Goal: Task Accomplishment & Management: Use online tool/utility

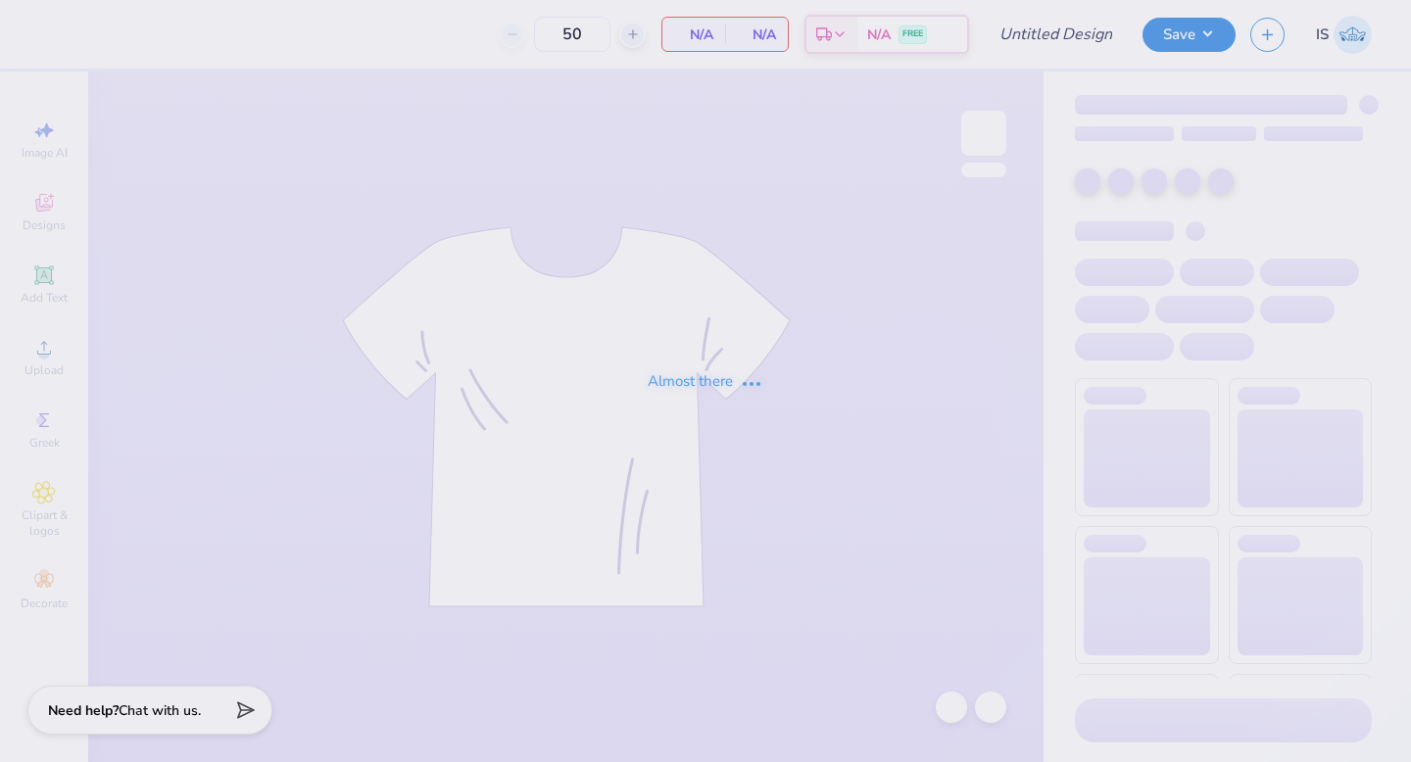
type input "Homecoming"
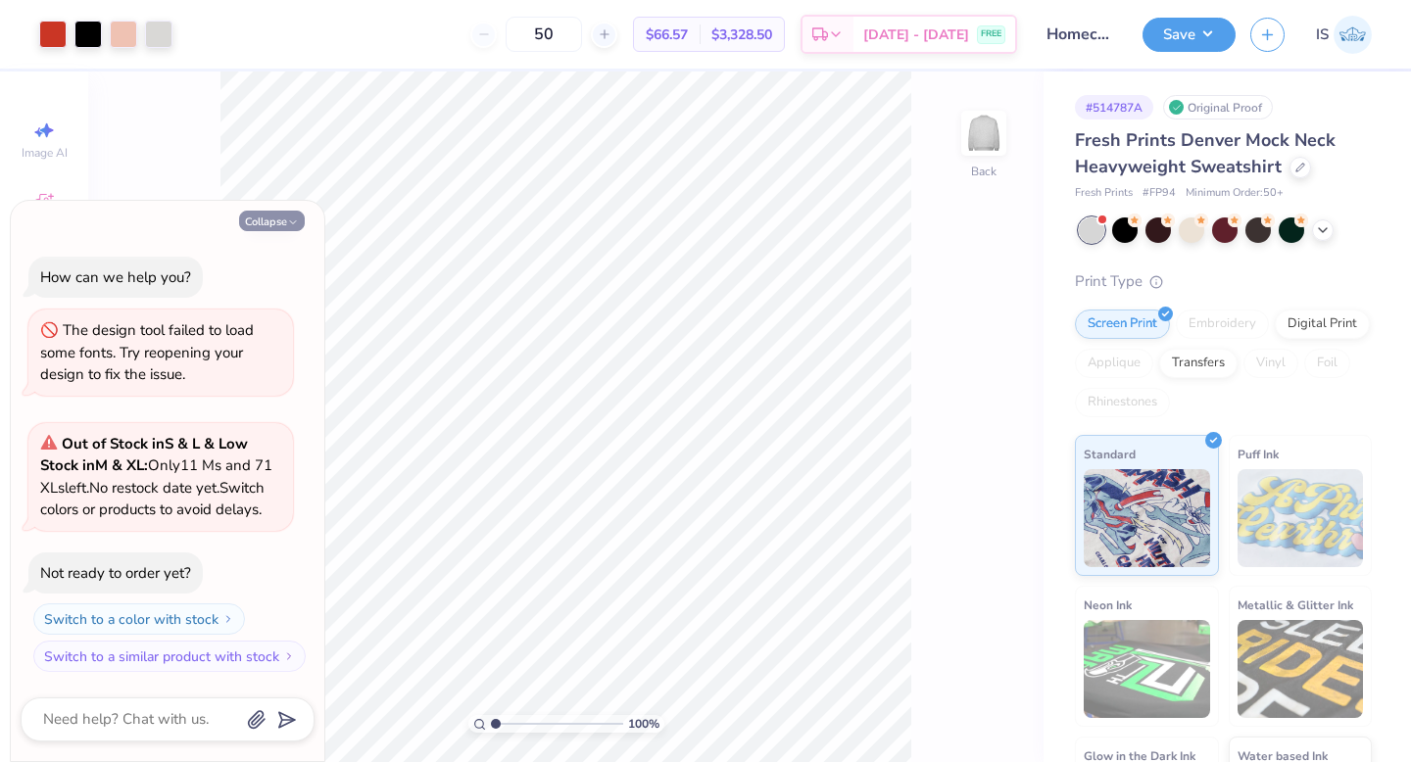
click at [297, 217] on icon "button" at bounding box center [293, 223] width 12 height 12
type textarea "x"
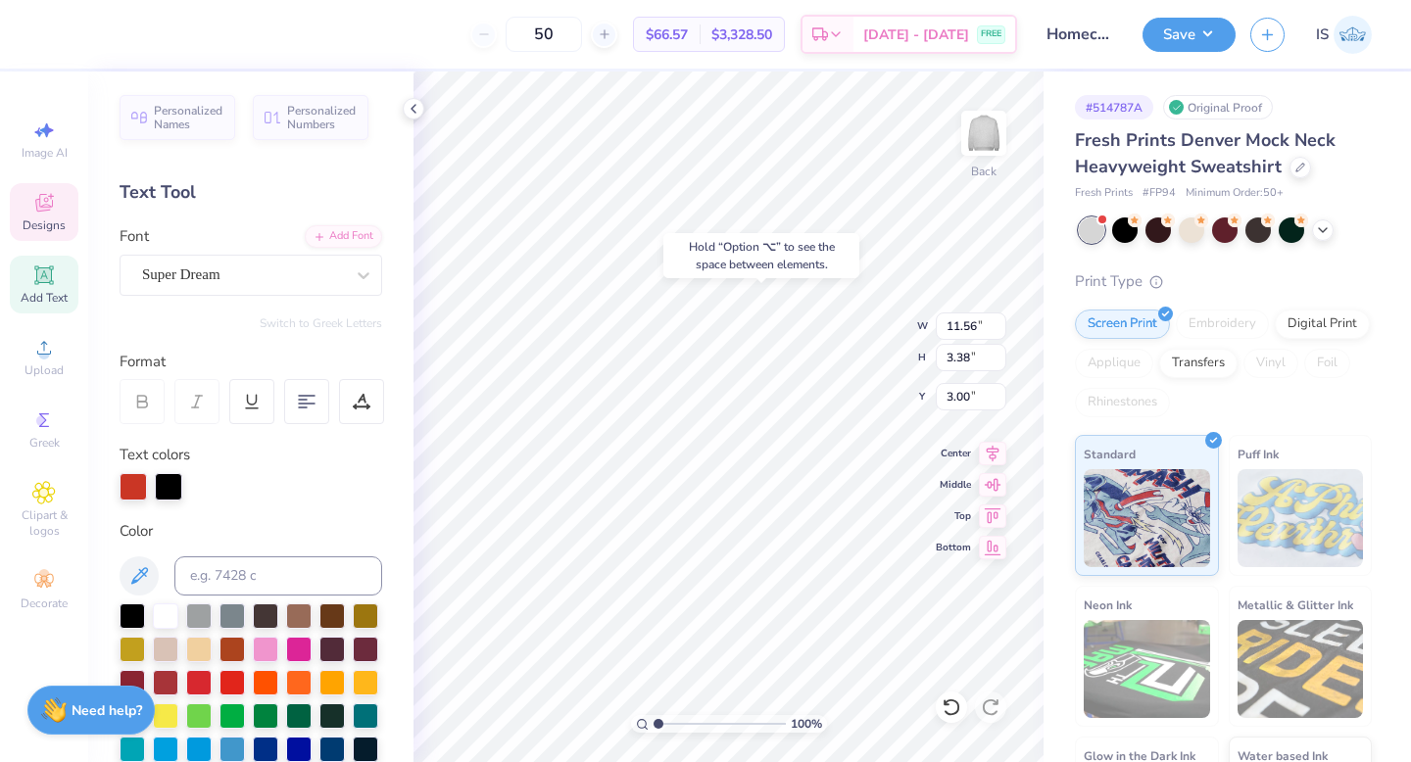
type input "3.00"
type input "6.72"
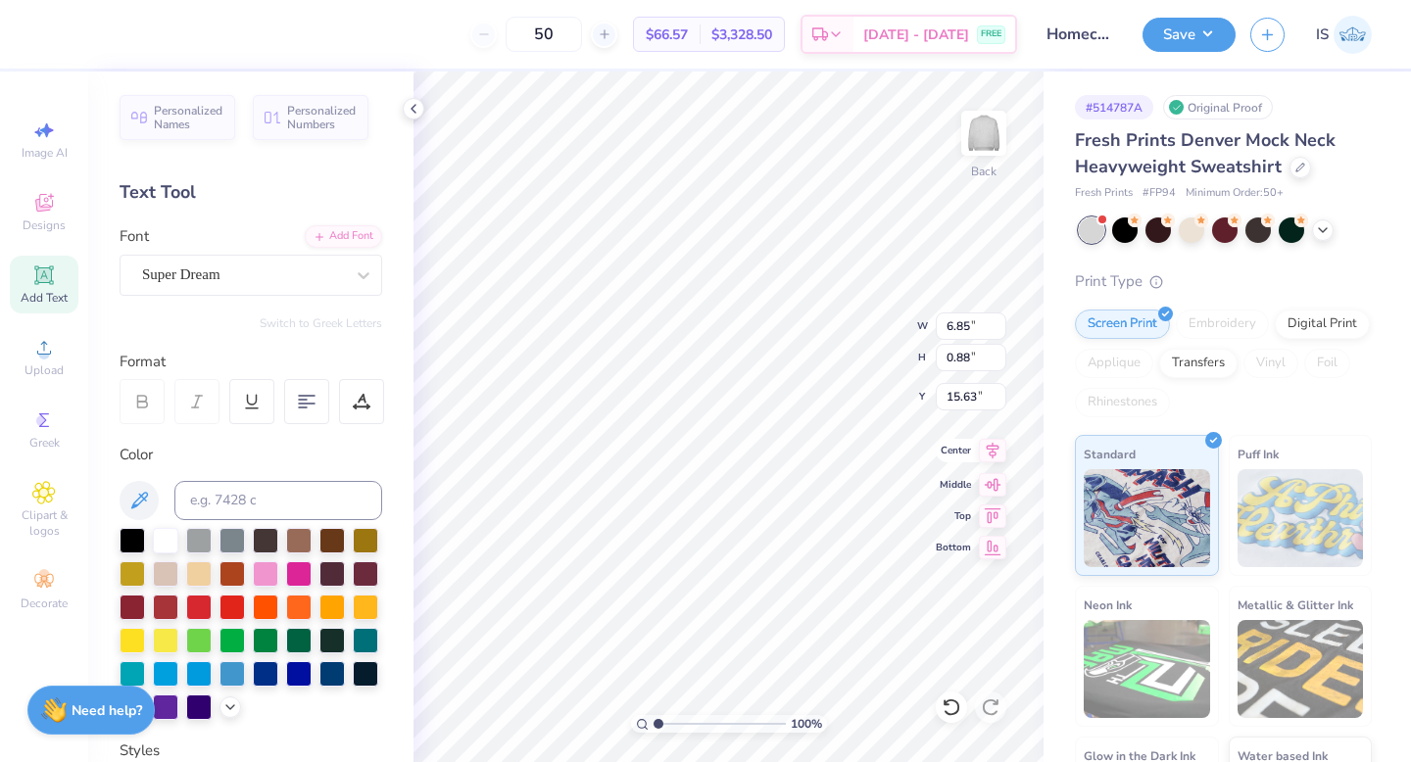
click at [991, 458] on icon at bounding box center [992, 451] width 27 height 24
click at [413, 111] on polyline at bounding box center [414, 109] width 4 height 8
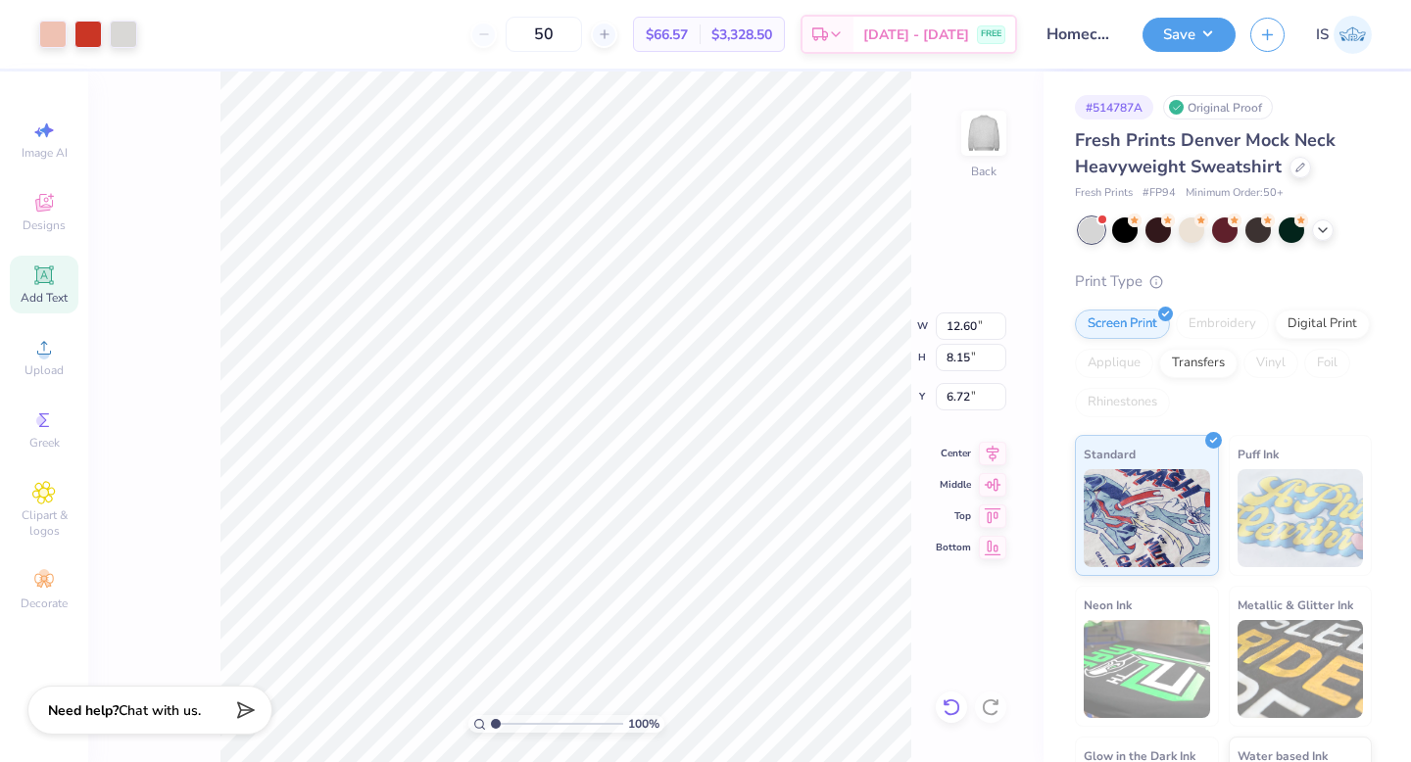
click at [951, 710] on icon at bounding box center [952, 708] width 20 height 20
click at [997, 706] on icon at bounding box center [991, 708] width 20 height 20
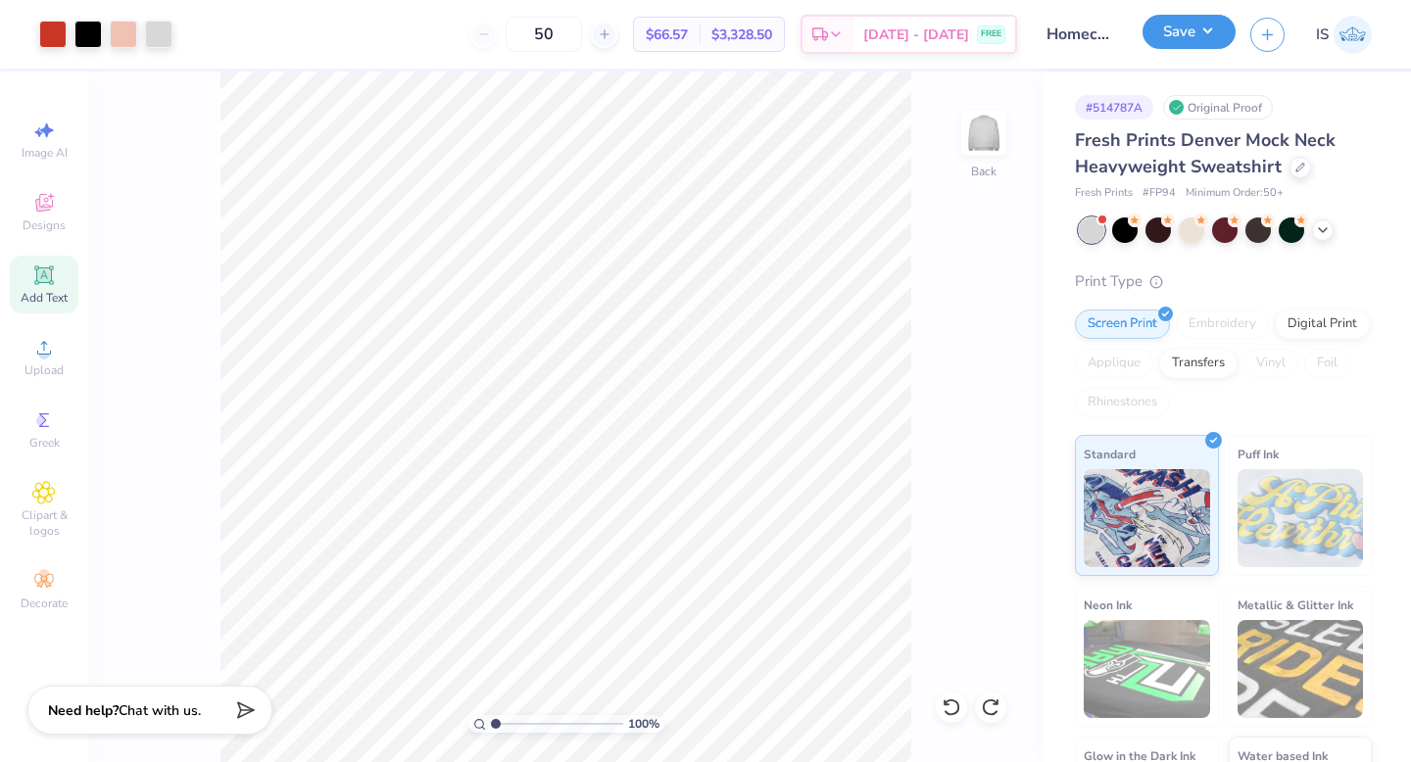
click at [1158, 37] on button "Save" at bounding box center [1189, 32] width 93 height 34
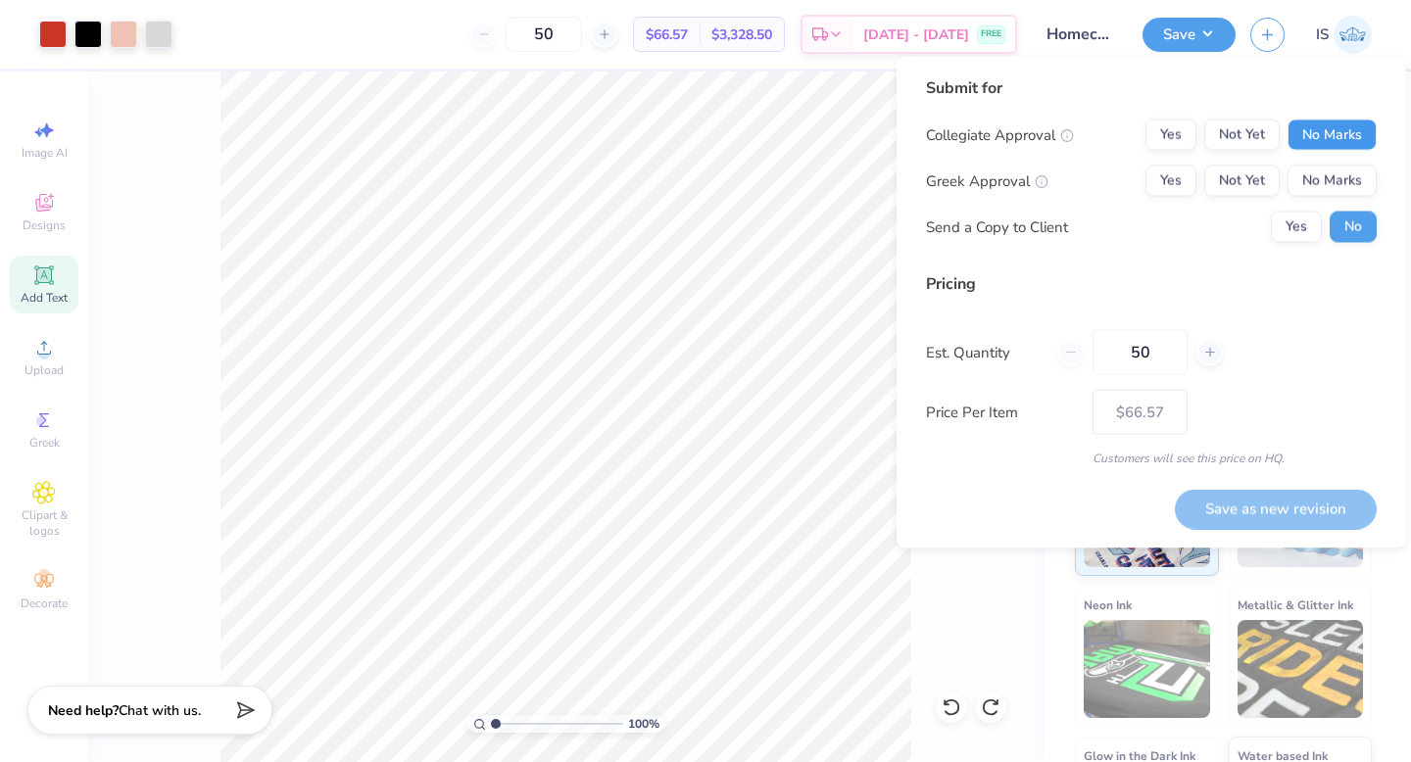
click at [1306, 140] on button "No Marks" at bounding box center [1332, 135] width 89 height 31
click at [1315, 178] on button "No Marks" at bounding box center [1332, 181] width 89 height 31
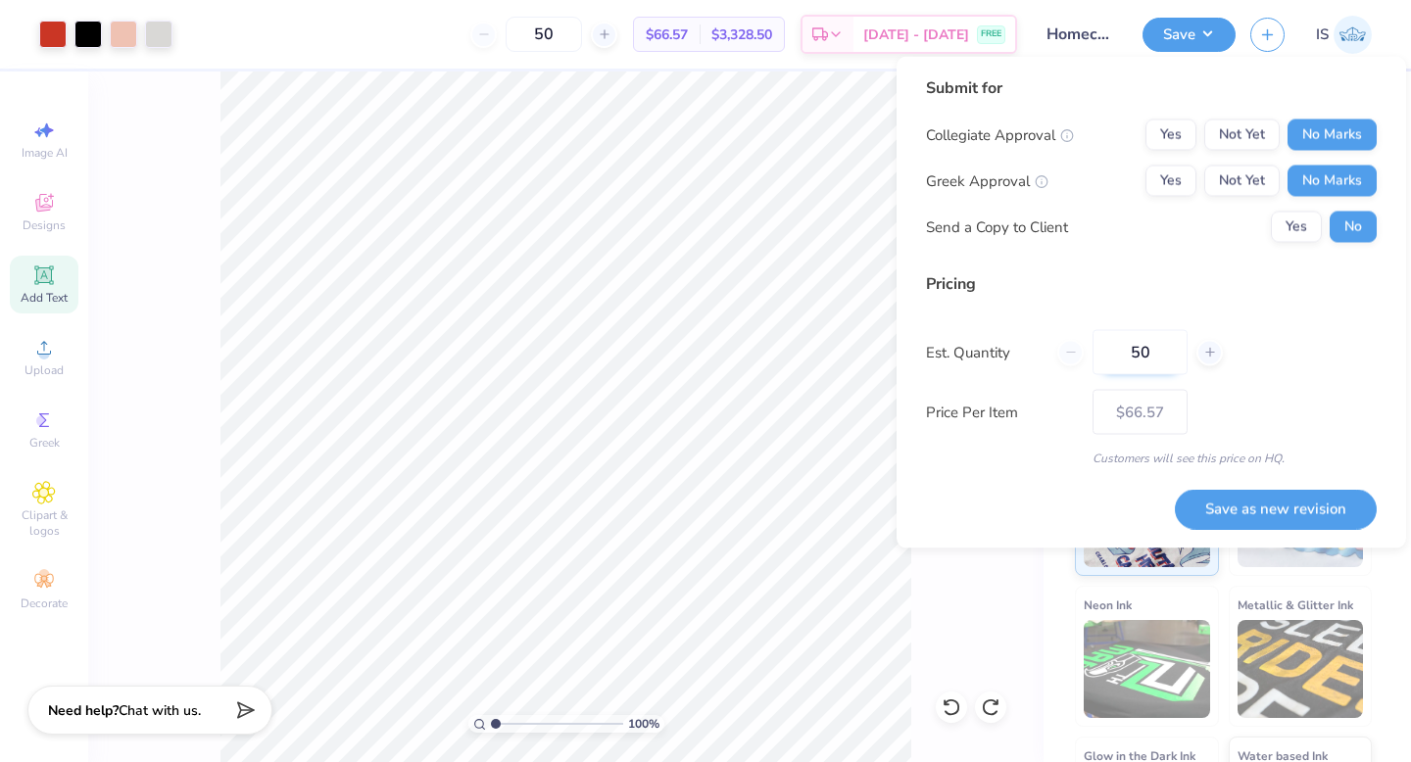
click at [1167, 346] on input "50" at bounding box center [1140, 352] width 95 height 45
type input "5"
type input "100"
type input "$63.28"
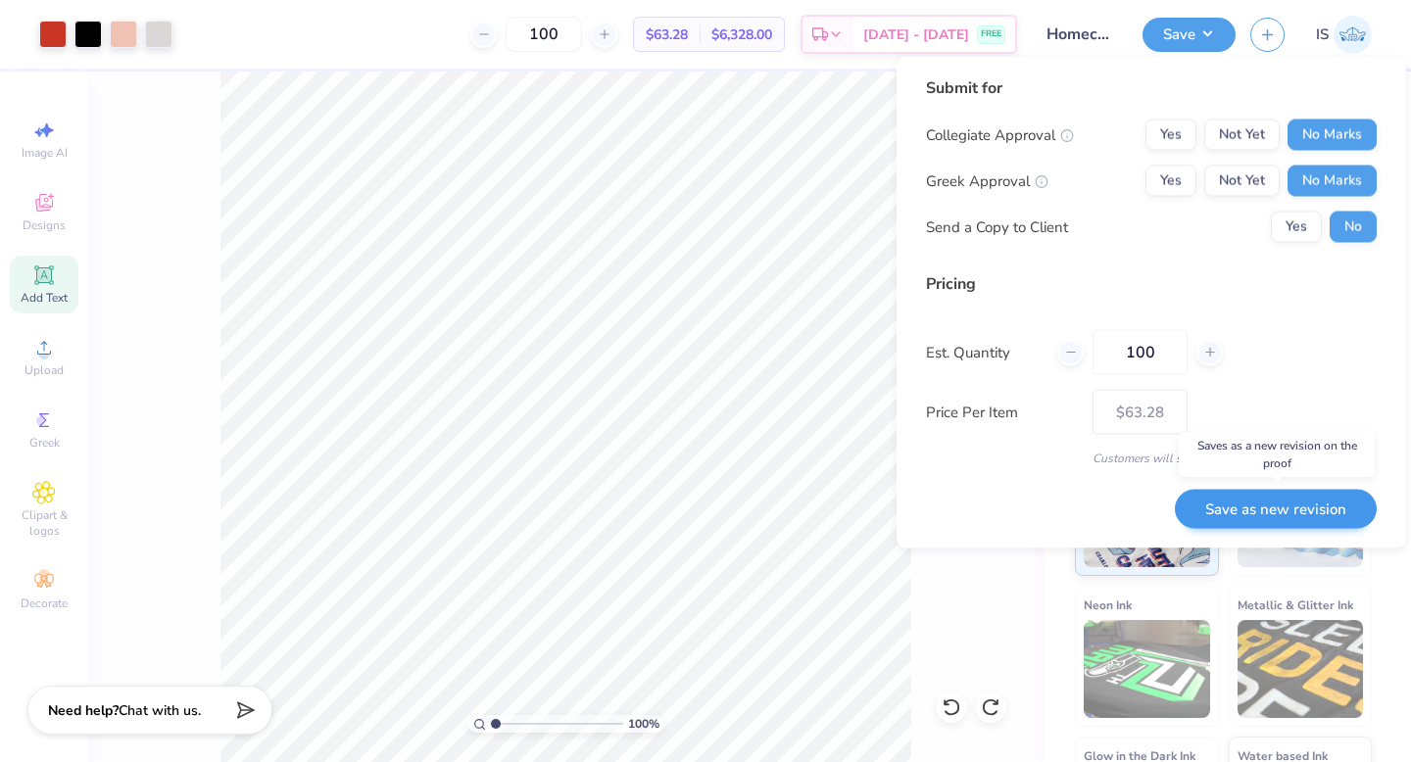
type input "100"
click at [1214, 505] on button "Save as new revision" at bounding box center [1276, 509] width 202 height 40
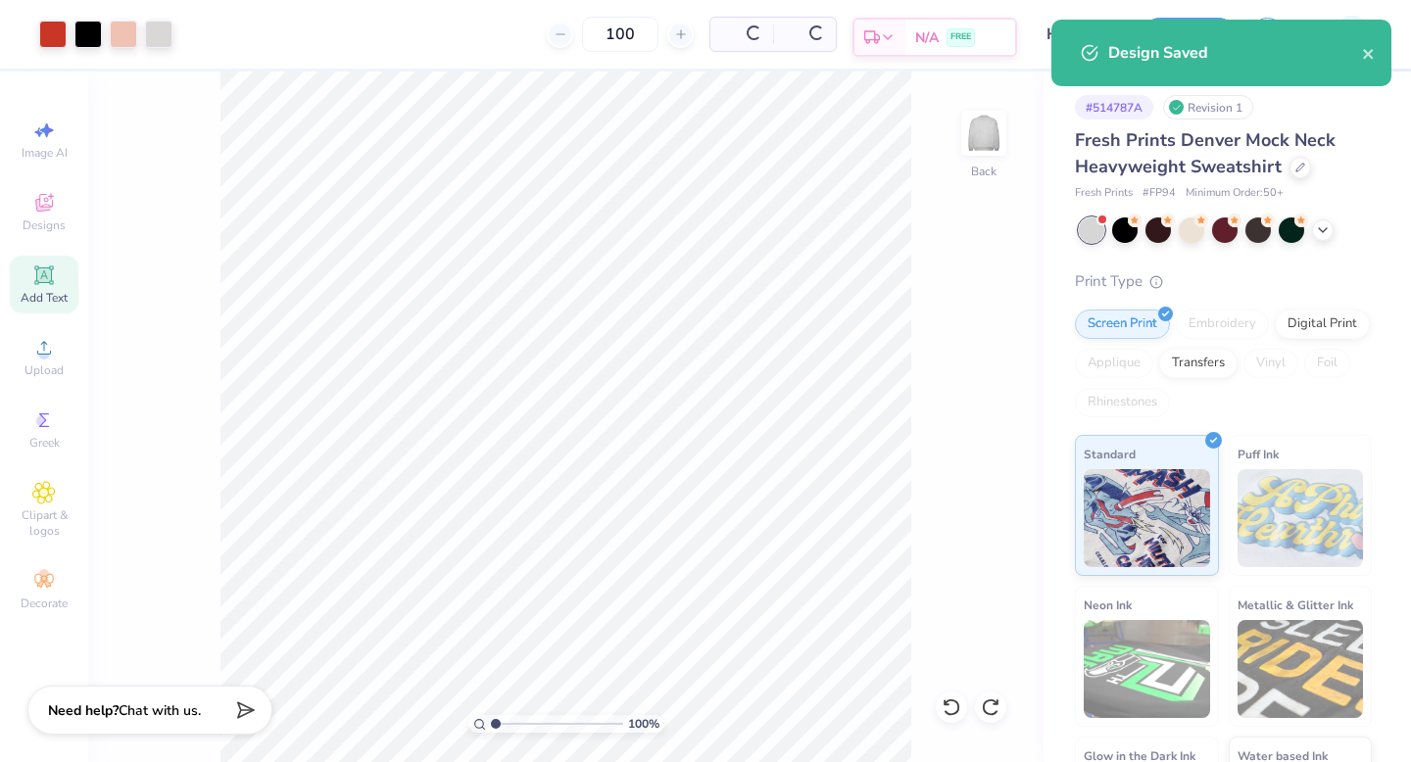
type input "$54.18"
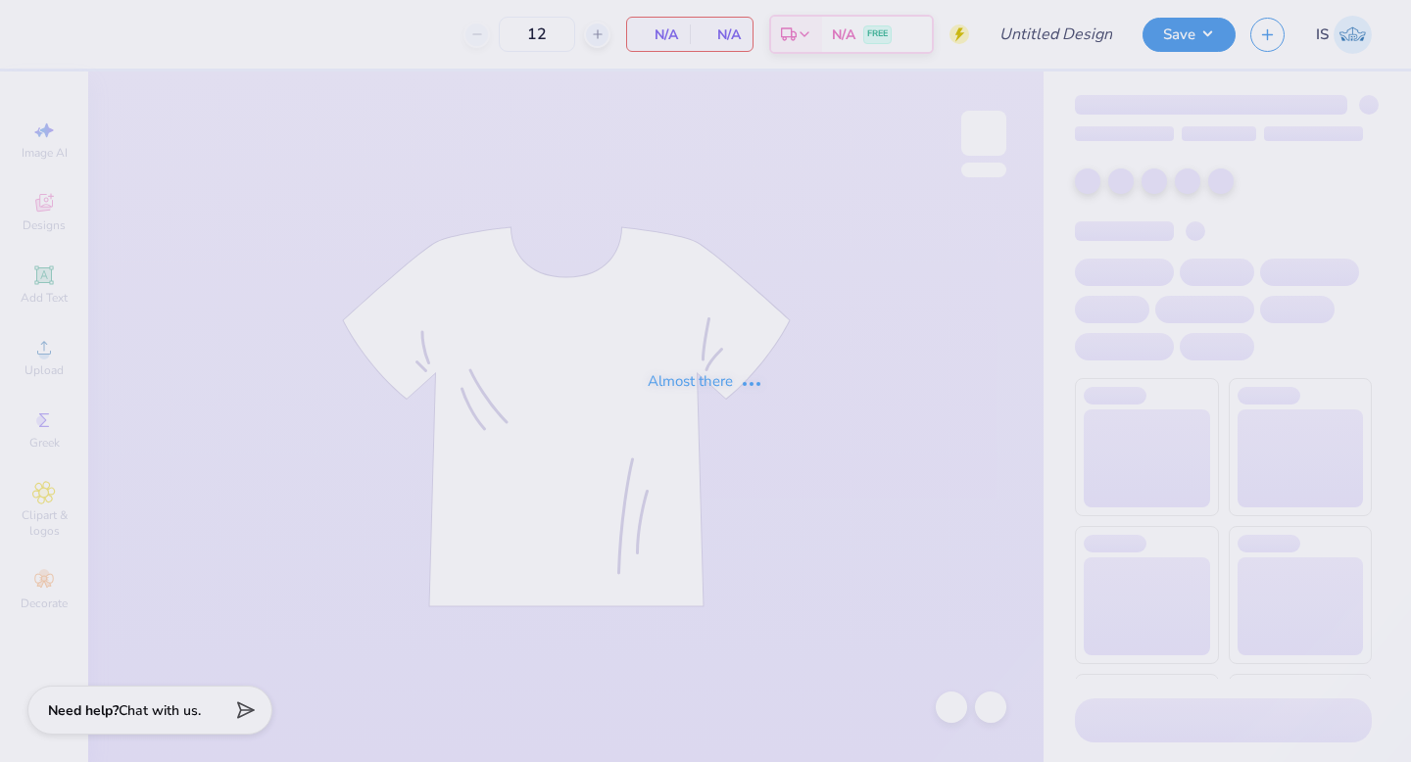
type input "50"
type input "Homecoming"
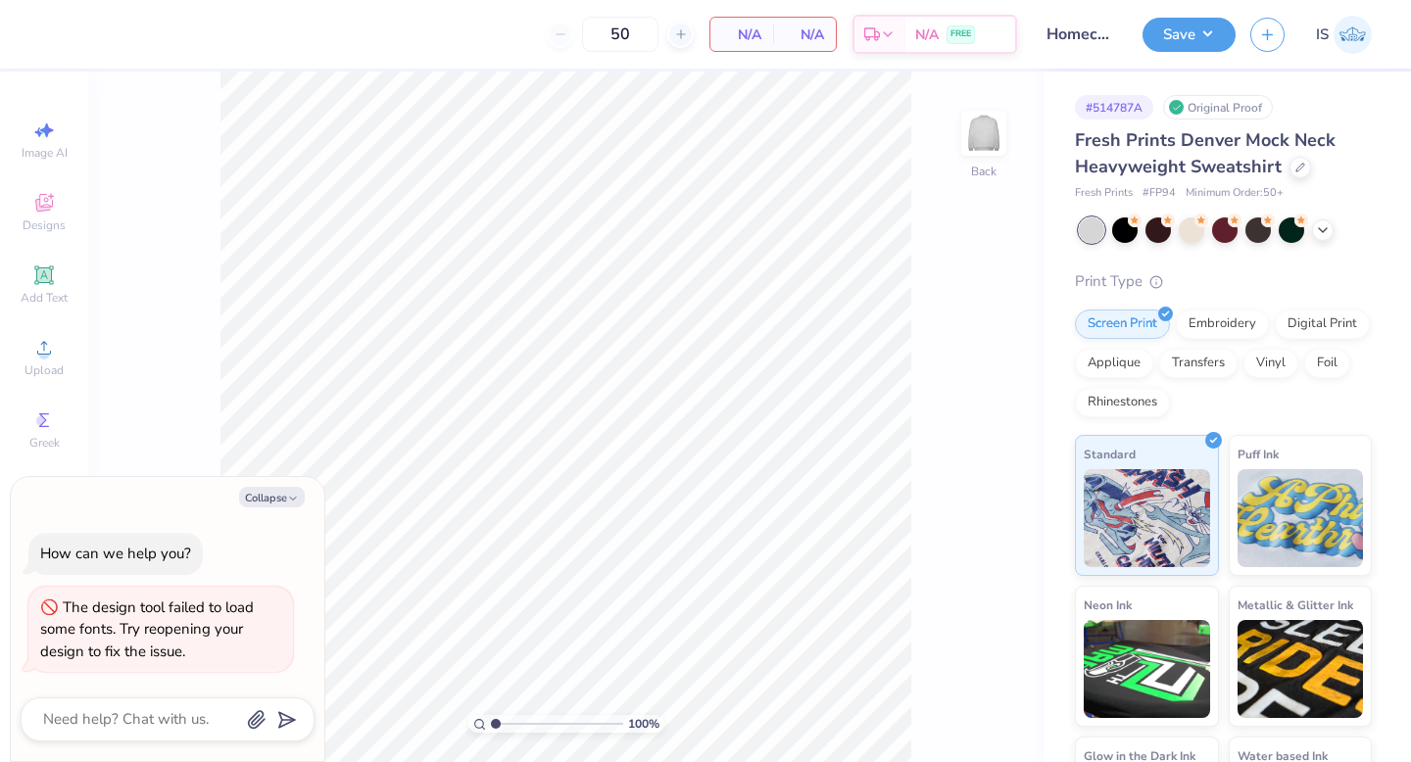
type textarea "x"
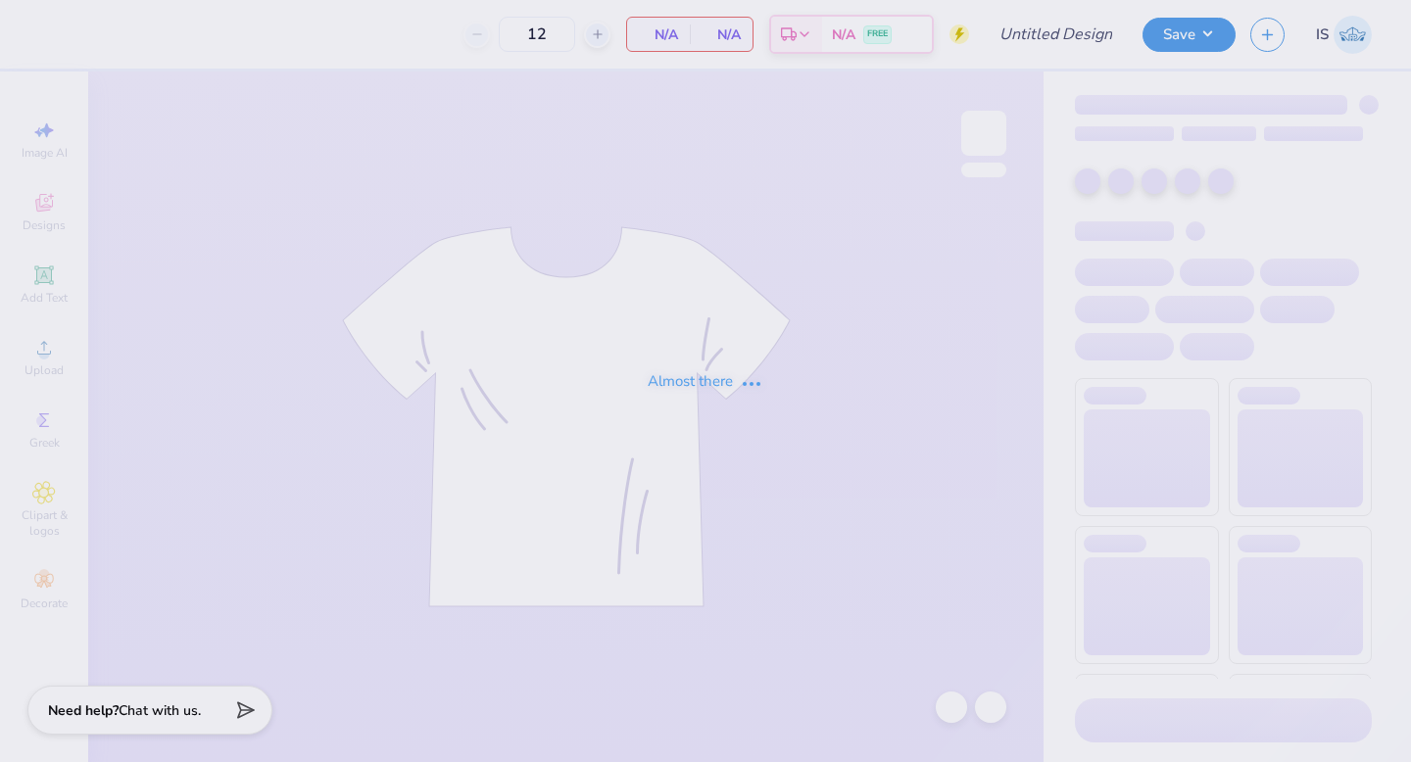
type input "Casino Night Fall 2025"
type input "100"
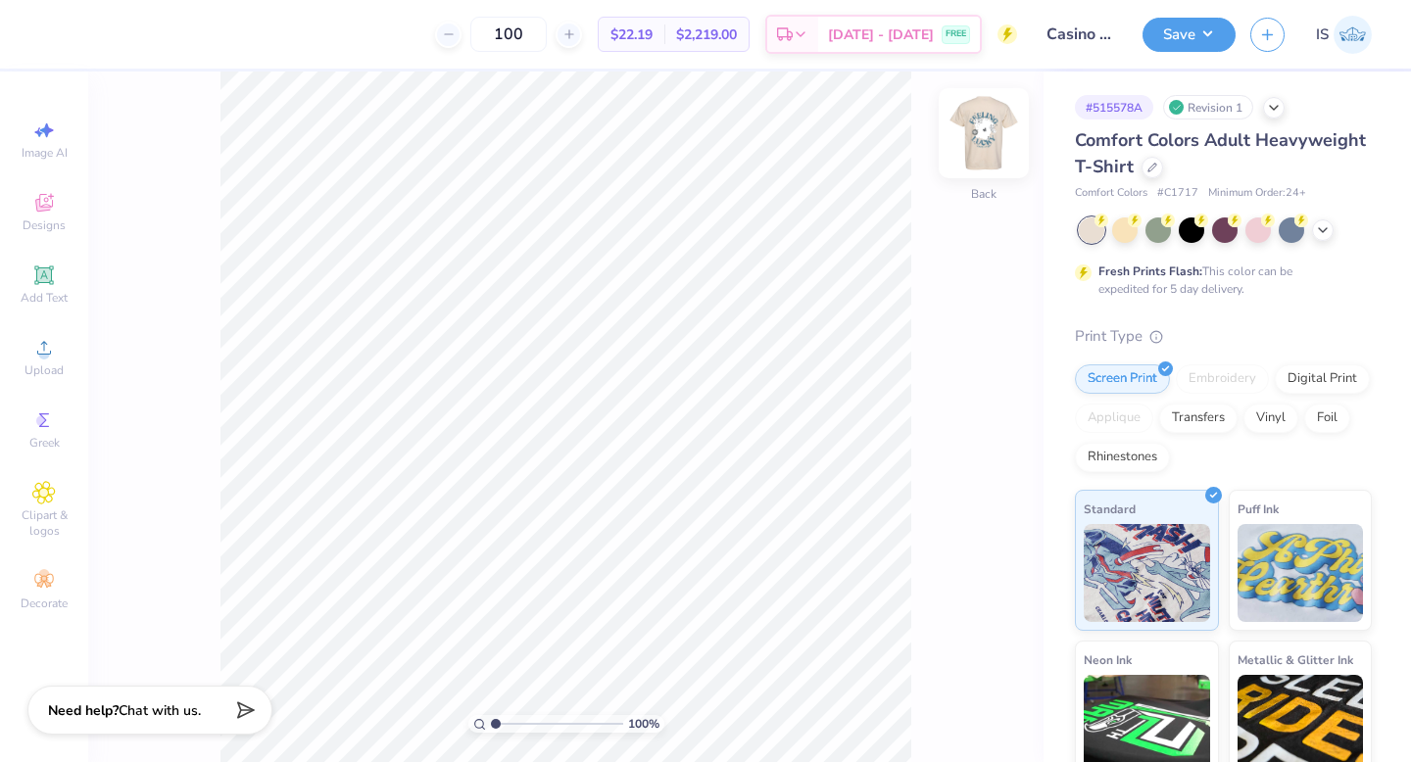
click at [972, 132] on img at bounding box center [984, 133] width 78 height 78
click at [979, 140] on img at bounding box center [984, 133] width 78 height 78
click at [994, 123] on img at bounding box center [984, 133] width 78 height 78
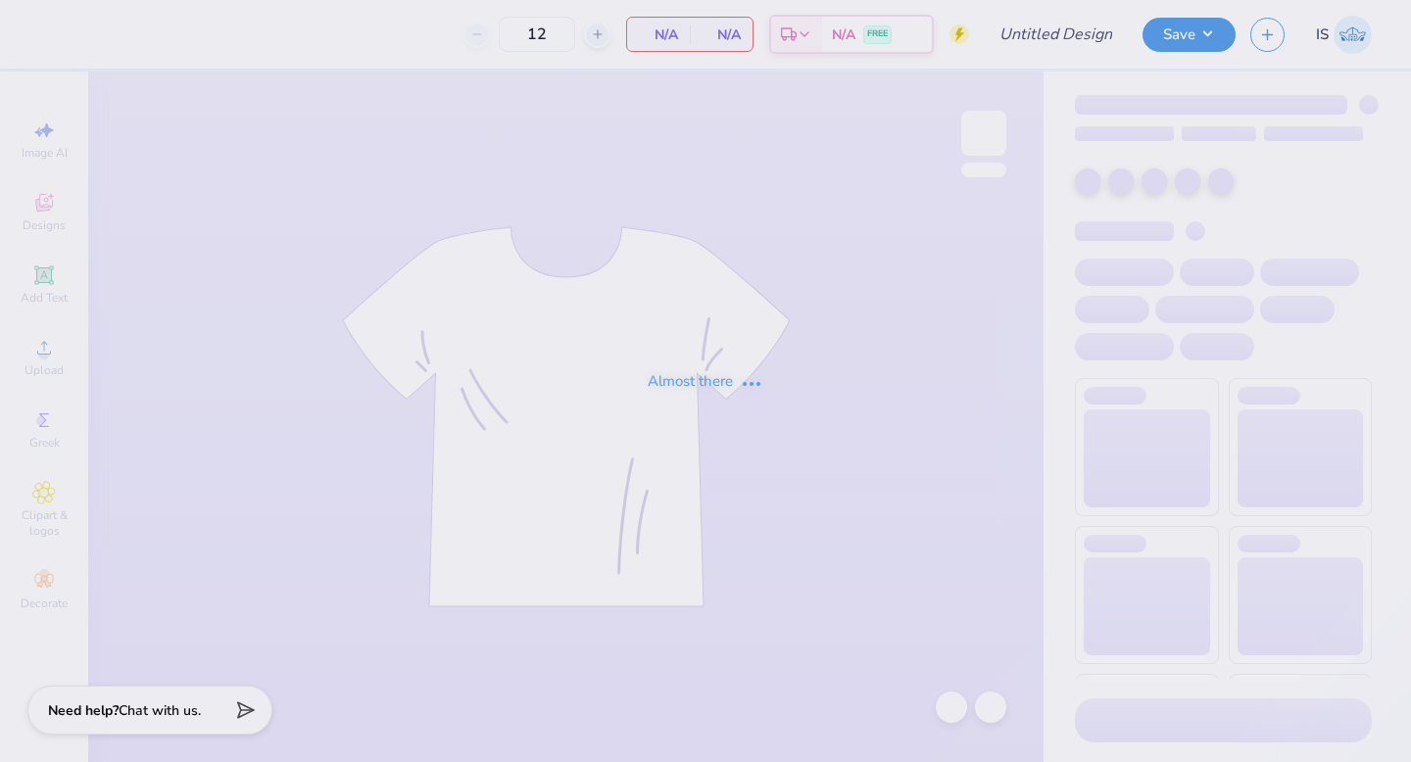
type input "Casino Night Fall 2025"
type input "100"
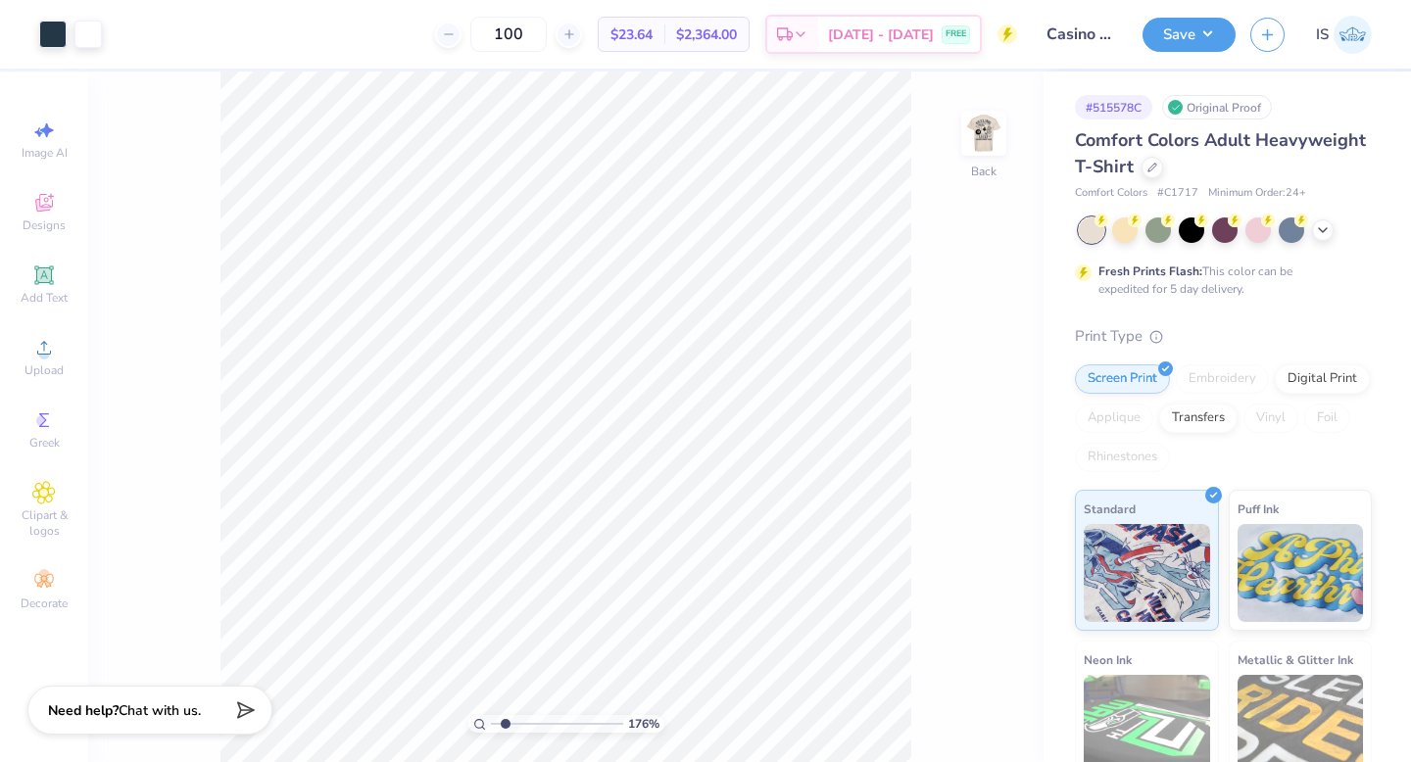
click at [505, 722] on input "range" at bounding box center [557, 724] width 132 height 18
drag, startPoint x: 508, startPoint y: 715, endPoint x: 533, endPoint y: 714, distance: 25.5
type input "3.9"
click at [533, 715] on input "range" at bounding box center [557, 724] width 132 height 18
type input "6.33"
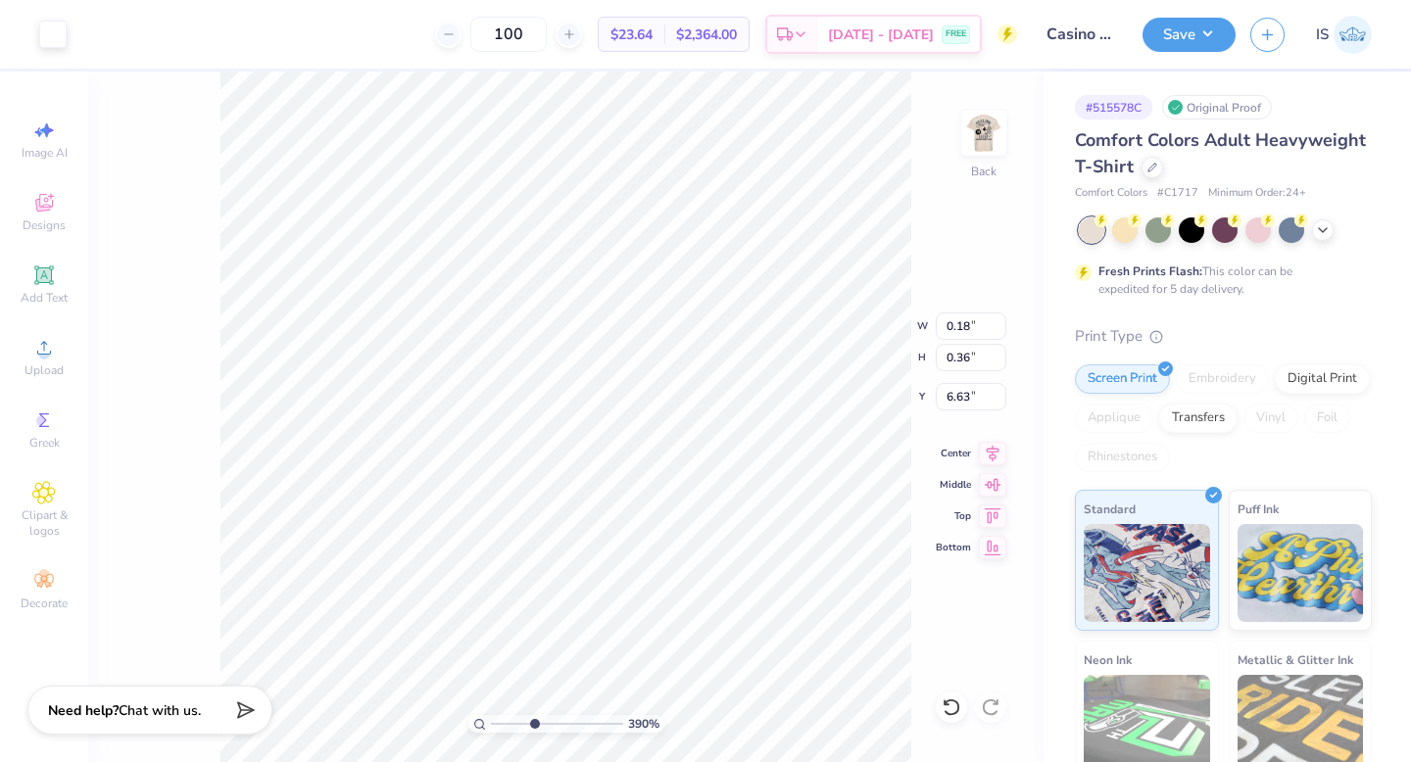
type input "7.00"
type input "6.30"
type input "7.19"
type input "7.48"
type input "0.34"
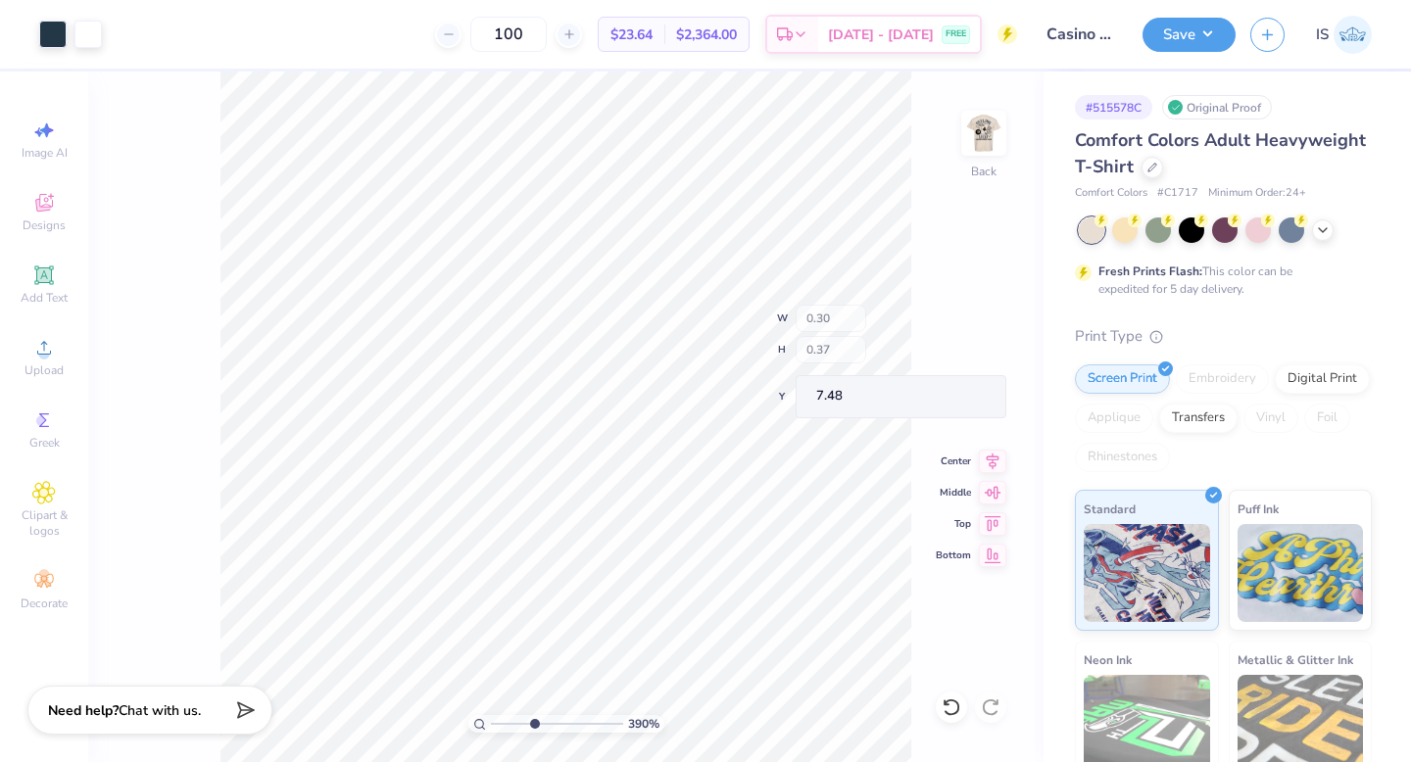
type input "0.40"
type input "7.50"
type input "6.77"
click at [956, 706] on icon at bounding box center [952, 708] width 20 height 20
type input "6.79"
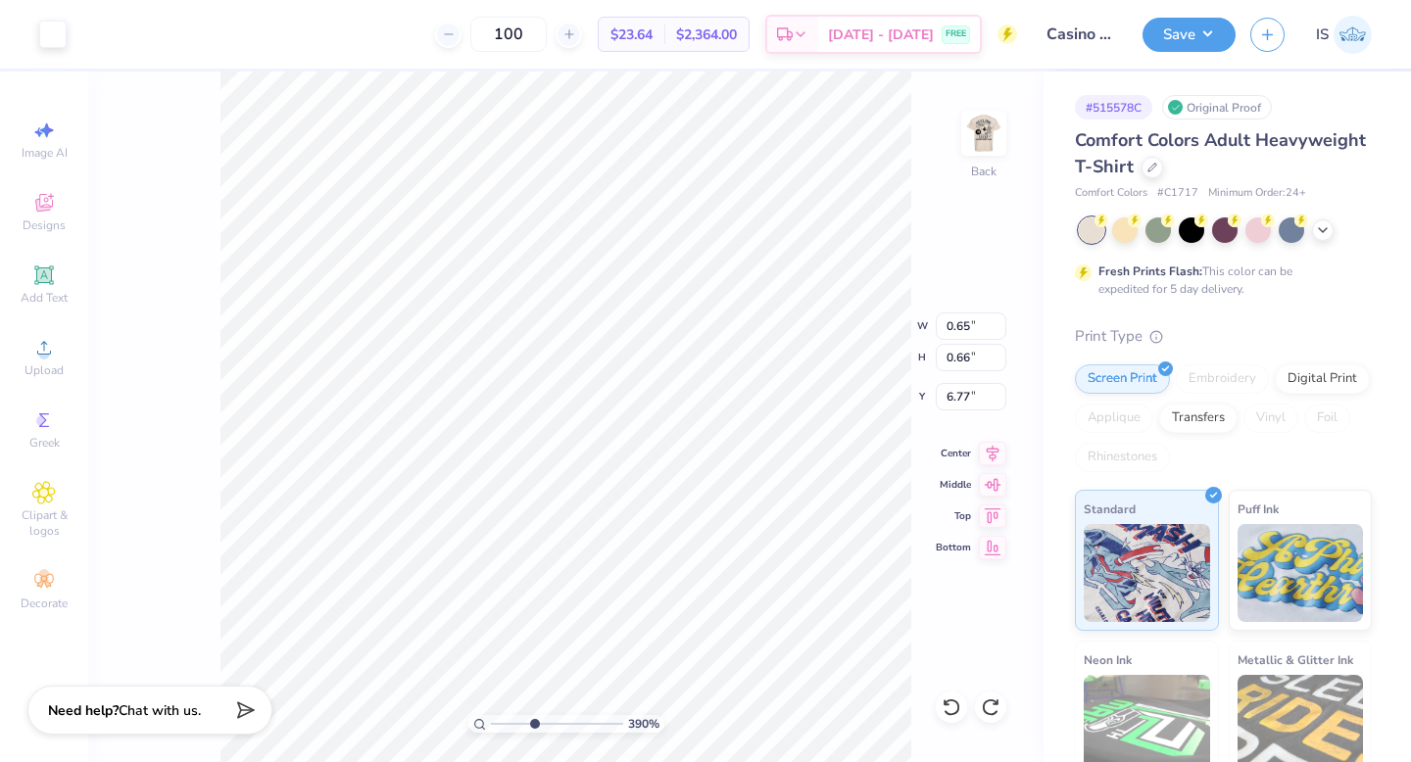
type input "3.81"
type input "0.80"
type input "0.82"
type input "3.73"
click at [953, 710] on icon at bounding box center [952, 708] width 20 height 20
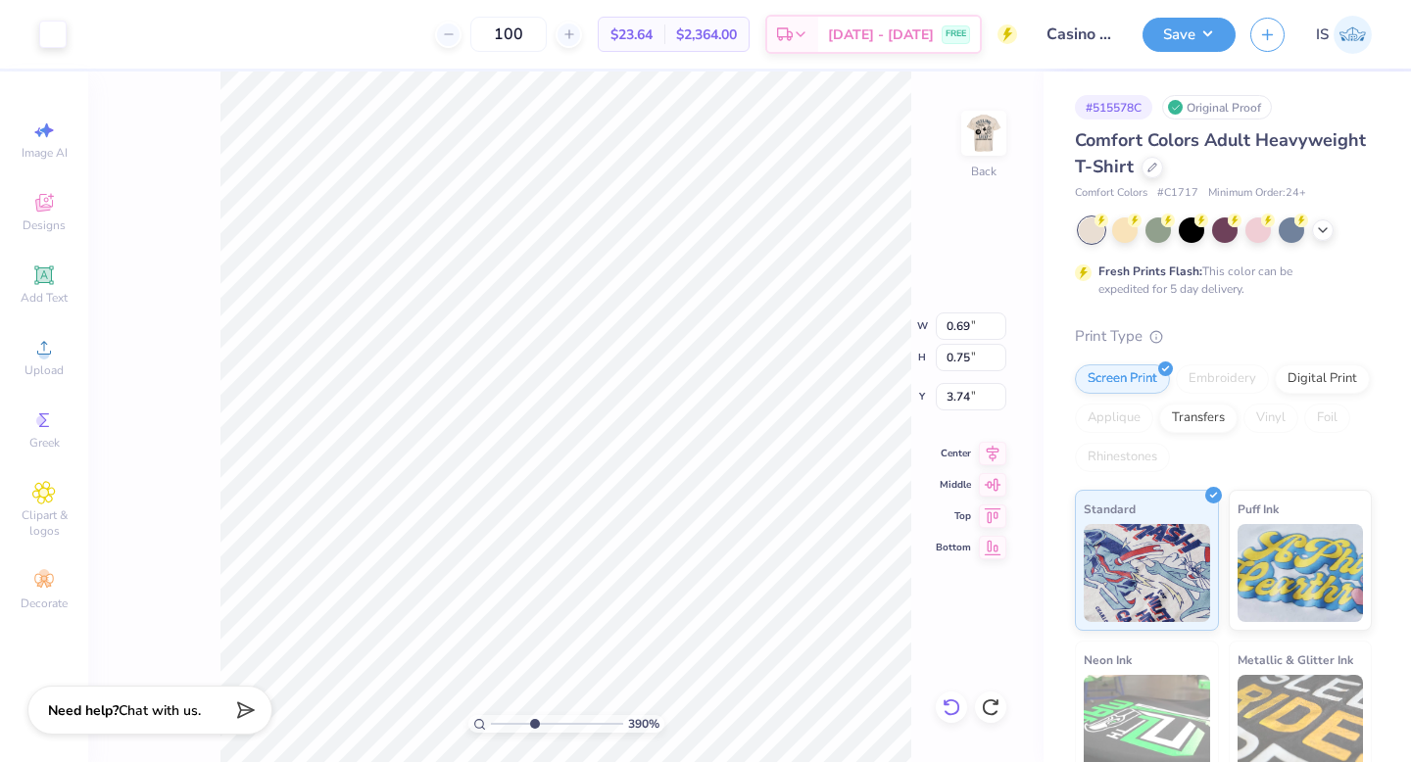
type input "3.76"
click at [954, 711] on icon at bounding box center [952, 708] width 20 height 20
click at [954, 713] on icon at bounding box center [952, 708] width 20 height 20
type input "0.92"
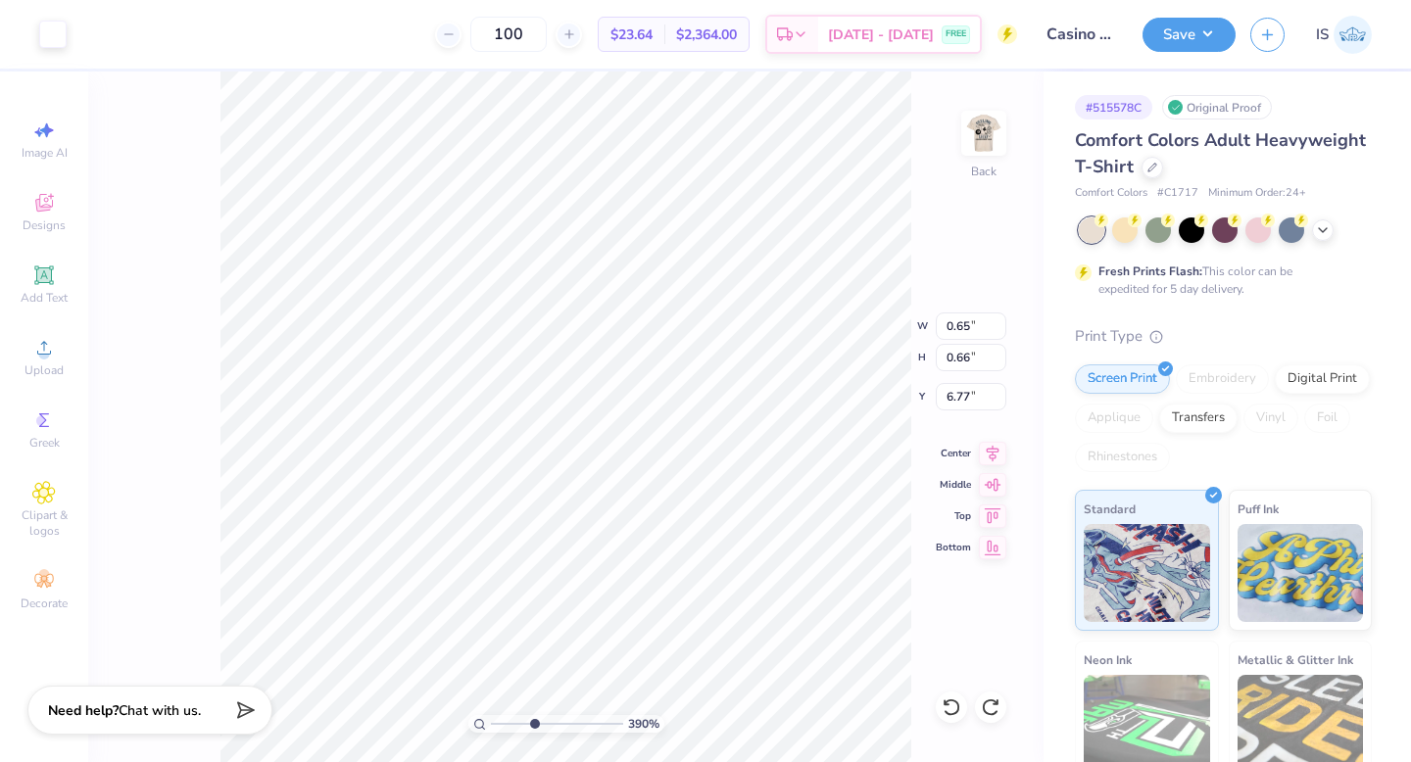
type input "0.93"
type input "3.68"
click at [569, 721] on input "range" at bounding box center [557, 724] width 132 height 18
drag, startPoint x: 569, startPoint y: 729, endPoint x: 555, endPoint y: 726, distance: 15.0
type input "5.55"
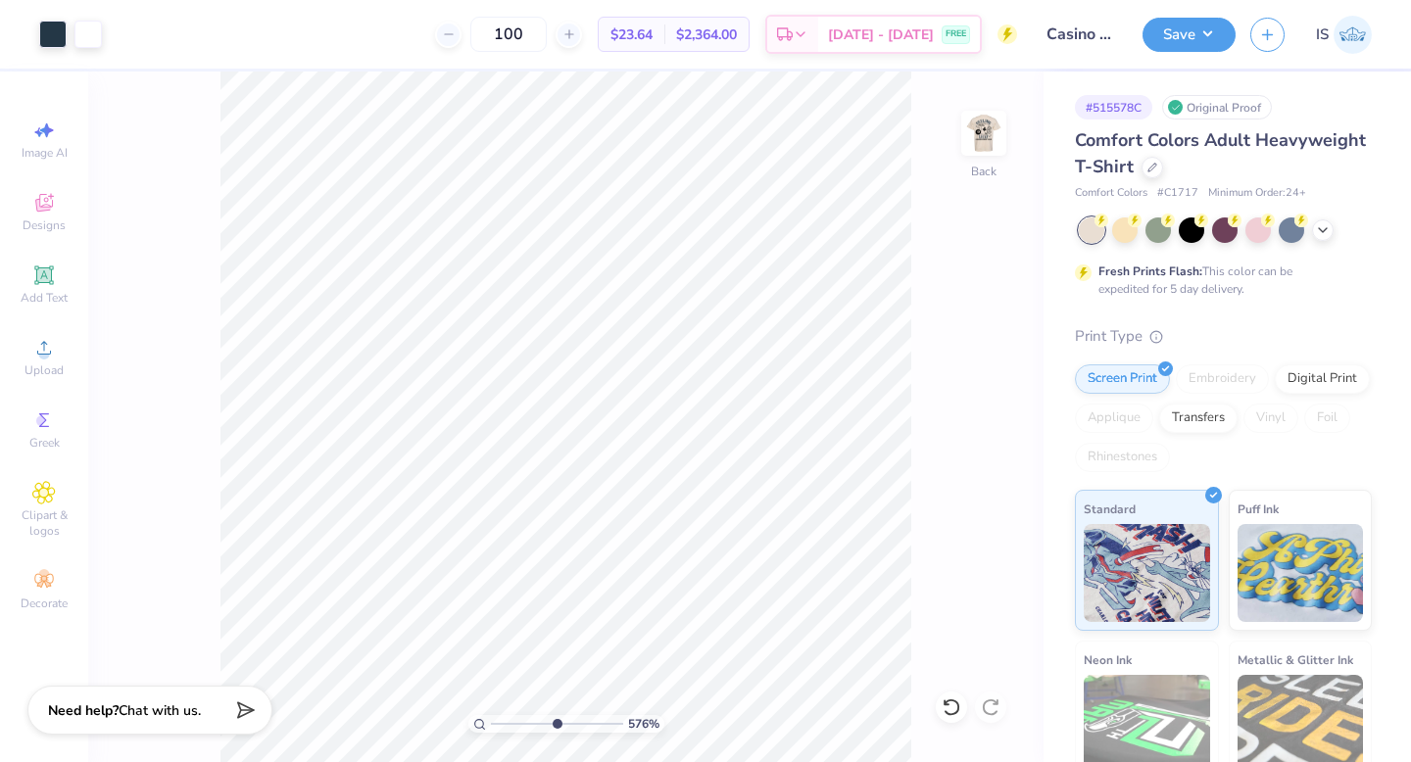
click at [555, 727] on input "range" at bounding box center [557, 724] width 132 height 18
type input "6.20"
type input "0.72"
type input "1.00"
type input "4.16"
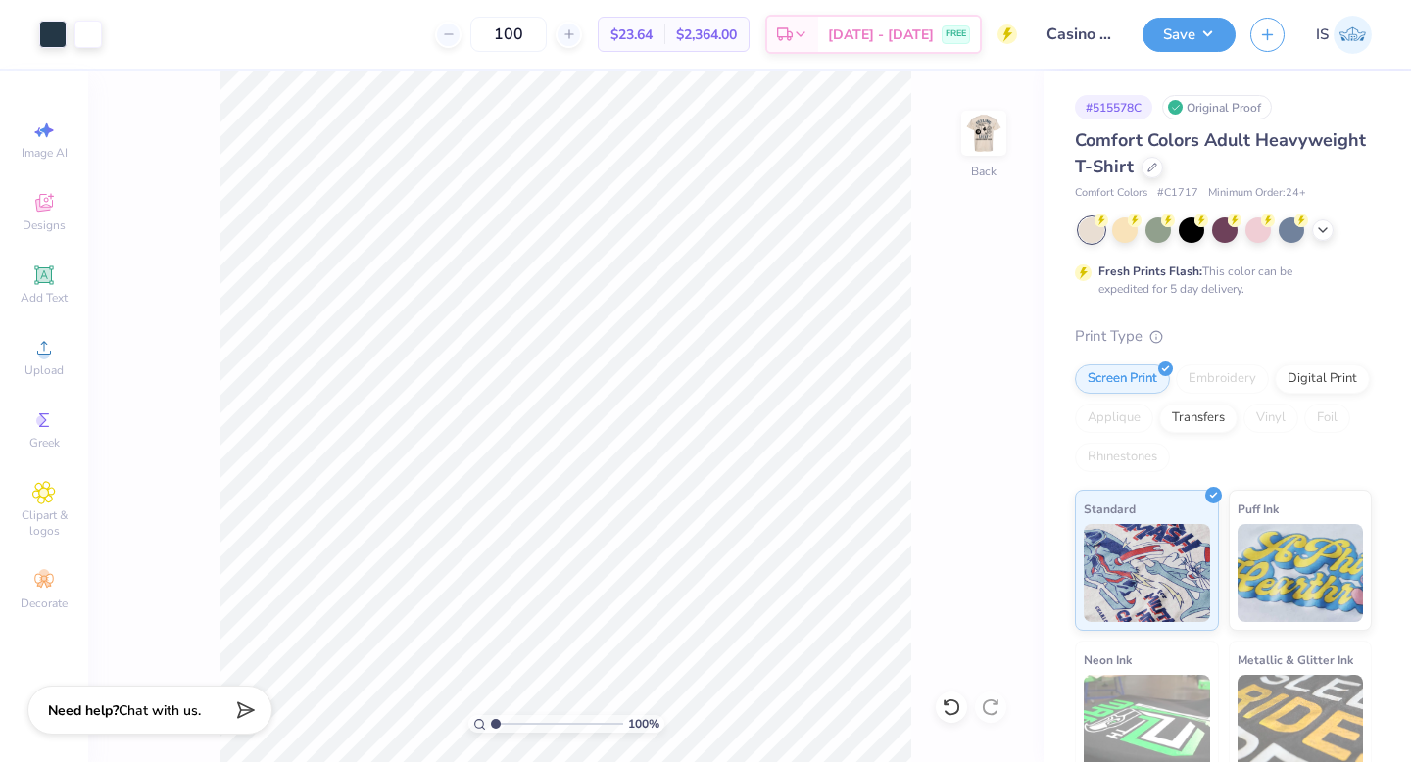
drag, startPoint x: 562, startPoint y: 721, endPoint x: 478, endPoint y: 721, distance: 83.3
click at [477, 721] on div "100 %" at bounding box center [566, 724] width 196 height 18
click at [993, 152] on img at bounding box center [984, 133] width 78 height 78
click at [987, 133] on img at bounding box center [984, 133] width 78 height 78
click at [959, 711] on icon at bounding box center [952, 708] width 20 height 20
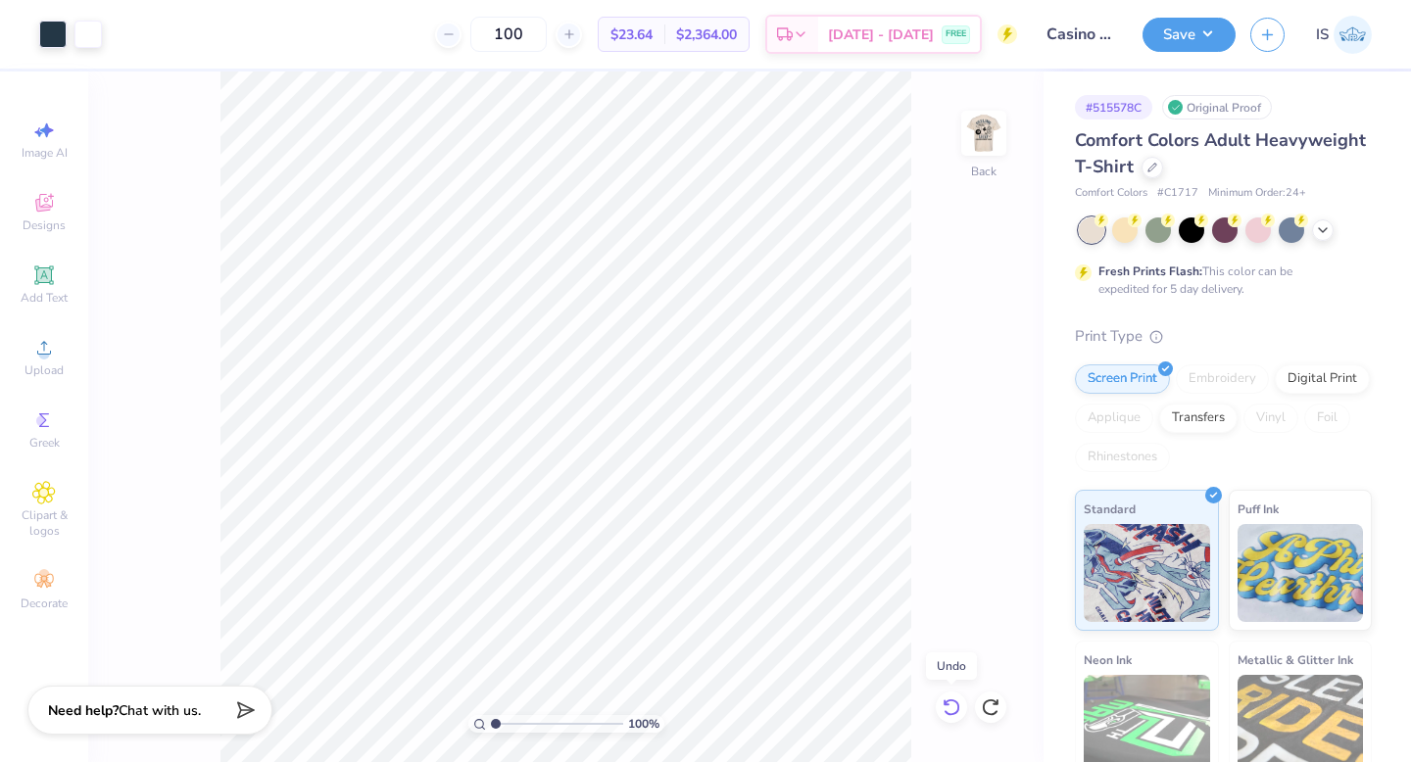
click at [959, 711] on icon at bounding box center [952, 708] width 20 height 20
drag, startPoint x: 494, startPoint y: 723, endPoint x: 528, endPoint y: 717, distance: 34.8
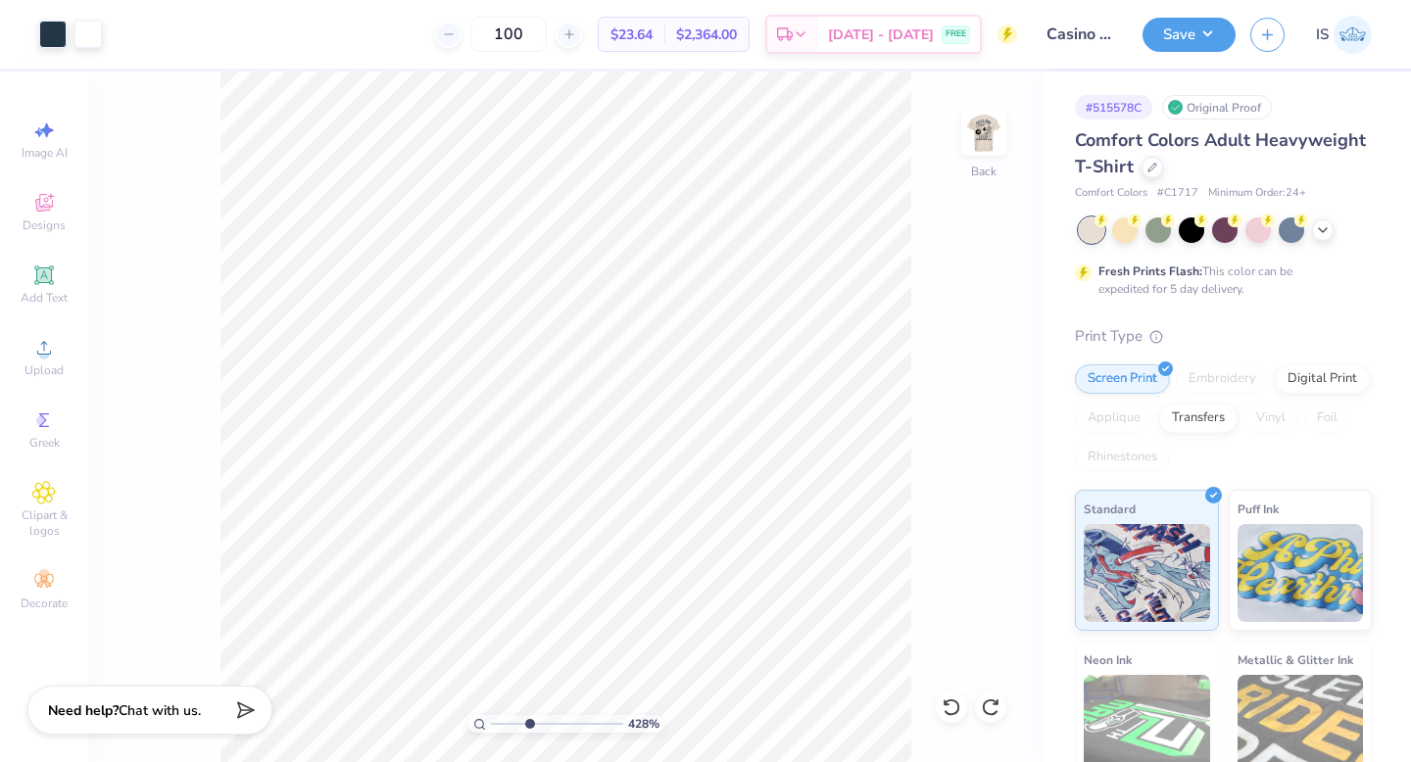
type input "3.54"
click at [528, 717] on input "range" at bounding box center [557, 724] width 132 height 18
type input "0.56"
type input "0.53"
type input "6.82"
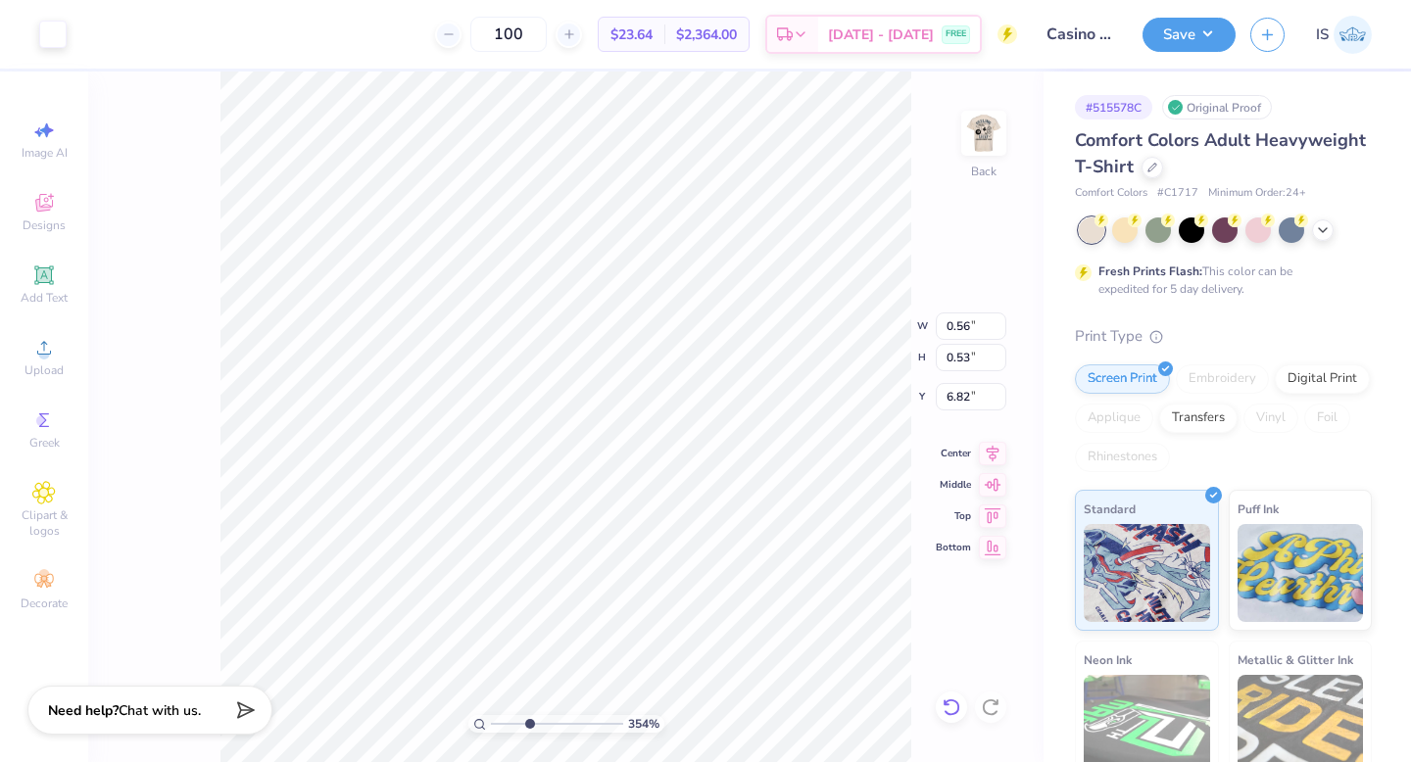
click at [946, 707] on icon at bounding box center [952, 708] width 20 height 20
type input "0.65"
type input "0.66"
type input "6.77"
click at [969, 358] on input "0.66" at bounding box center [971, 357] width 71 height 27
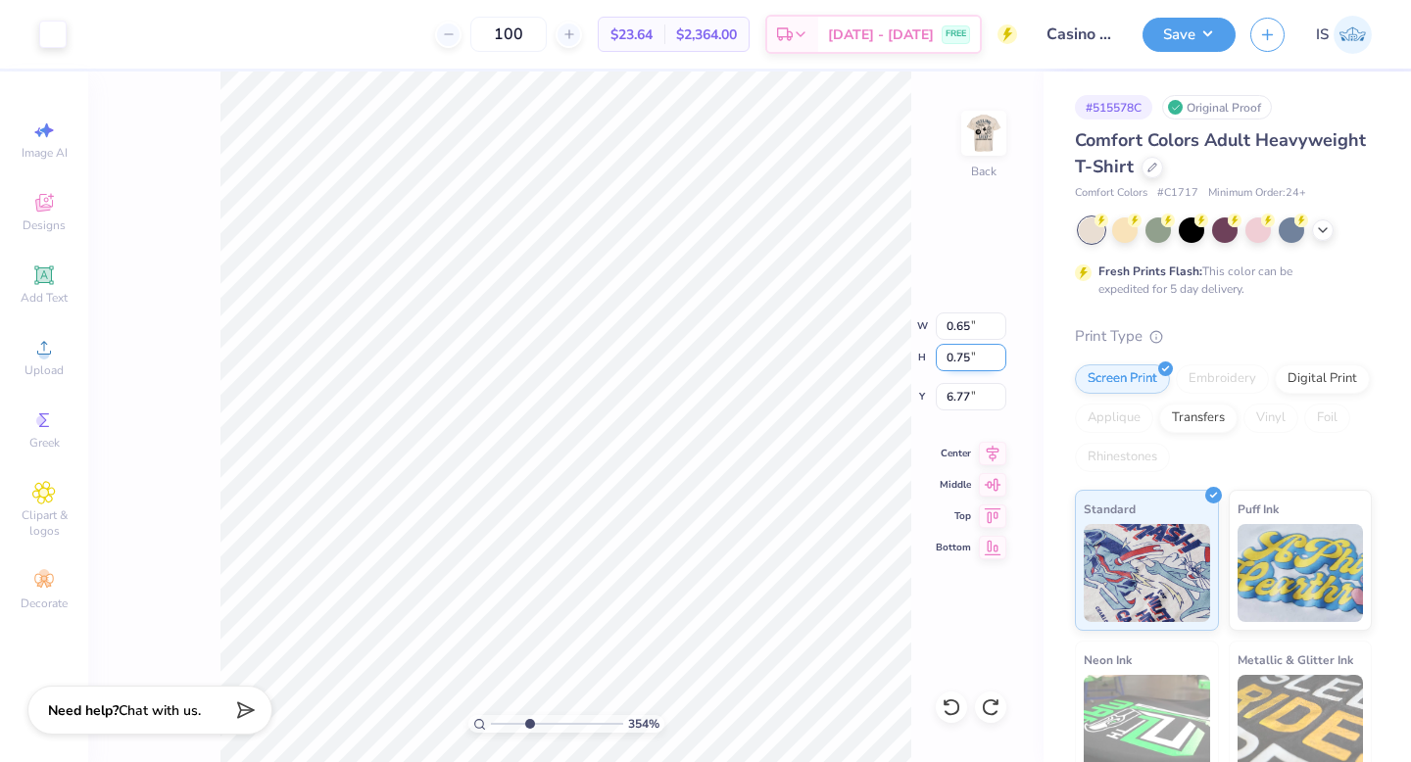
type input "0.75"
type input "0.74"
type input "6.73"
click at [981, 357] on input "0.83" at bounding box center [971, 357] width 71 height 27
type input "0.75"
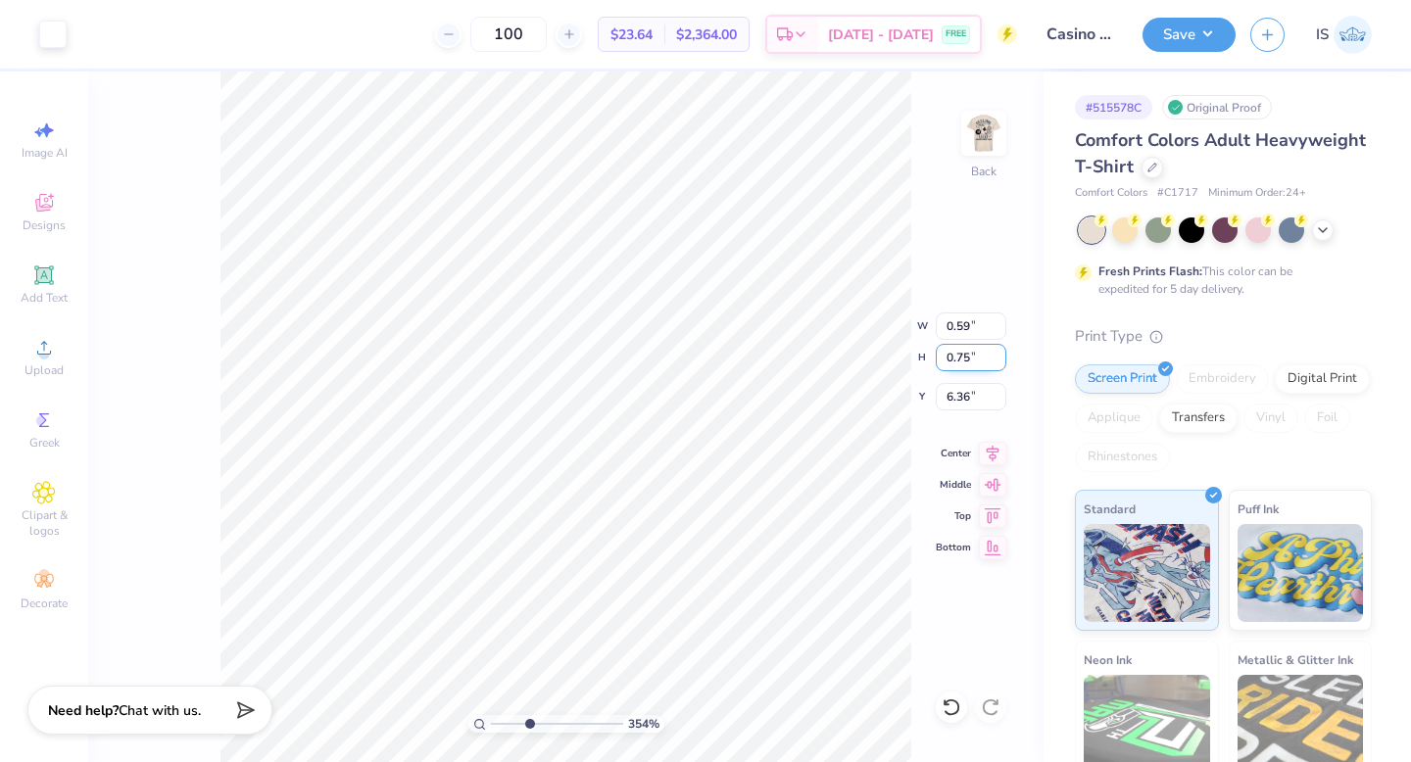
type input "0.54"
type input "6.40"
type input "4.23"
click at [952, 708] on icon at bounding box center [952, 708] width 20 height 20
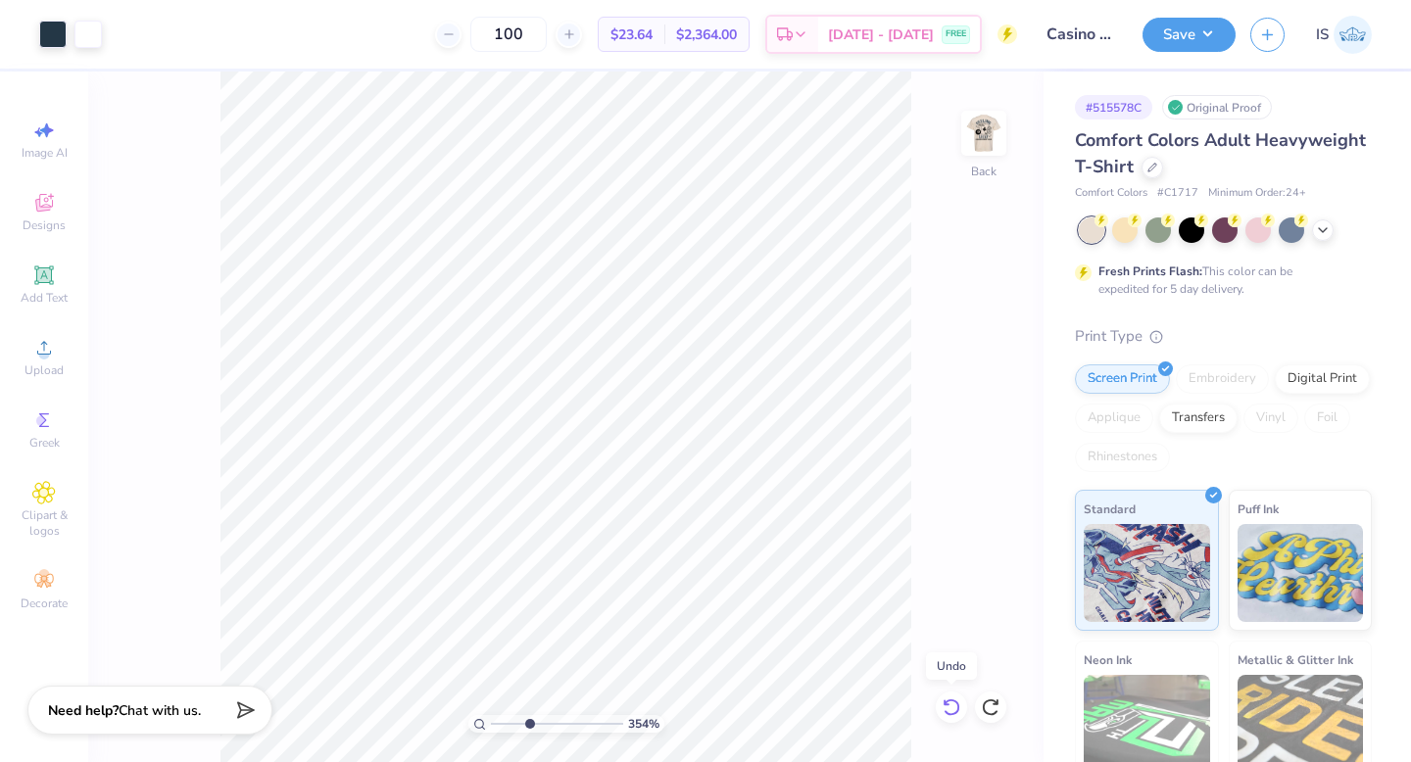
click at [952, 708] on icon at bounding box center [952, 708] width 20 height 20
type input "3.84"
type input "4.10"
type input "3.84"
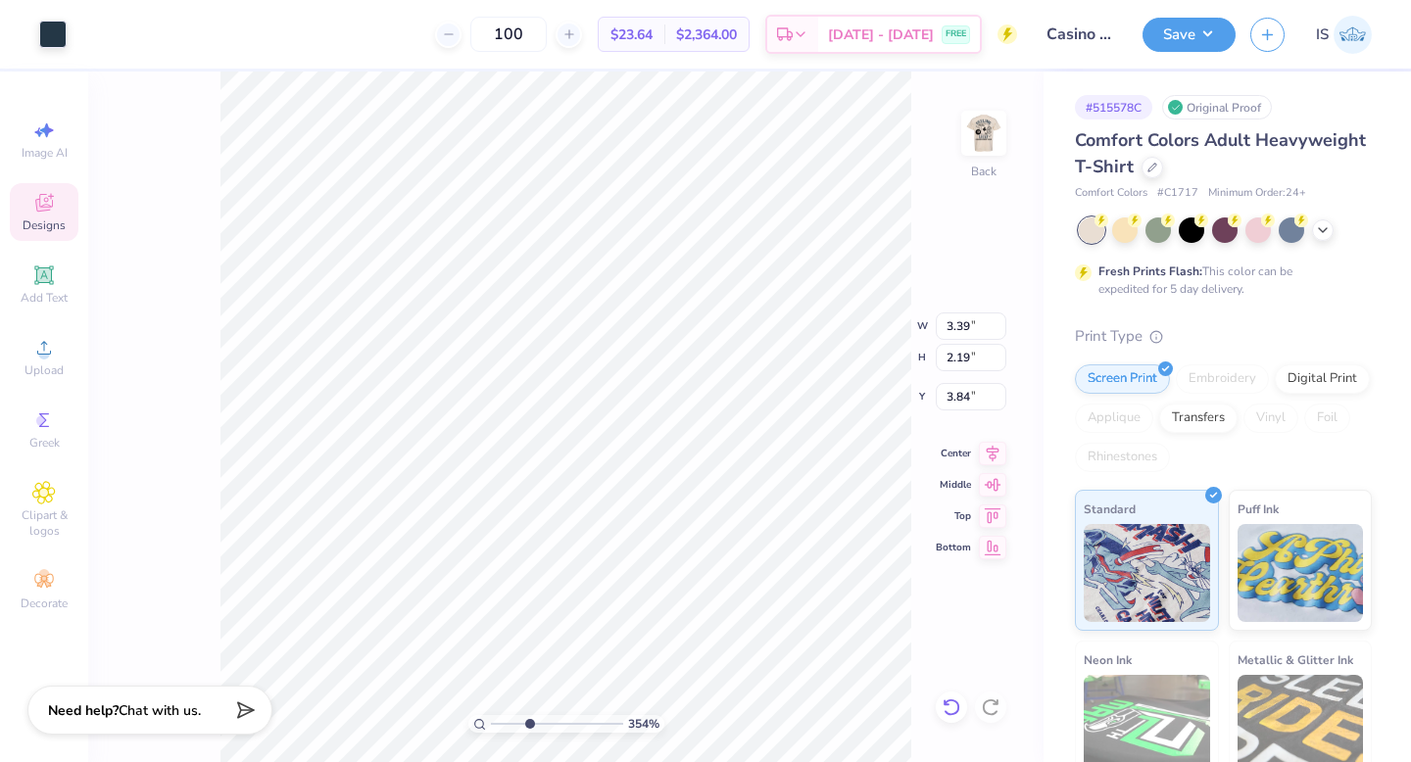
type input "3.89"
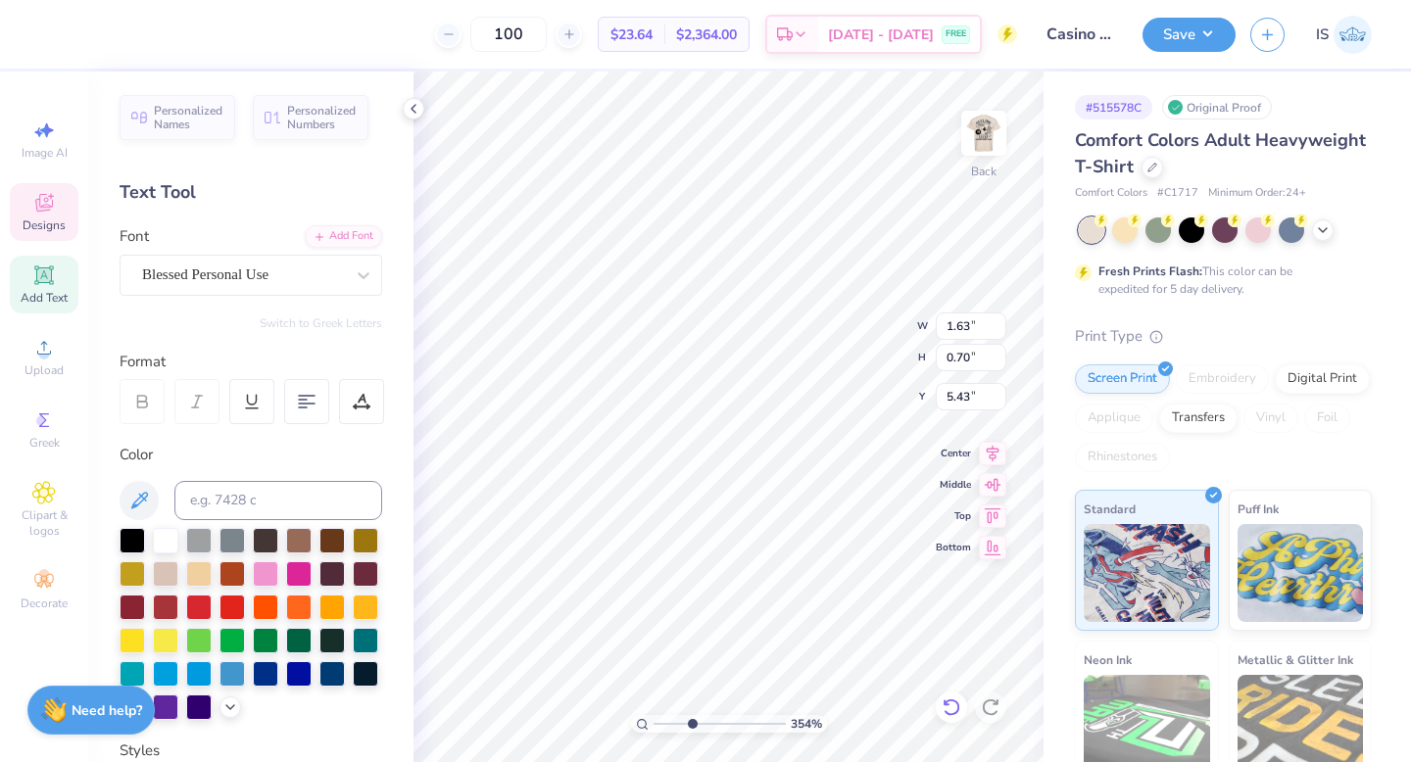
type input "5.52"
click at [999, 453] on icon at bounding box center [992, 451] width 27 height 24
click at [992, 487] on icon at bounding box center [992, 482] width 27 height 24
type input "11.56"
click at [993, 456] on icon at bounding box center [993, 451] width 13 height 17
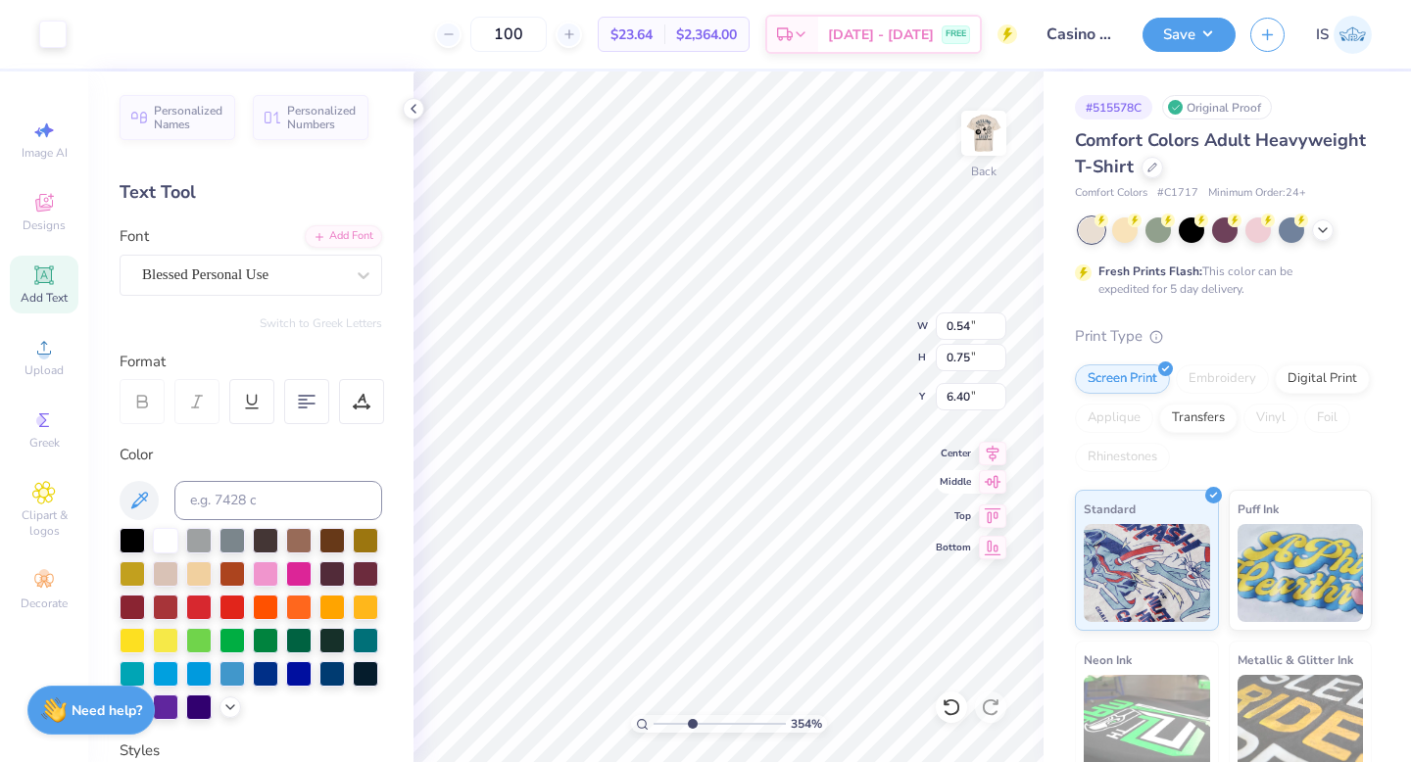
click at [994, 486] on icon at bounding box center [993, 482] width 17 height 13
type input "12.13"
type input "3.77"
type input "1.63"
type input "0.70"
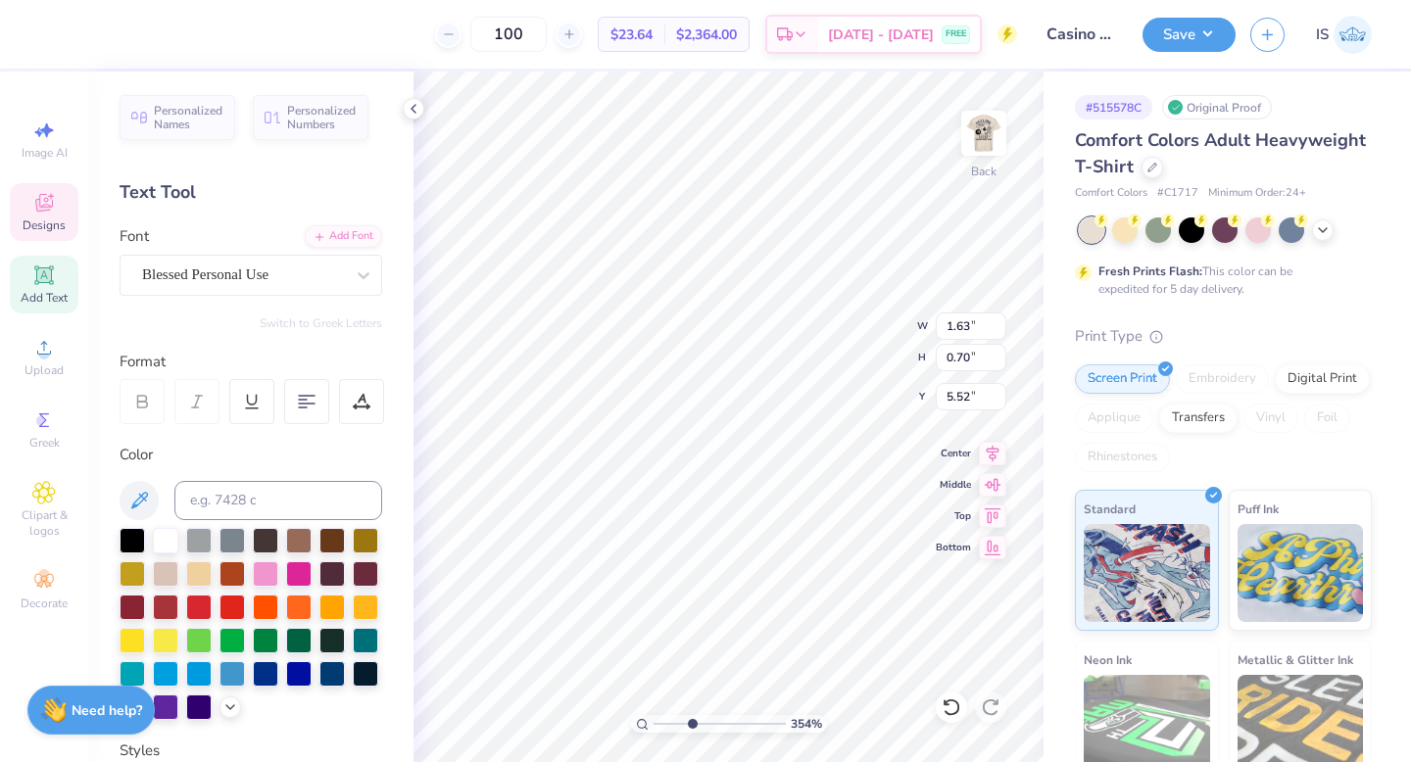
type input "5.20"
click at [998, 451] on icon at bounding box center [992, 451] width 27 height 24
click at [998, 488] on icon at bounding box center [992, 482] width 27 height 24
type input "11.56"
click at [997, 448] on icon at bounding box center [992, 451] width 27 height 24
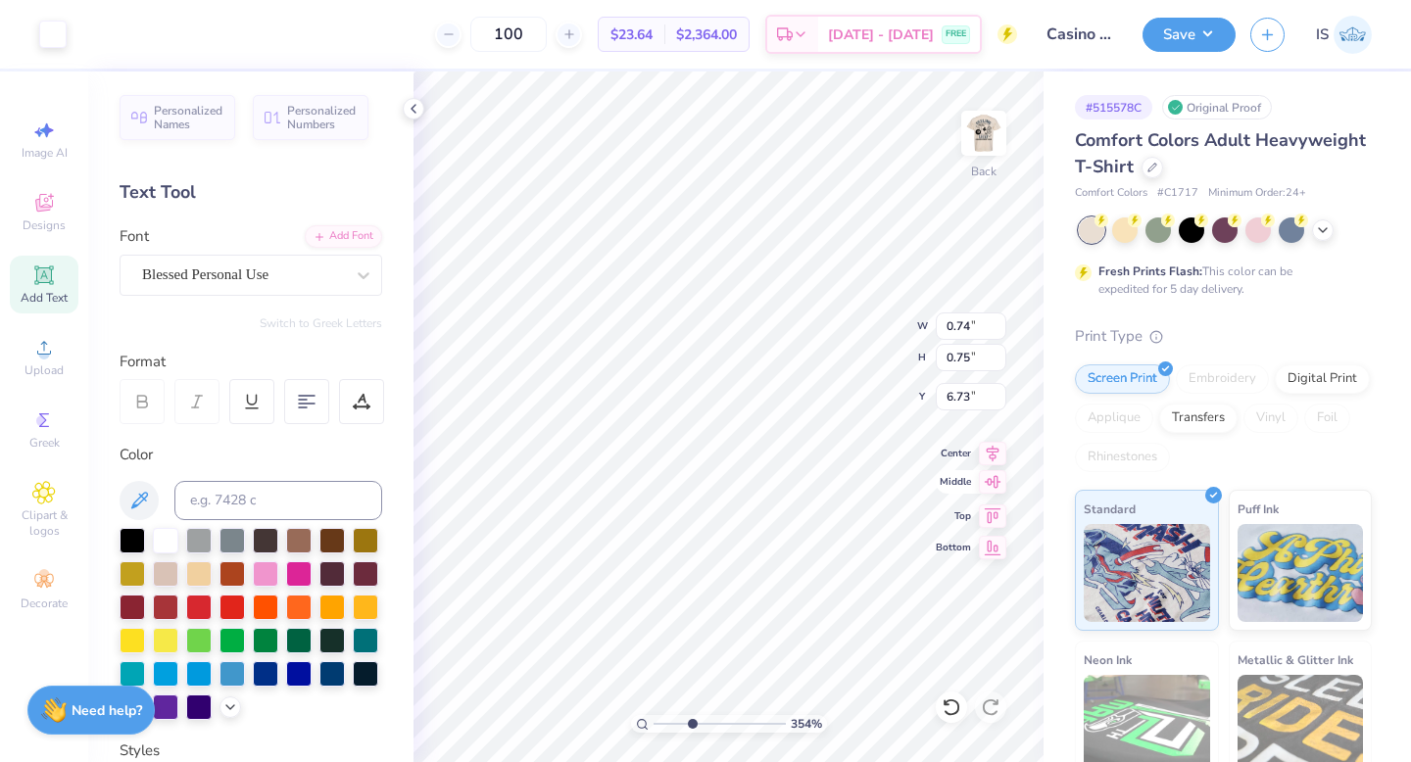
click at [995, 484] on icon at bounding box center [992, 482] width 27 height 24
type input "12.13"
type input "3.00"
type input "5.04"
click at [963, 153] on img at bounding box center [984, 133] width 78 height 78
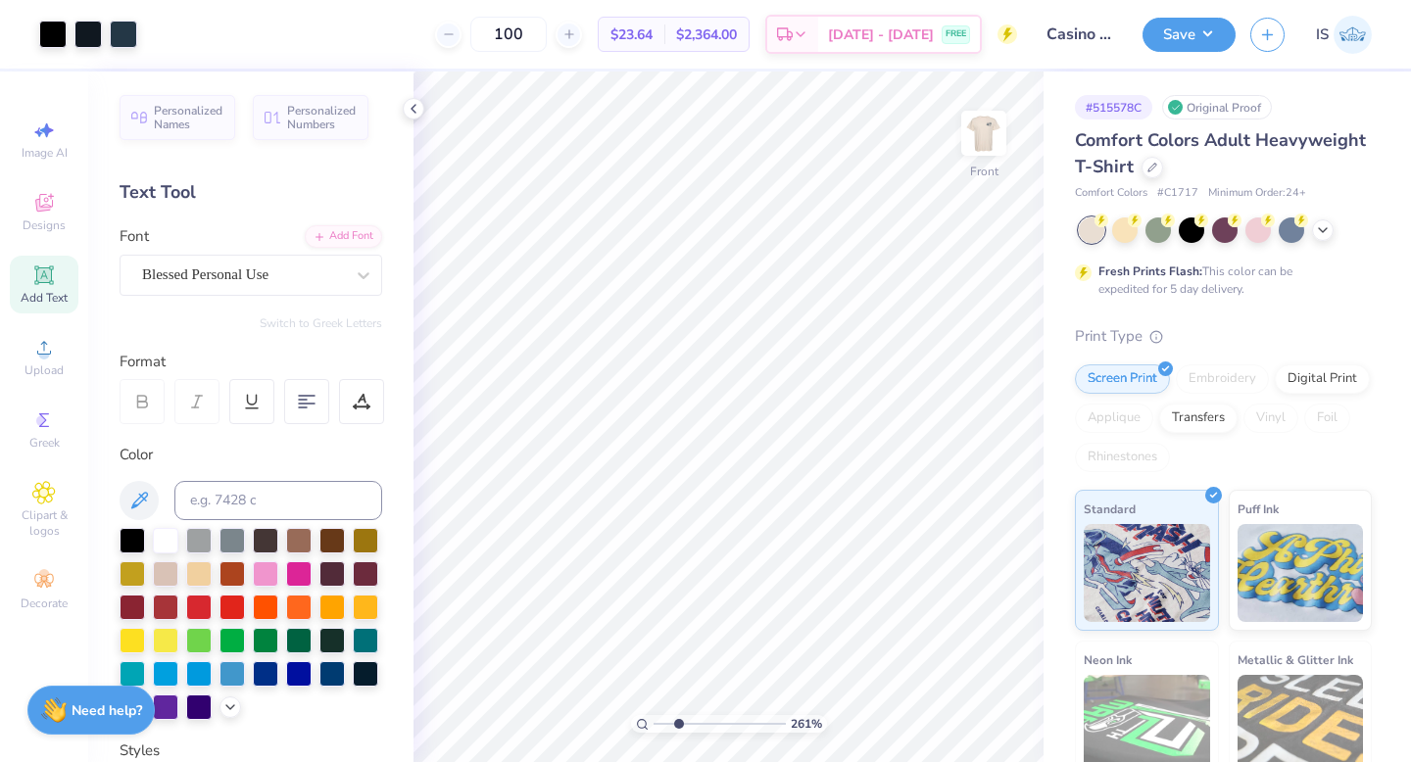
drag, startPoint x: 690, startPoint y: 724, endPoint x: 677, endPoint y: 721, distance: 13.1
type input "2.54"
click at [678, 723] on input "range" at bounding box center [720, 724] width 132 height 18
click at [946, 709] on icon at bounding box center [952, 708] width 20 height 20
type input "7.98"
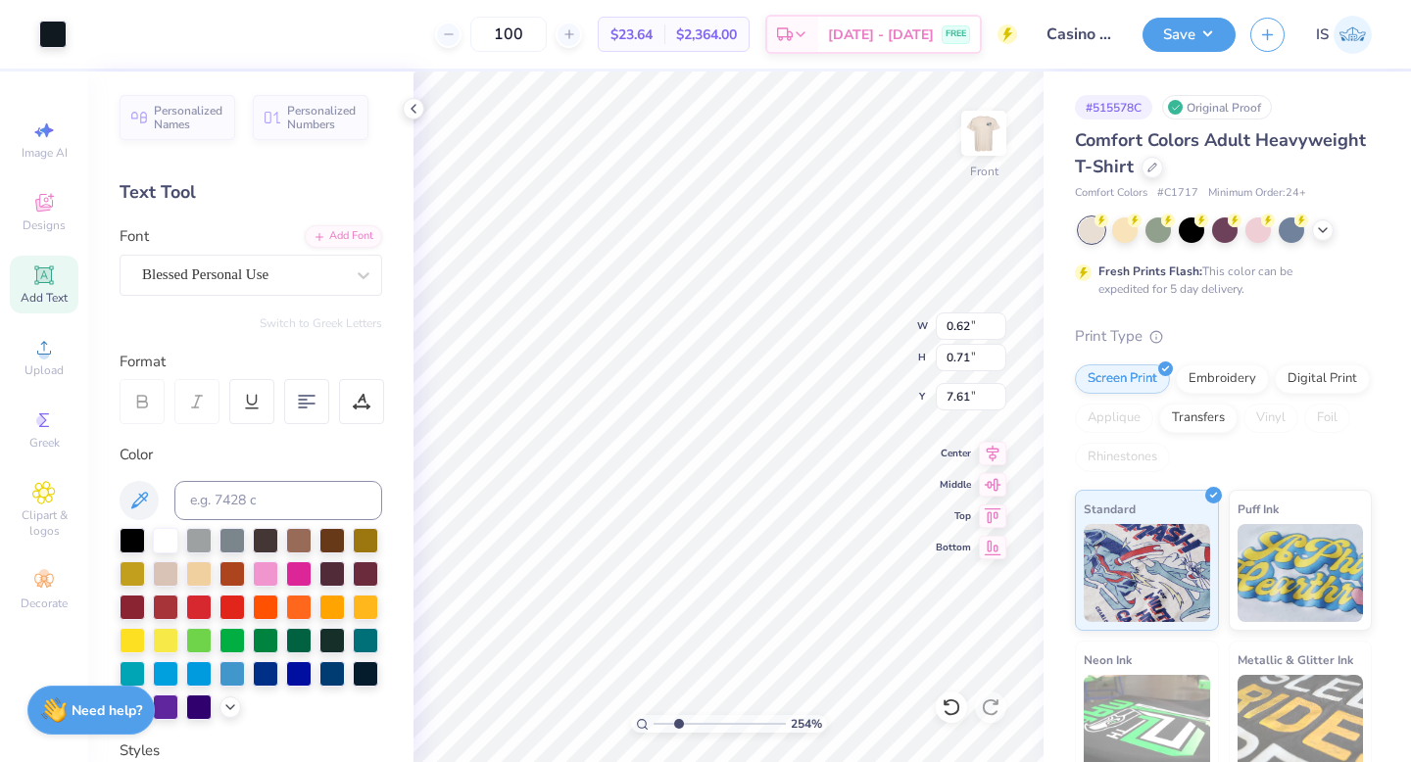
type input "7.83"
type input "7.65"
type input "7.85"
type input "10.09"
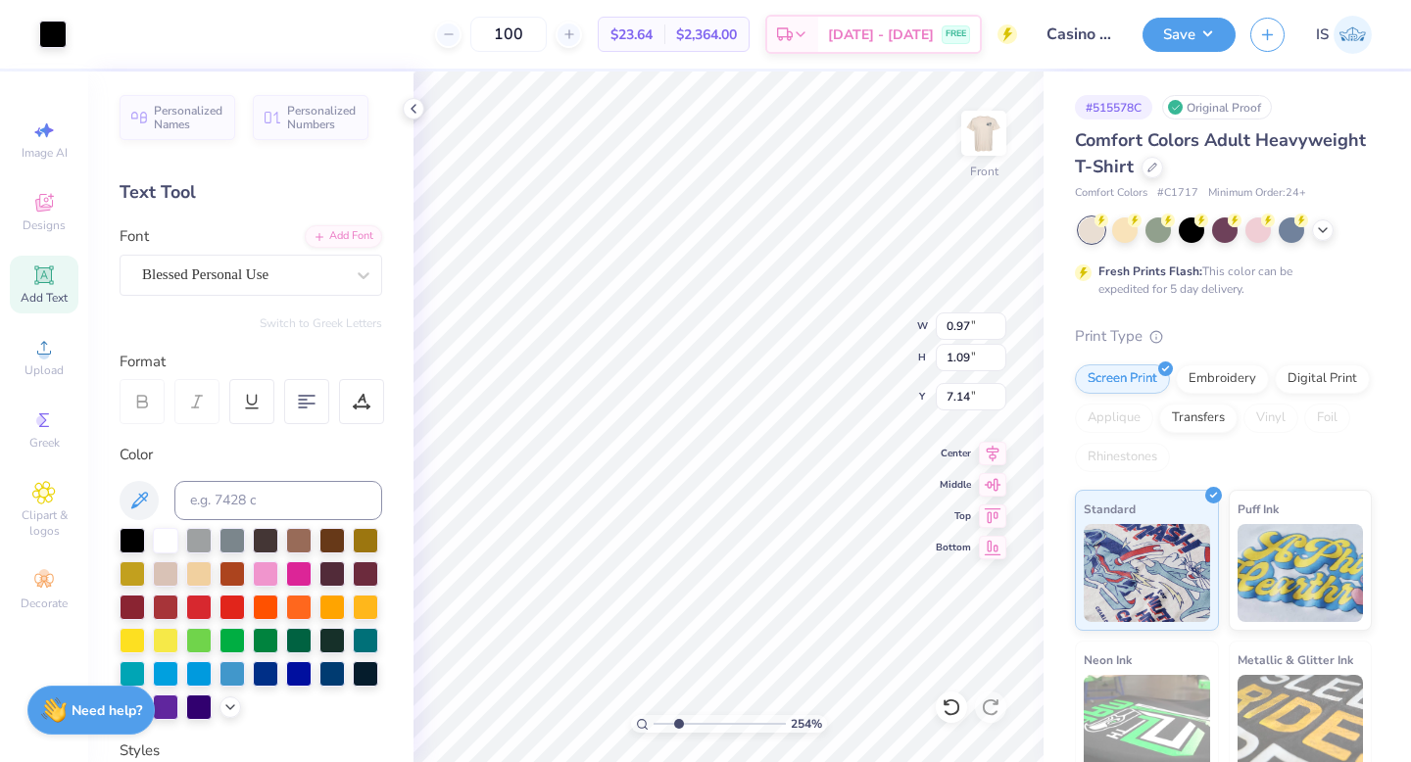
type input "9.29"
click at [946, 707] on icon at bounding box center [952, 708] width 20 height 20
type input "5.85"
click at [951, 703] on icon at bounding box center [952, 708] width 20 height 20
type input "9.27"
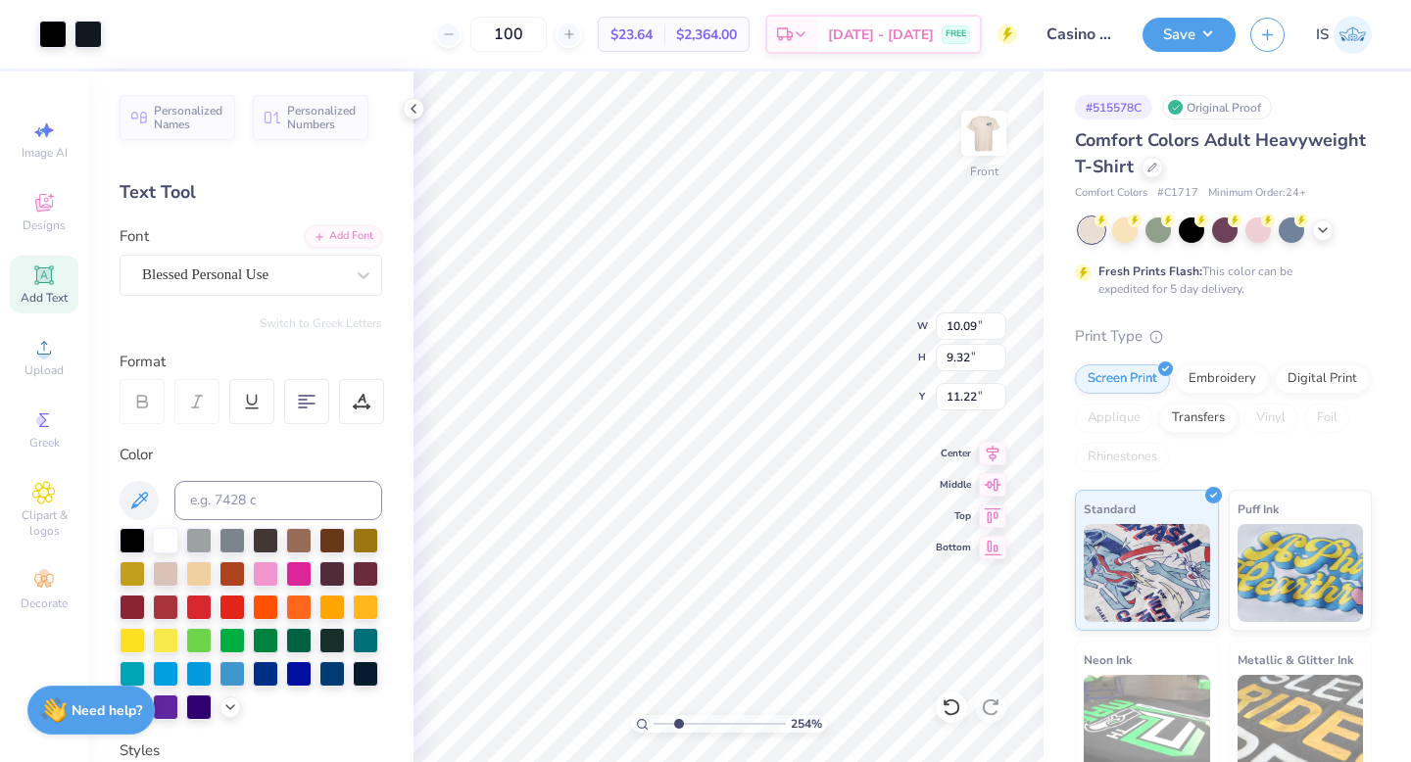
type input "17.11"
type input "5.74"
type input "5.30"
type input "21.13"
type input "21.16"
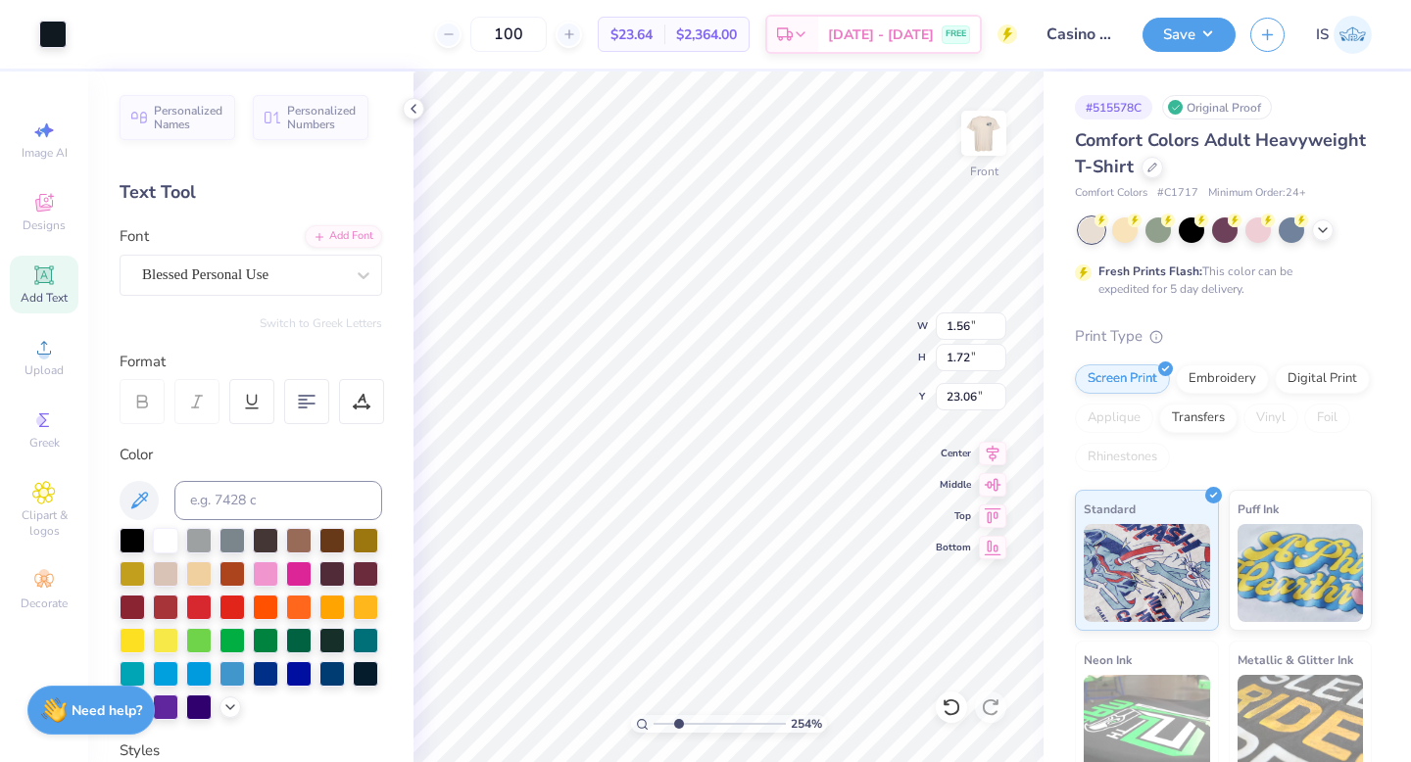
type input "22.84"
type input "1.53"
type input "1.70"
type input "20.48"
type input "1.56"
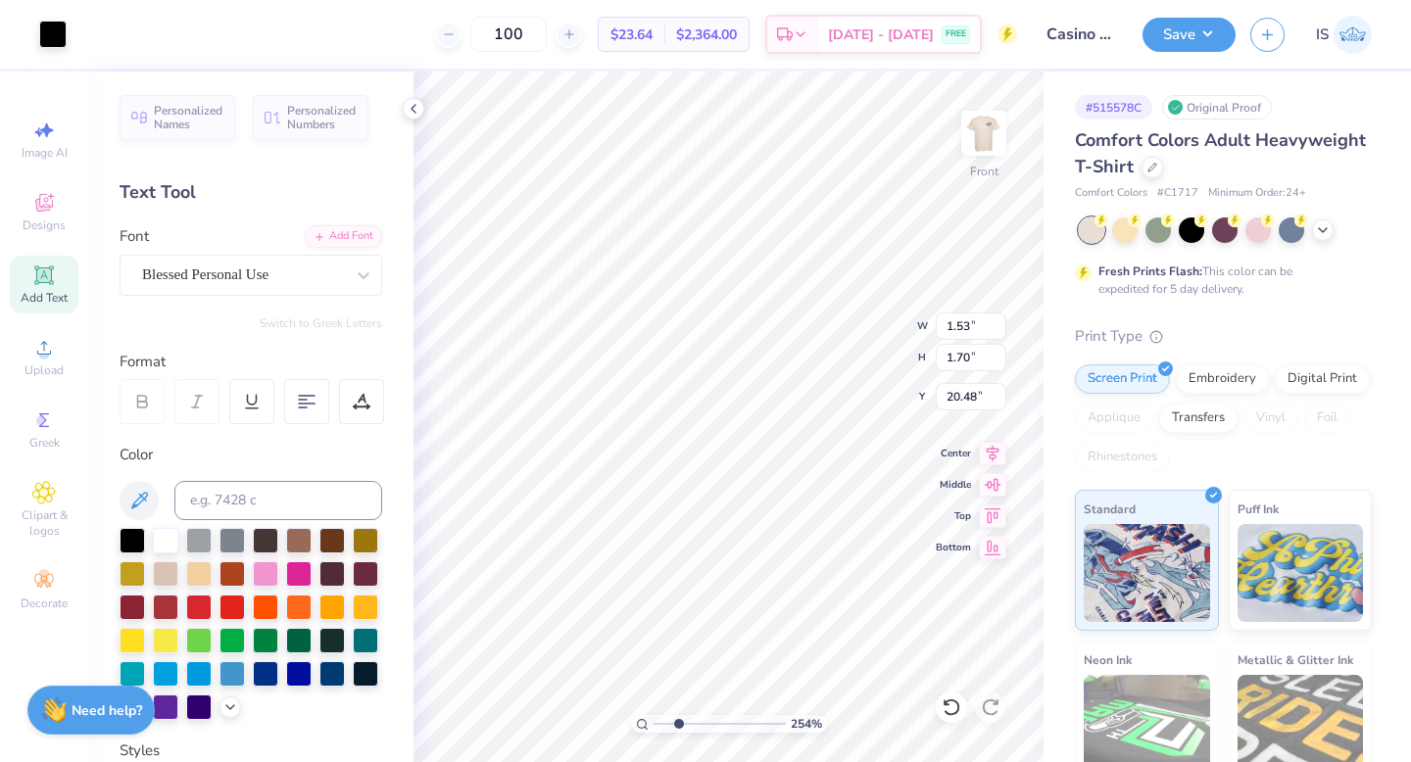
type input "1.72"
type input "23.29"
type input "0.61"
type input "0.67"
type input "21.18"
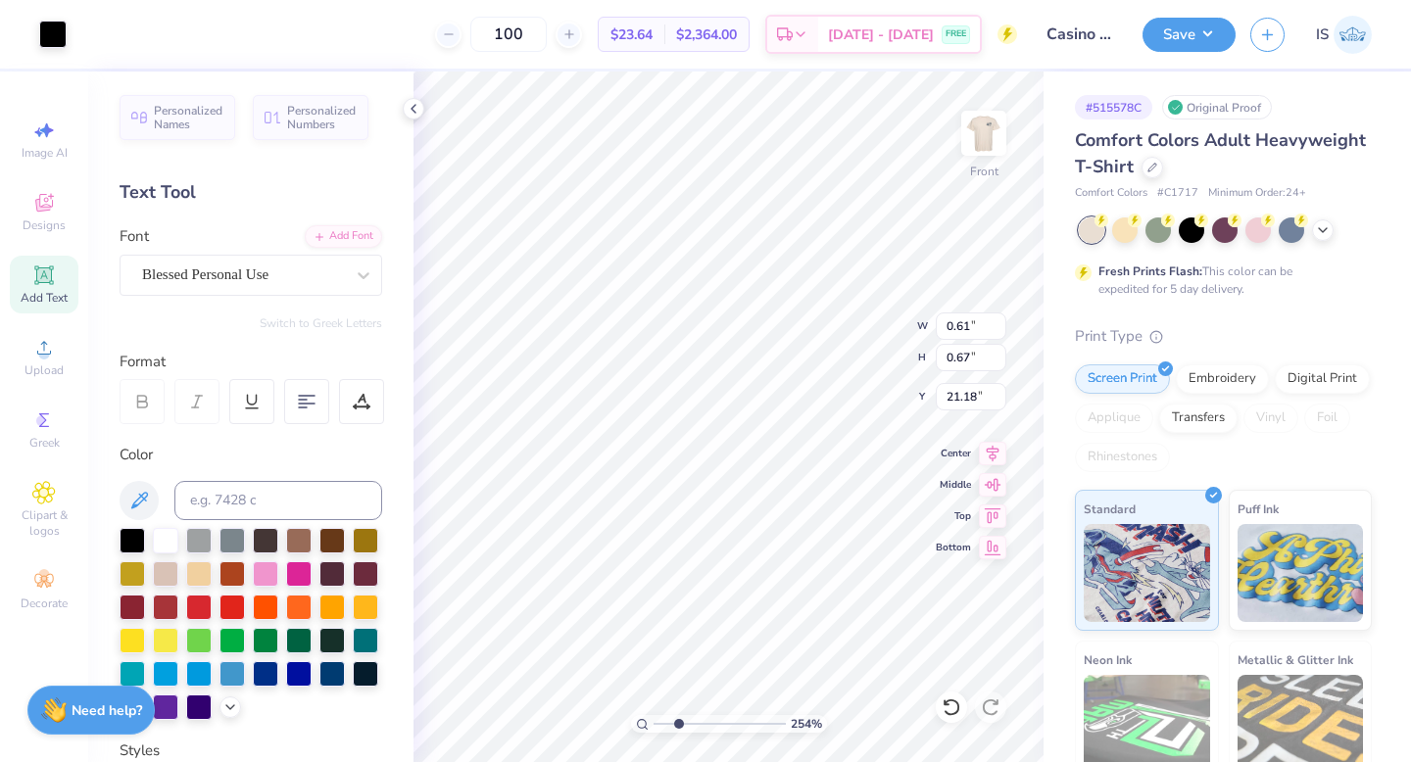
type input "0.59"
type input "0.66"
type input "12.75"
type input "0.60"
type input "0.67"
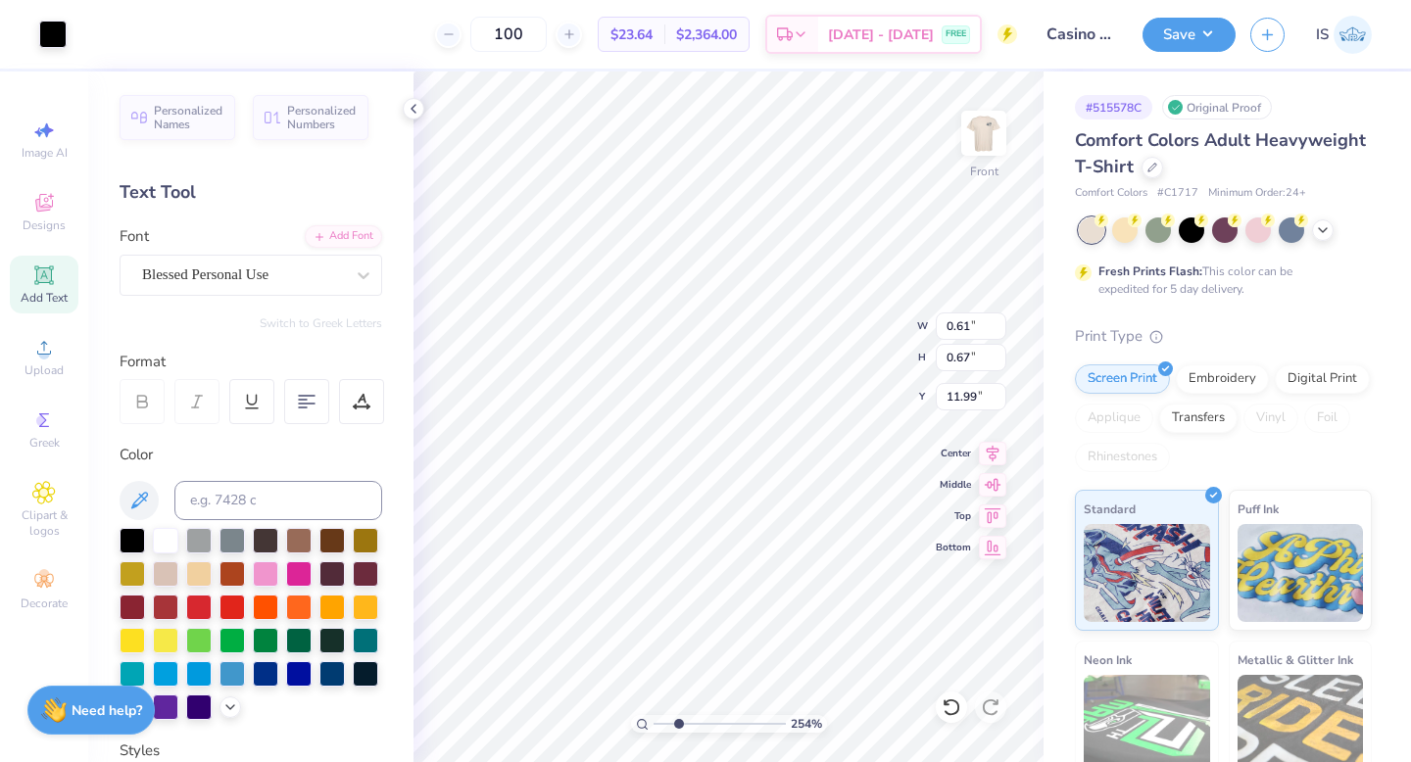
type input "8.49"
type input "0.60"
drag, startPoint x: 679, startPoint y: 722, endPoint x: 634, endPoint y: 719, distance: 45.2
click at [634, 719] on div "100 %" at bounding box center [729, 724] width 196 height 18
drag, startPoint x: 656, startPoint y: 724, endPoint x: 669, endPoint y: 727, distance: 14.0
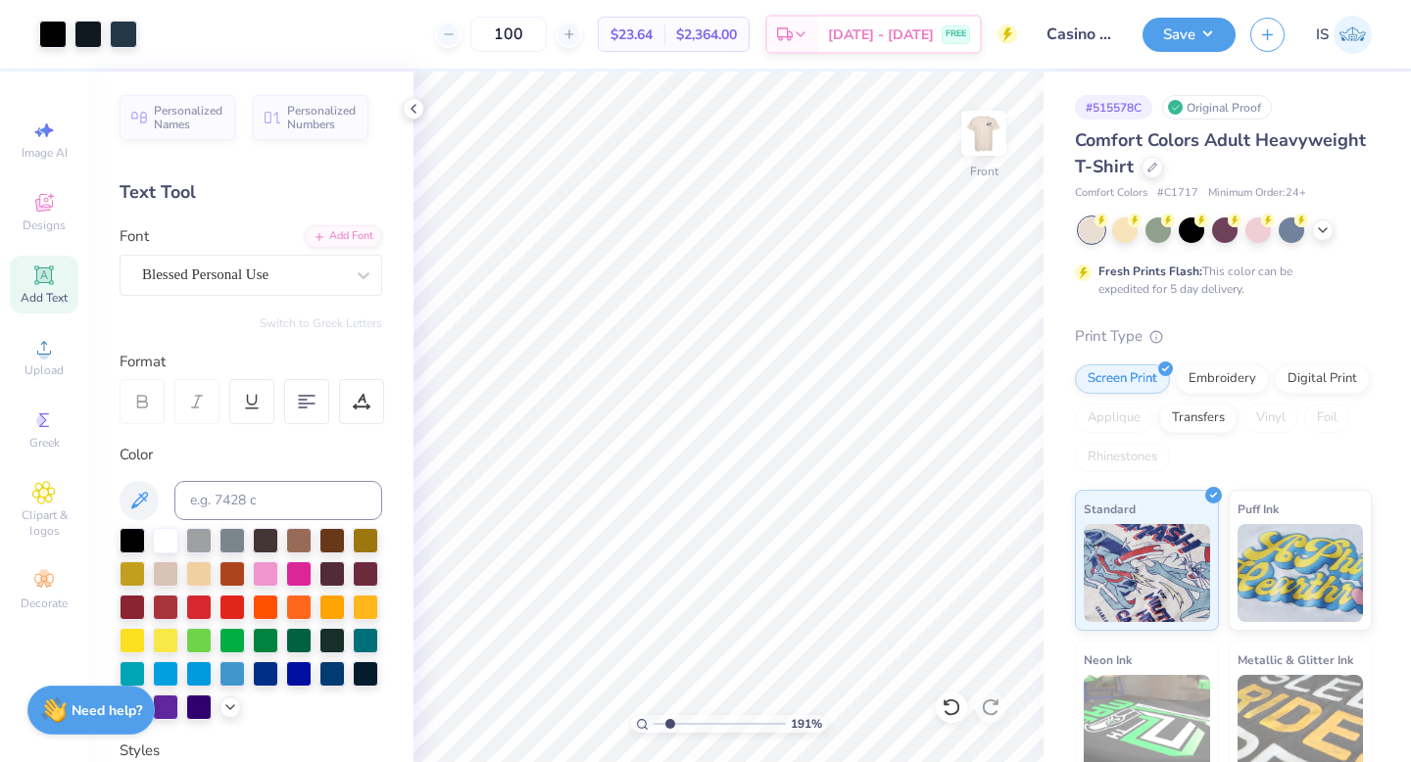
type input "1.91"
click at [669, 727] on input "range" at bounding box center [720, 724] width 132 height 18
click at [55, 343] on icon at bounding box center [44, 348] width 24 height 24
click at [47, 356] on circle at bounding box center [43, 354] width 11 height 11
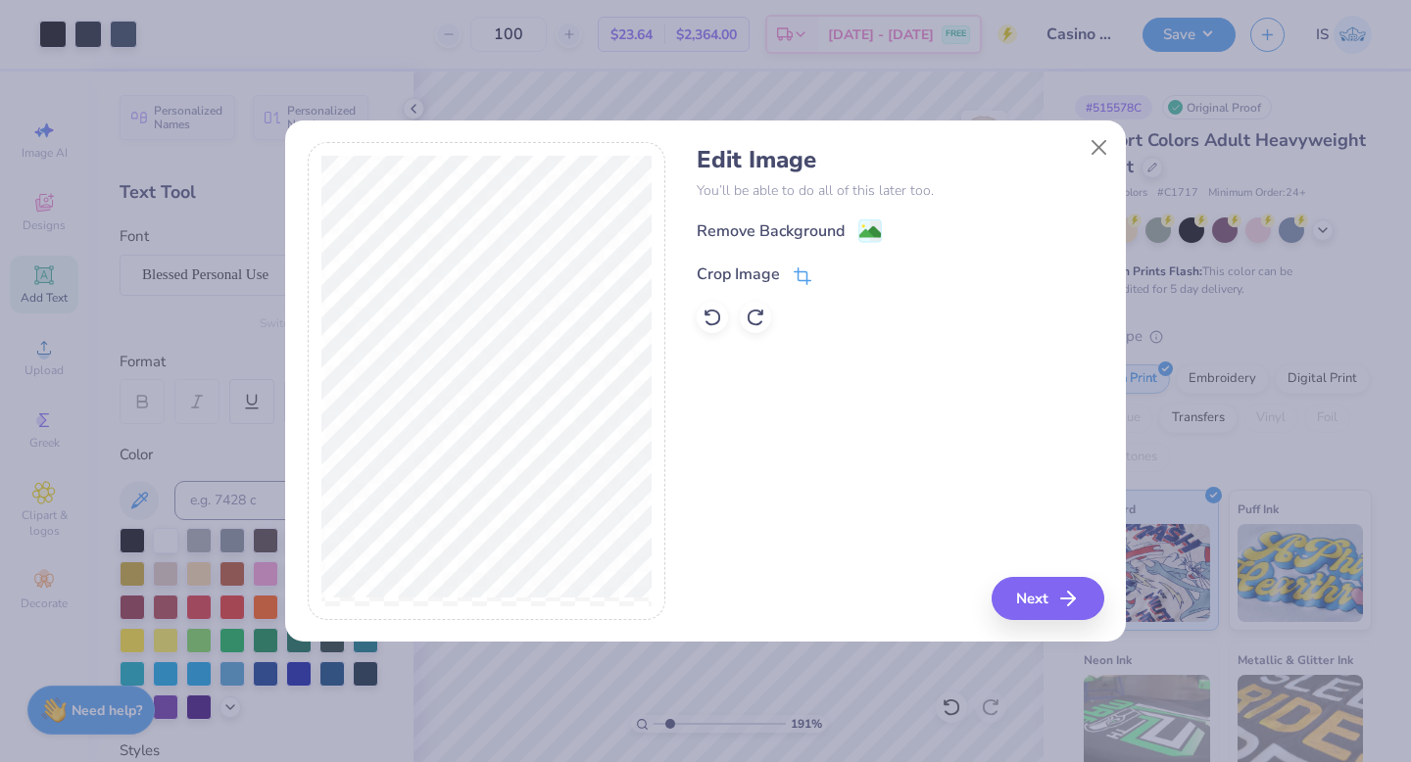
click at [801, 275] on icon at bounding box center [803, 277] width 18 height 18
click at [836, 273] on icon at bounding box center [836, 273] width 12 height 12
click at [868, 231] on image at bounding box center [871, 234] width 22 height 22
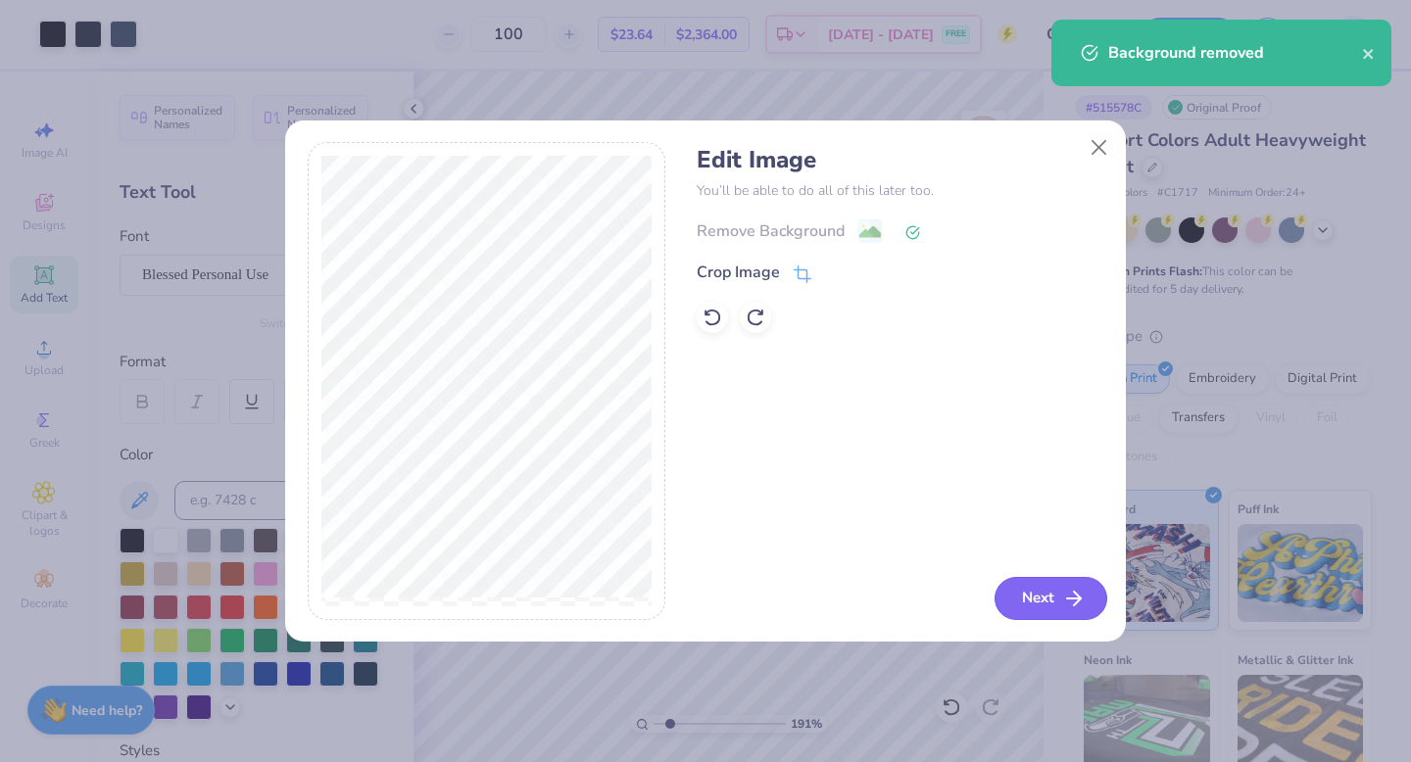
click at [1018, 601] on button "Next" at bounding box center [1051, 598] width 113 height 43
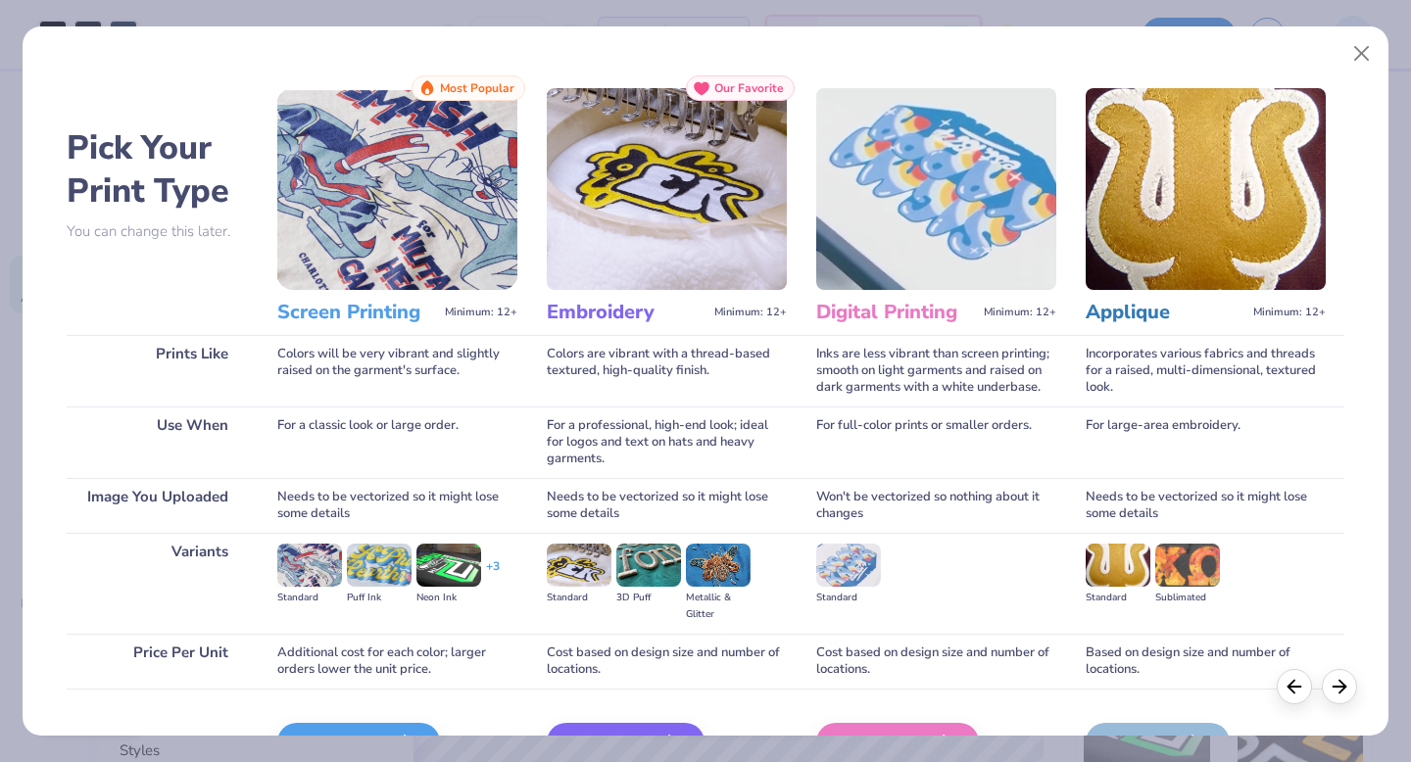
scroll to position [71, 0]
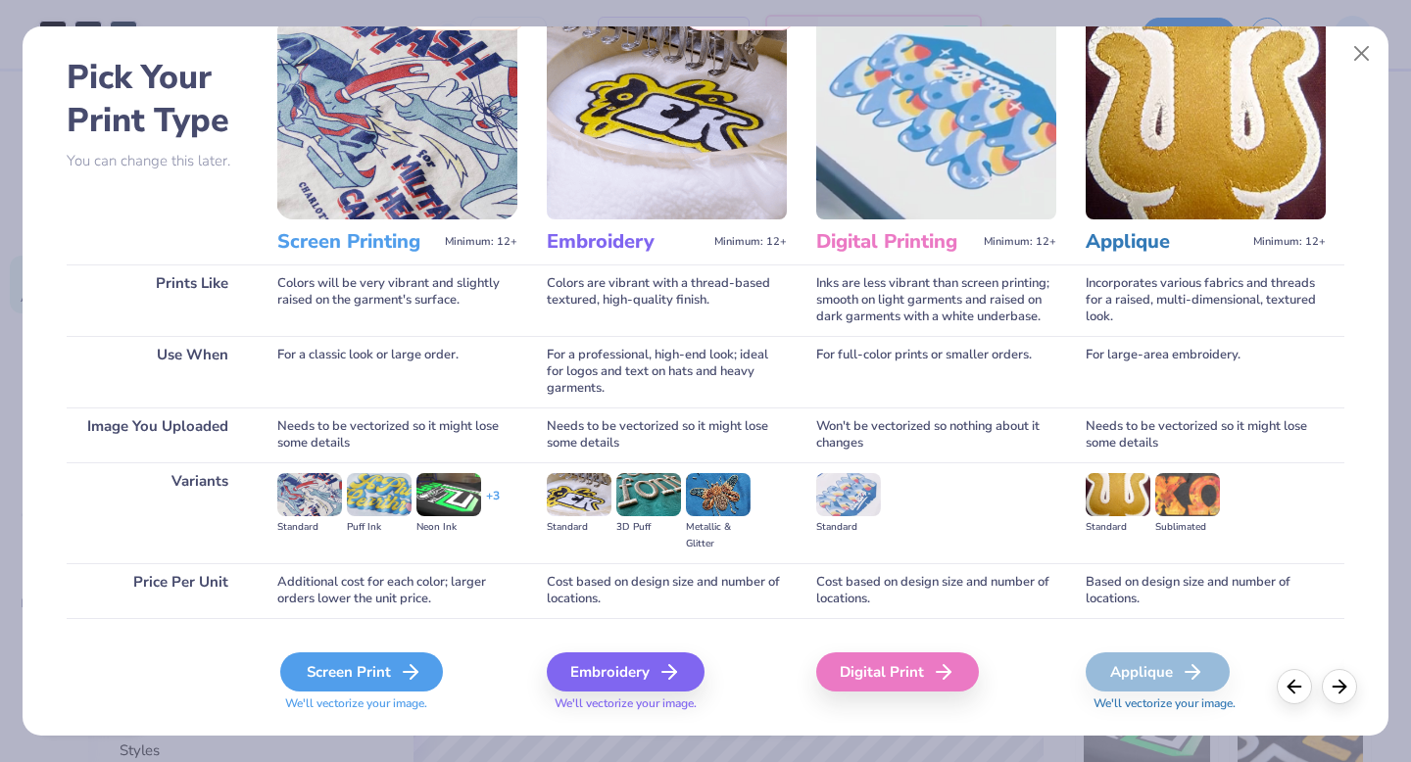
click at [326, 675] on div "Screen Print" at bounding box center [361, 672] width 163 height 39
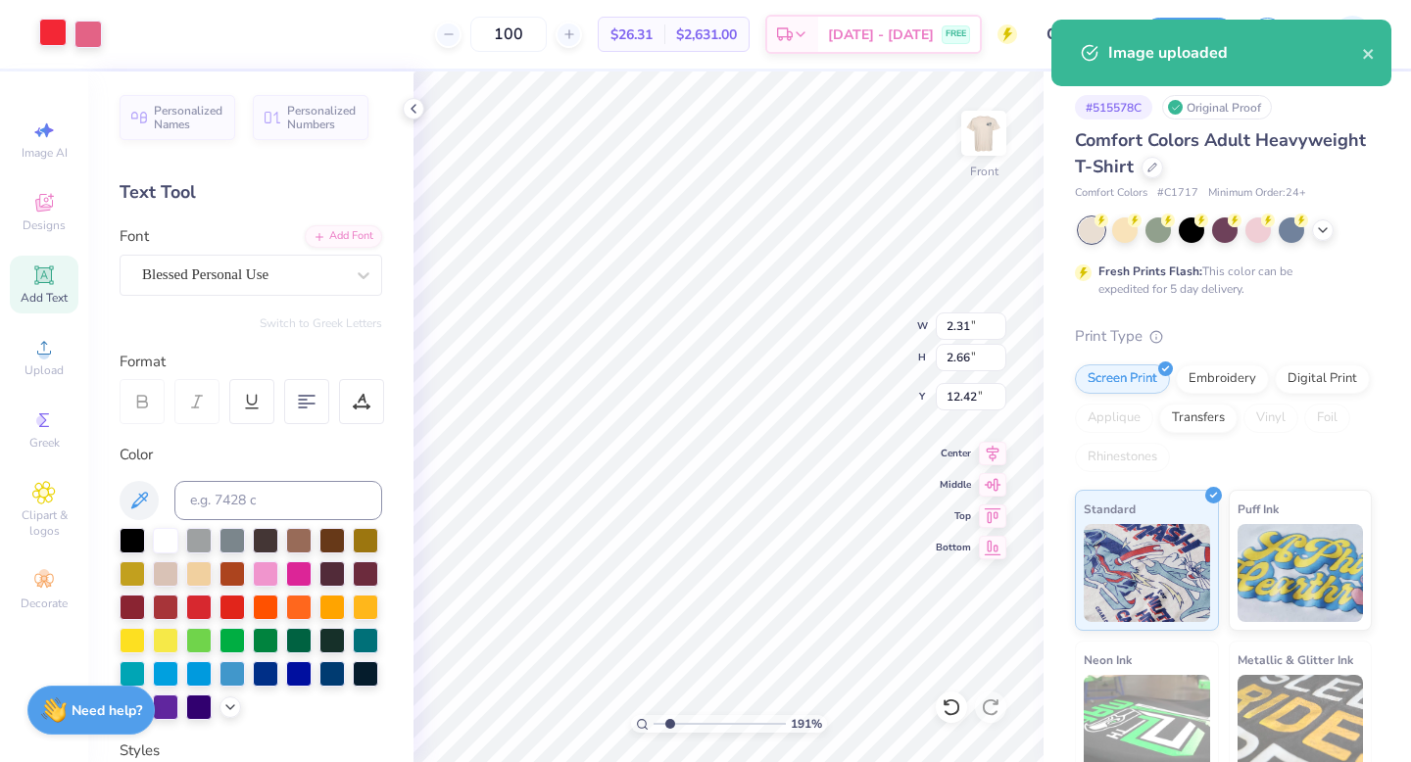
click at [54, 41] on div at bounding box center [52, 32] width 27 height 27
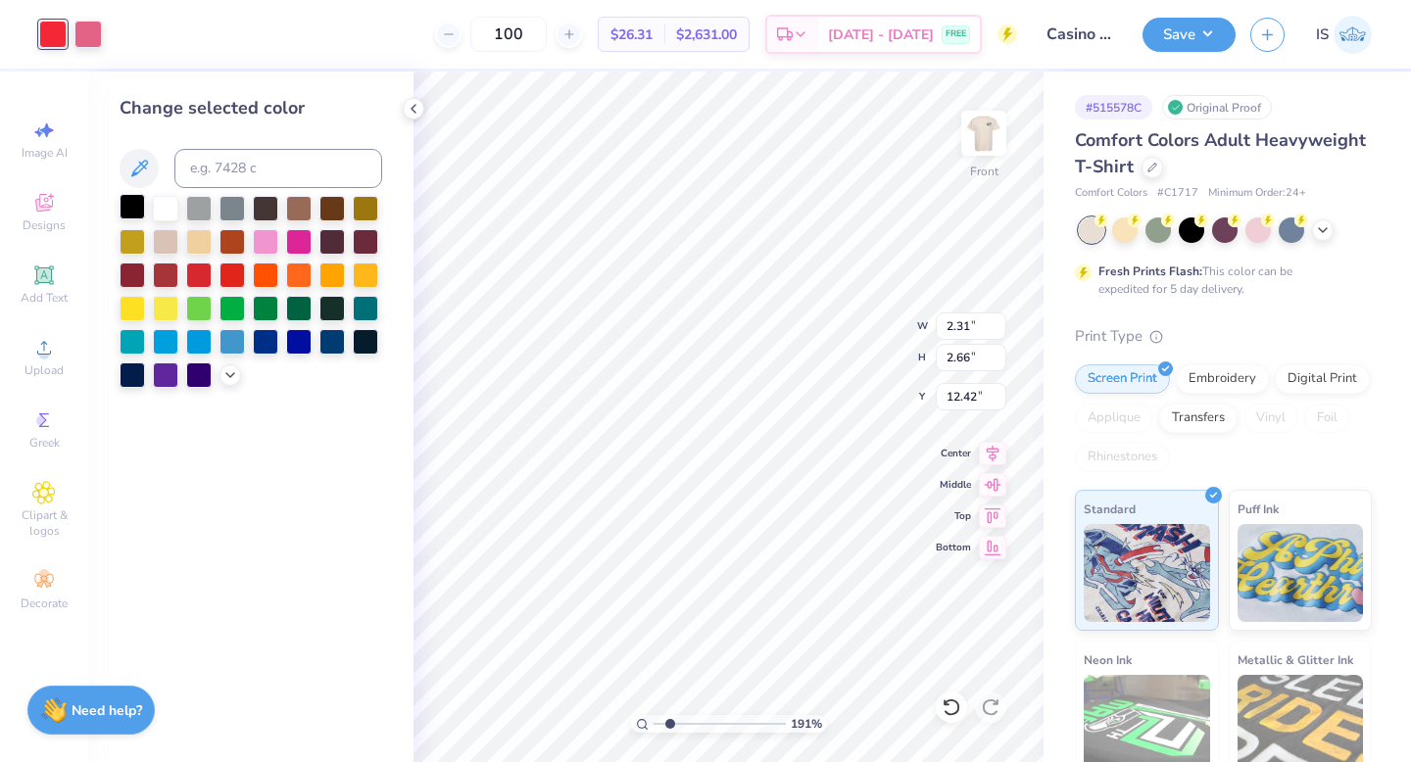
click at [124, 201] on div at bounding box center [132, 206] width 25 height 25
click at [88, 34] on div at bounding box center [87, 32] width 27 height 27
click at [125, 207] on div at bounding box center [132, 206] width 25 height 25
click at [959, 716] on icon at bounding box center [952, 708] width 20 height 20
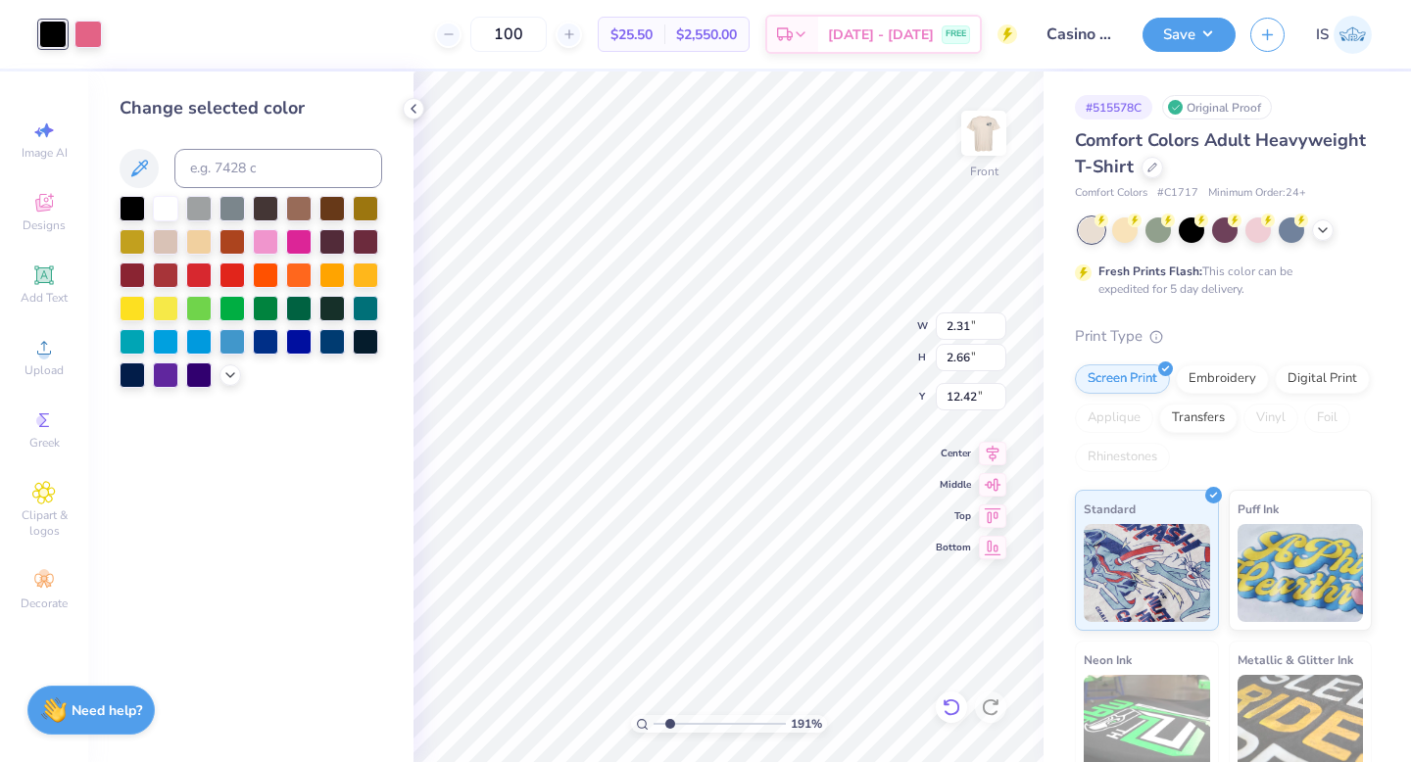
type input "19.99"
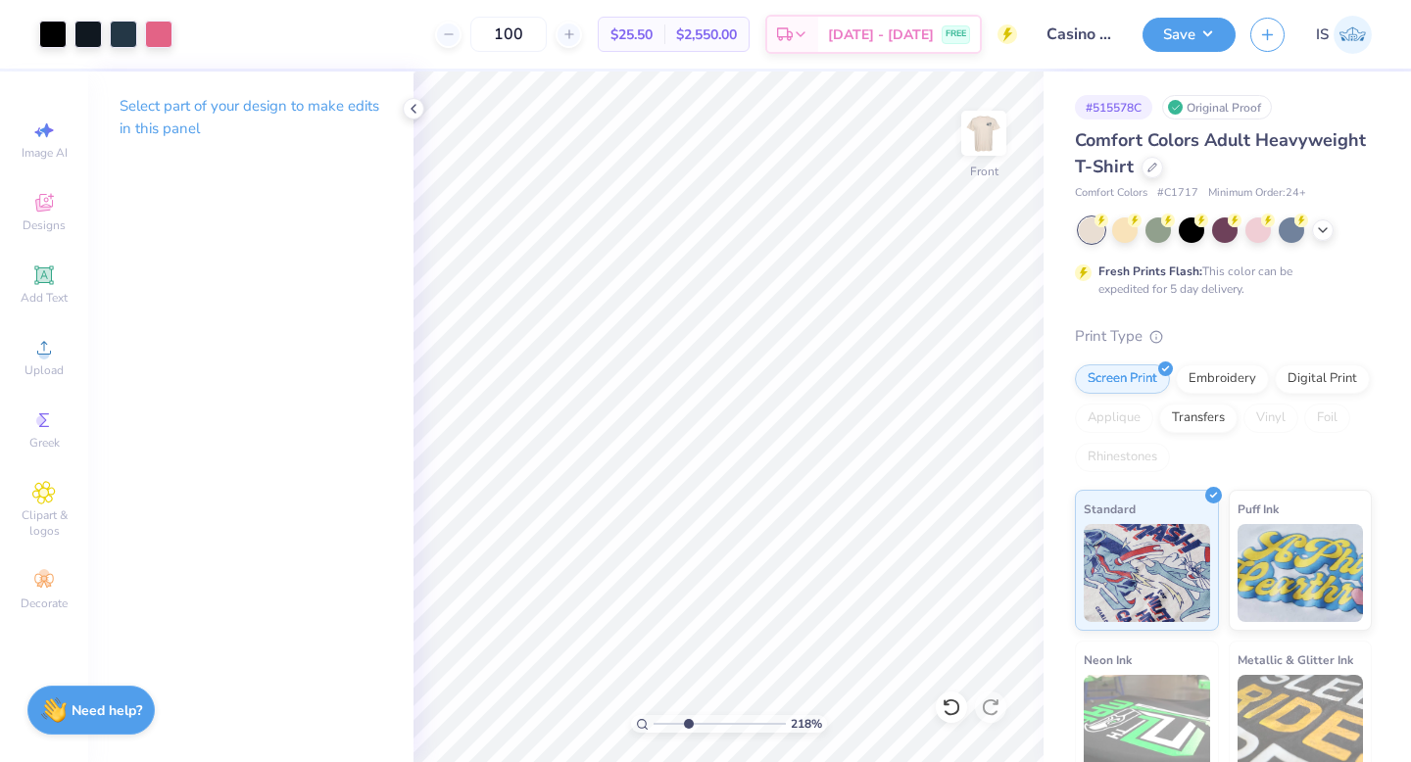
drag, startPoint x: 670, startPoint y: 718, endPoint x: 688, endPoint y: 719, distance: 17.7
type input "3.29"
click at [688, 719] on input "range" at bounding box center [720, 724] width 132 height 18
type input "20.00"
click at [39, 221] on span "Designs" at bounding box center [44, 226] width 43 height 16
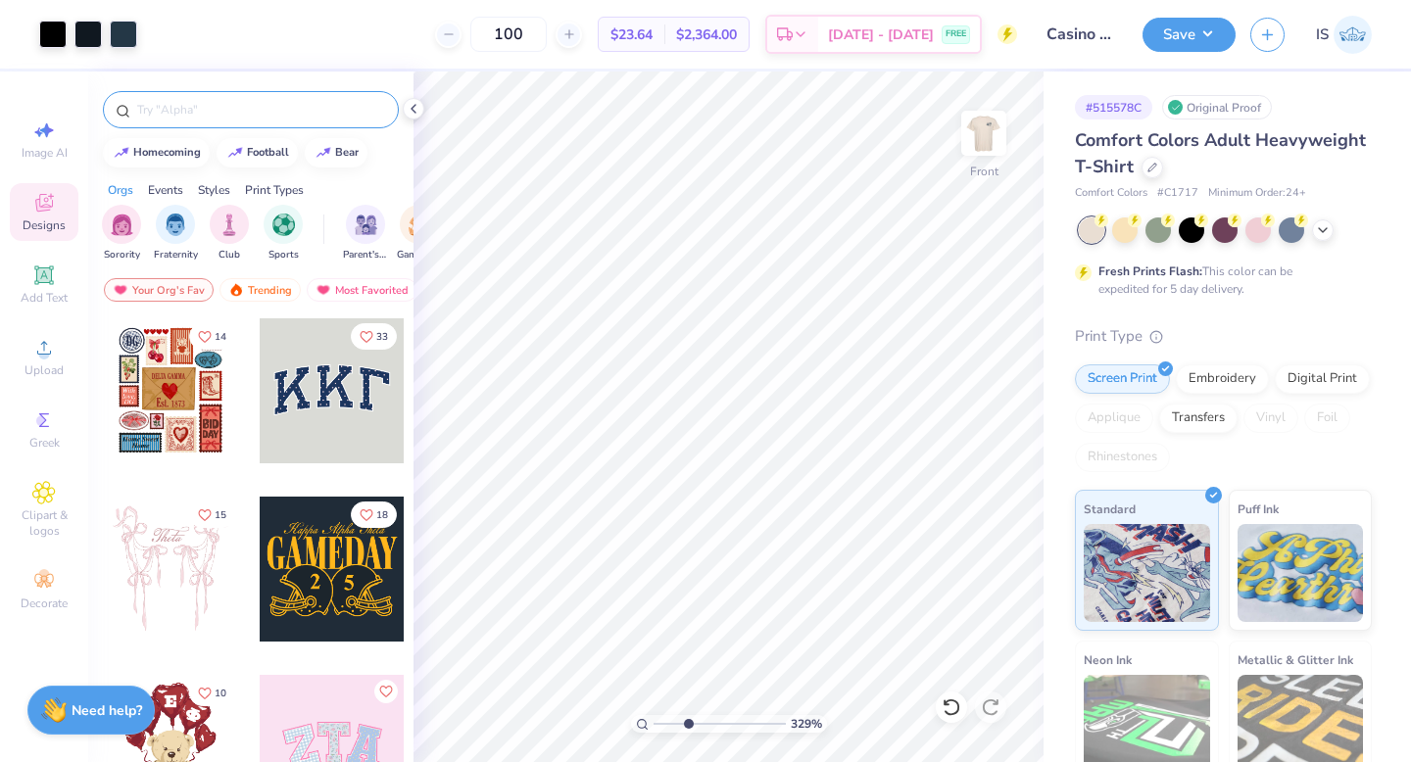
click at [159, 115] on input "text" at bounding box center [260, 110] width 251 height 20
type input "card"
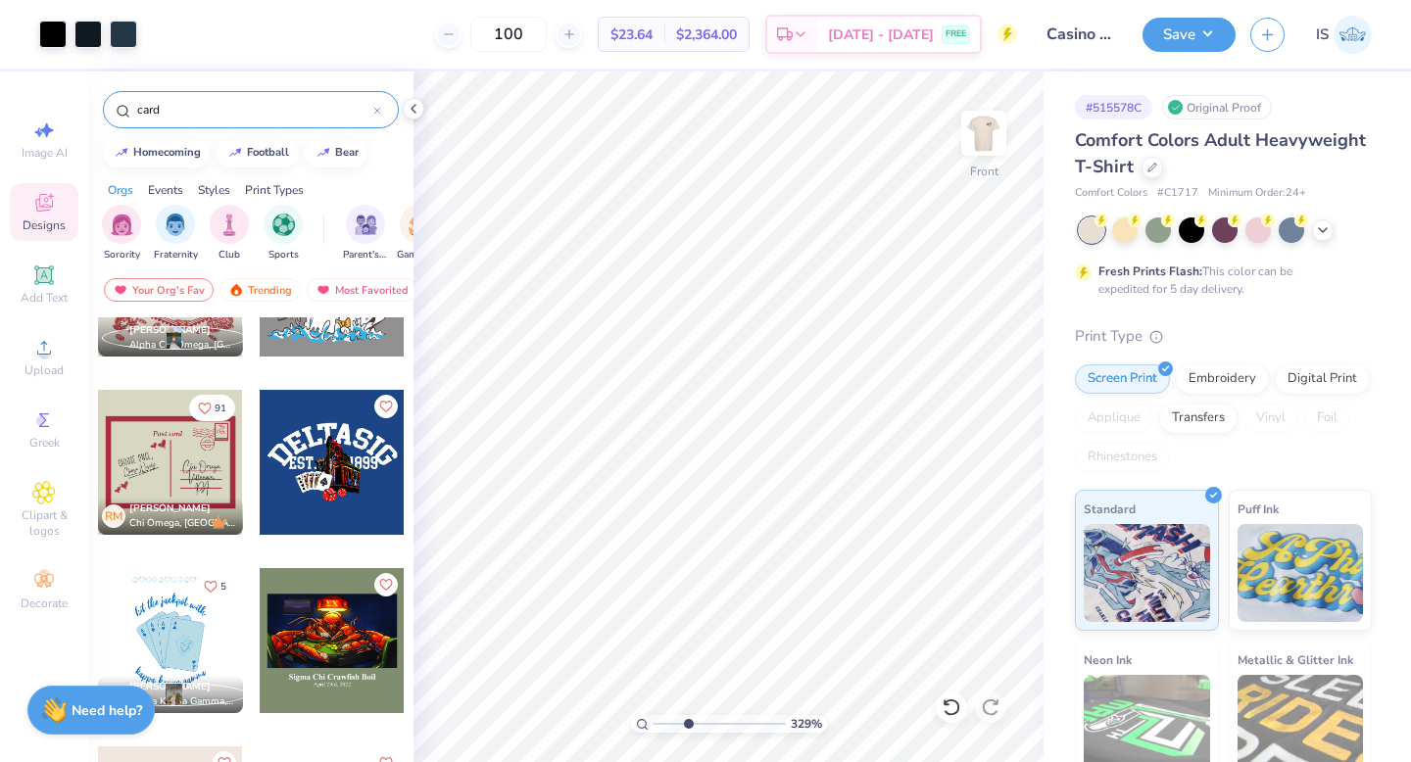
scroll to position [124, 0]
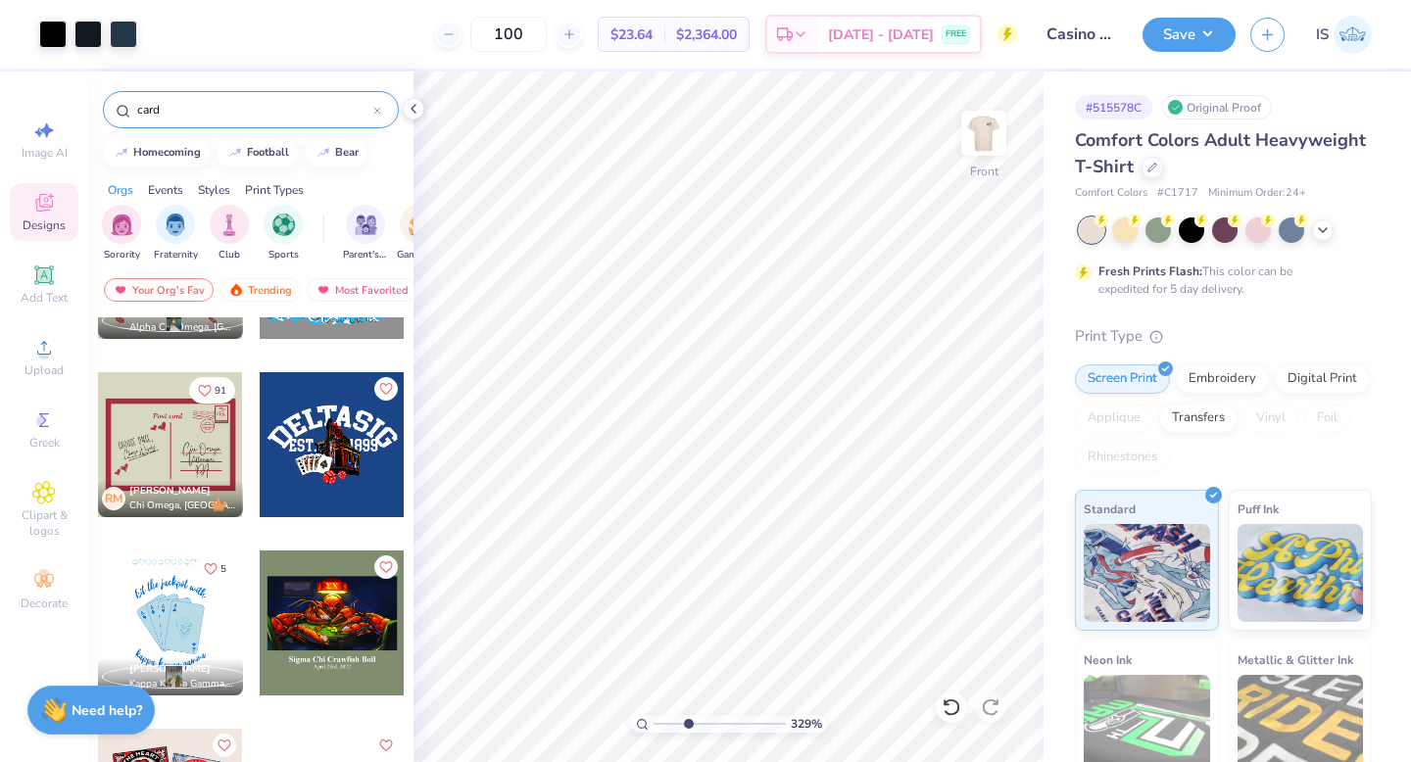
click at [166, 652] on div at bounding box center [170, 623] width 145 height 145
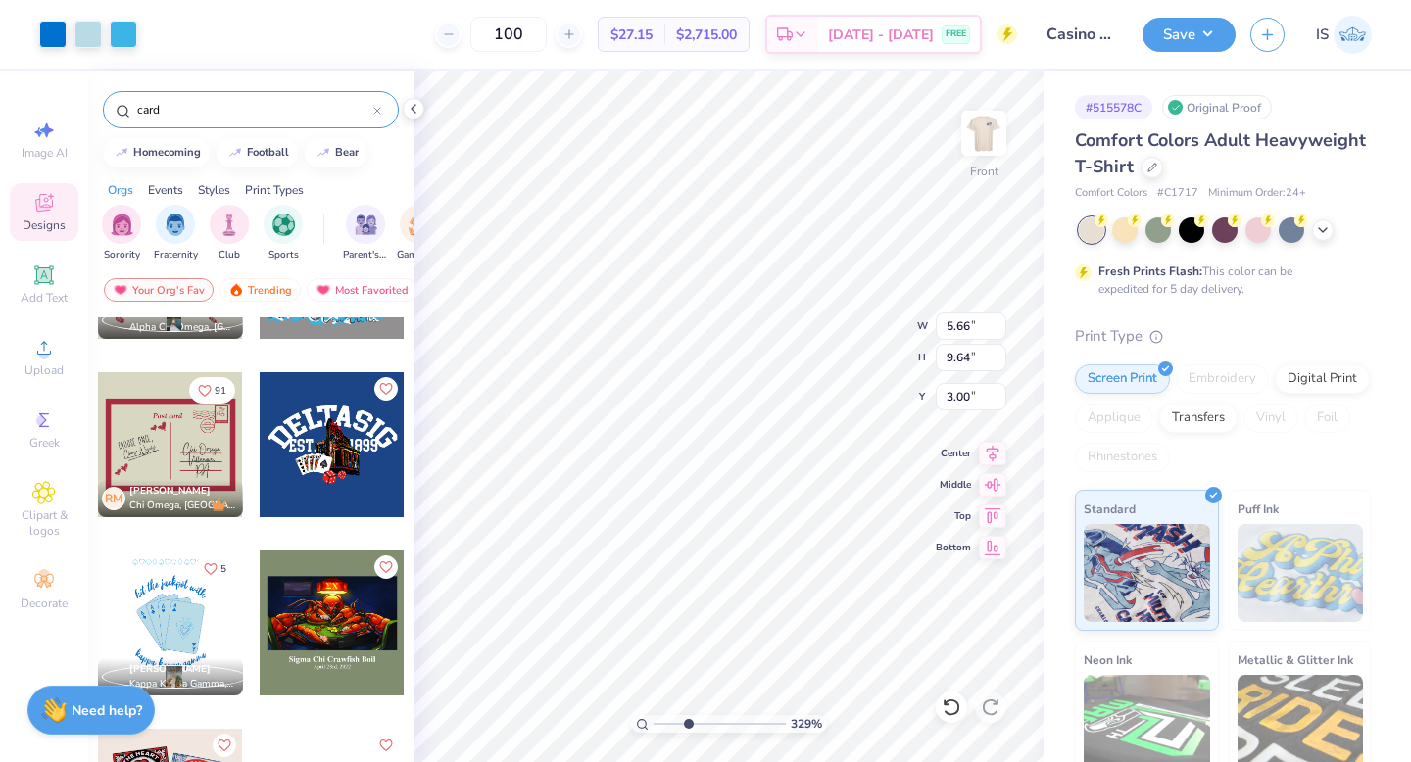
type input "5.66"
type input "9.64"
drag, startPoint x: 689, startPoint y: 728, endPoint x: 579, endPoint y: 718, distance: 110.2
type input "1"
click at [654, 718] on input "range" at bounding box center [720, 724] width 132 height 18
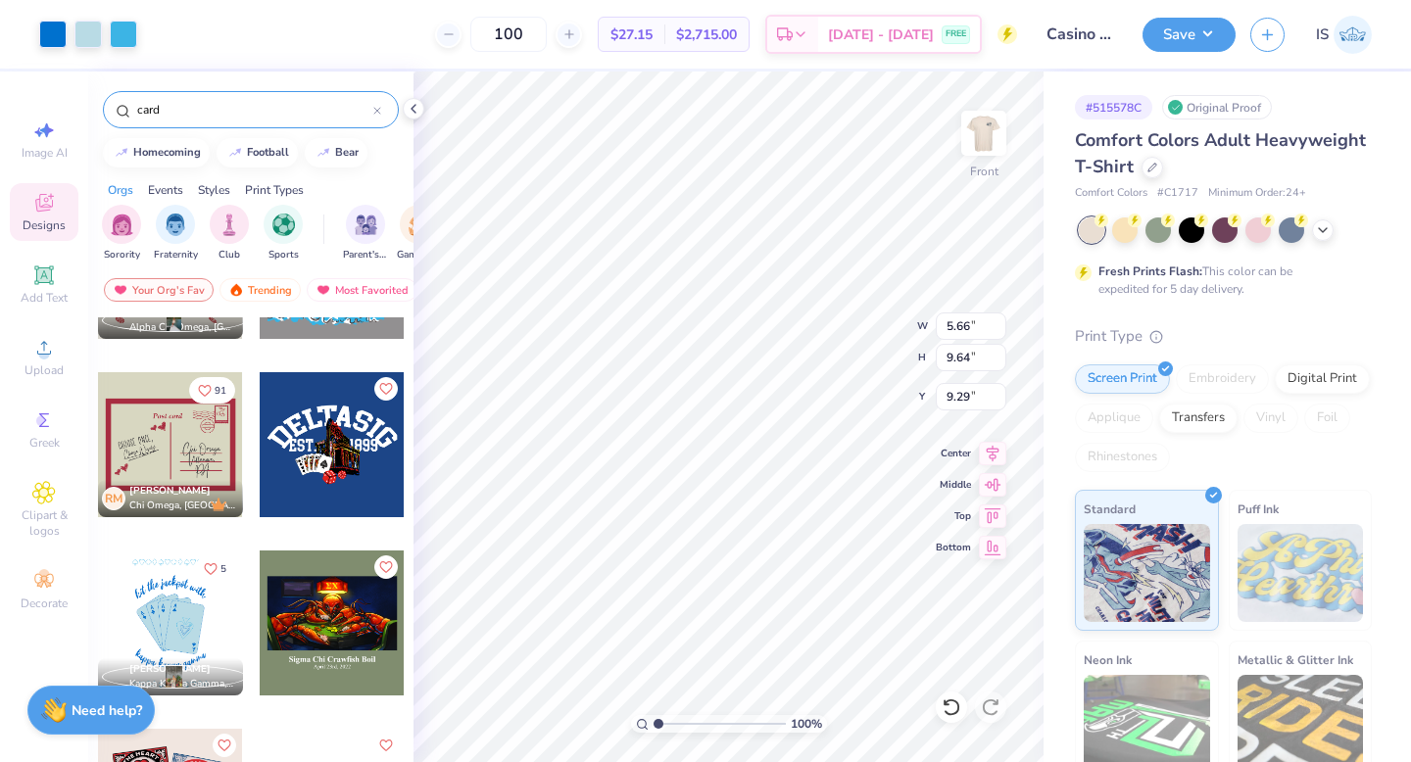
type input "1.96"
type input "3.34"
type input "22.77"
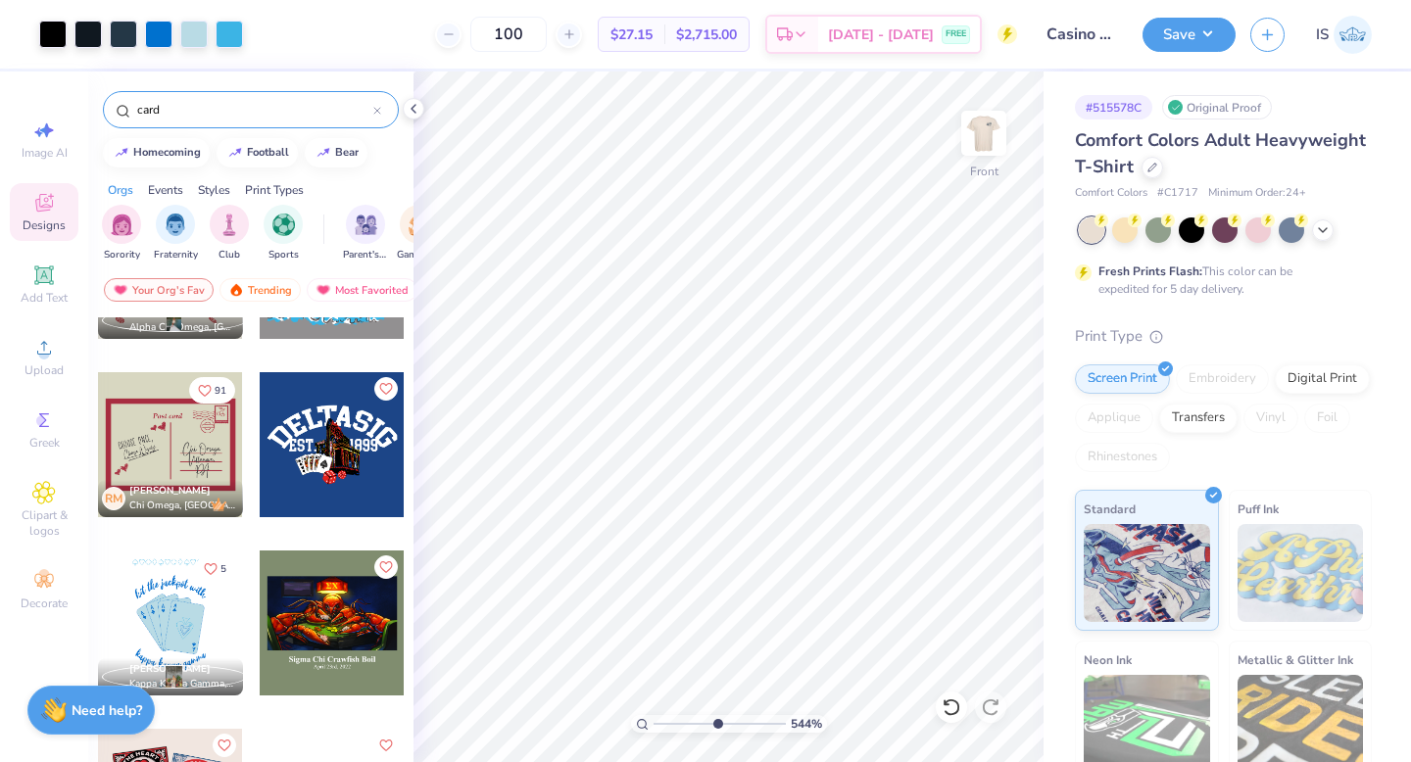
drag, startPoint x: 660, startPoint y: 724, endPoint x: 716, endPoint y: 733, distance: 57.5
type input "5.45"
click at [716, 733] on input "range" at bounding box center [720, 724] width 132 height 18
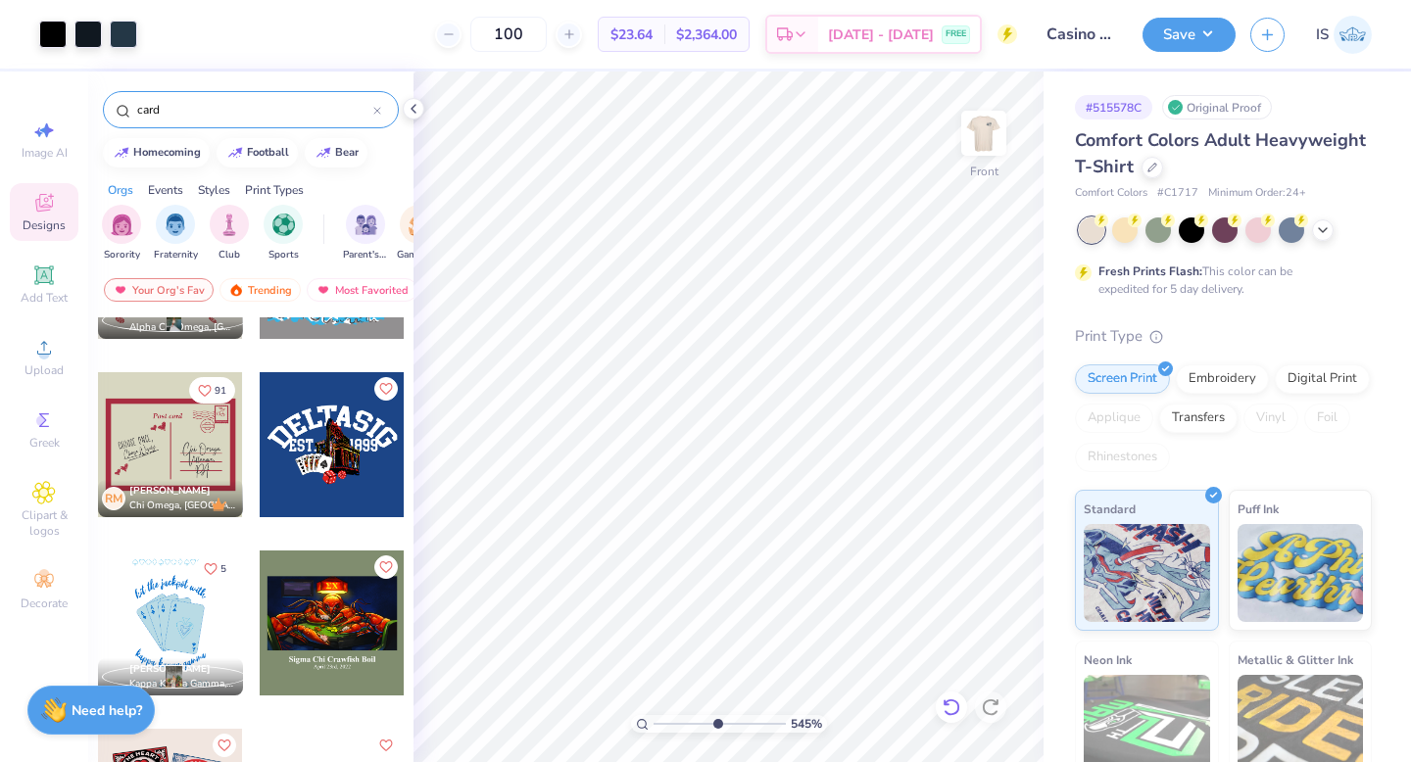
click at [945, 712] on icon at bounding box center [951, 708] width 17 height 18
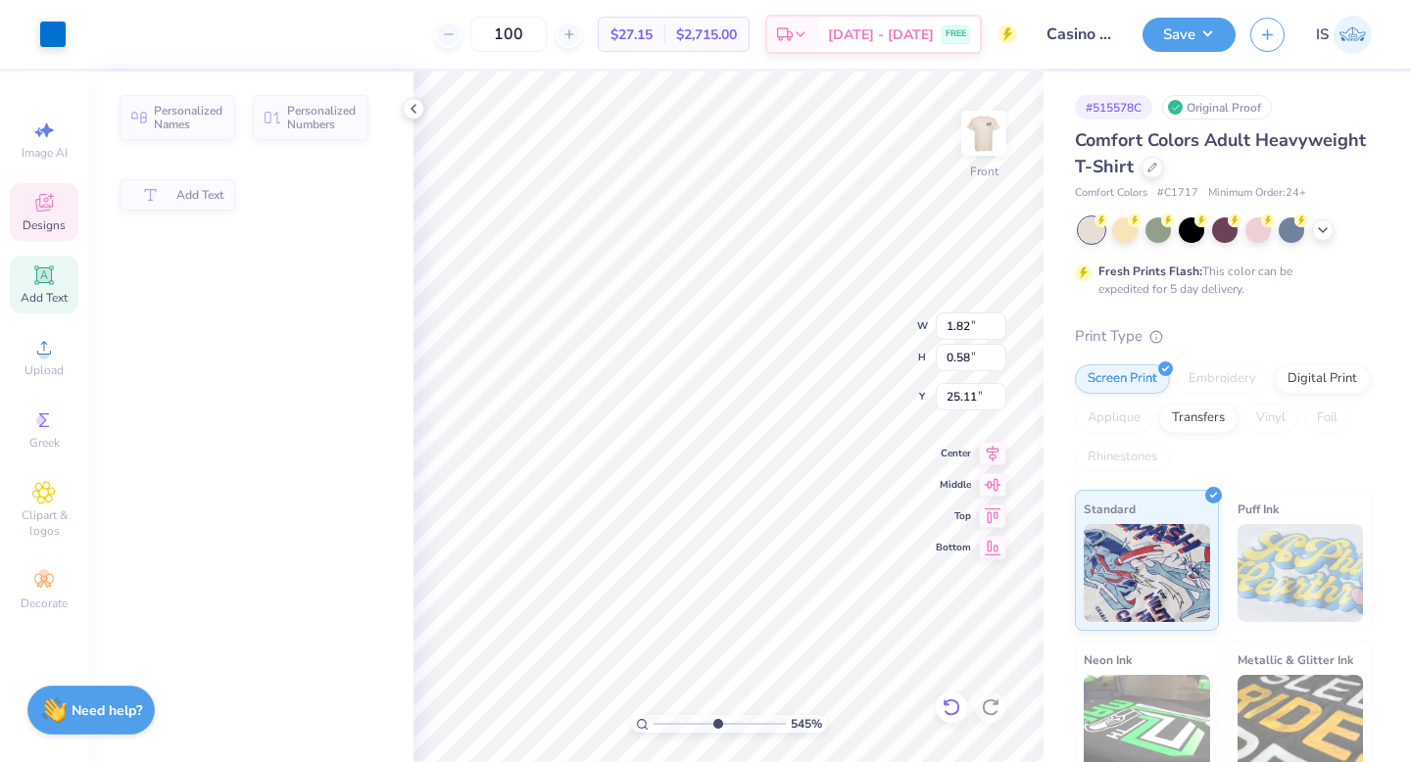
type input "1.82"
type input "0.58"
type input "25.11"
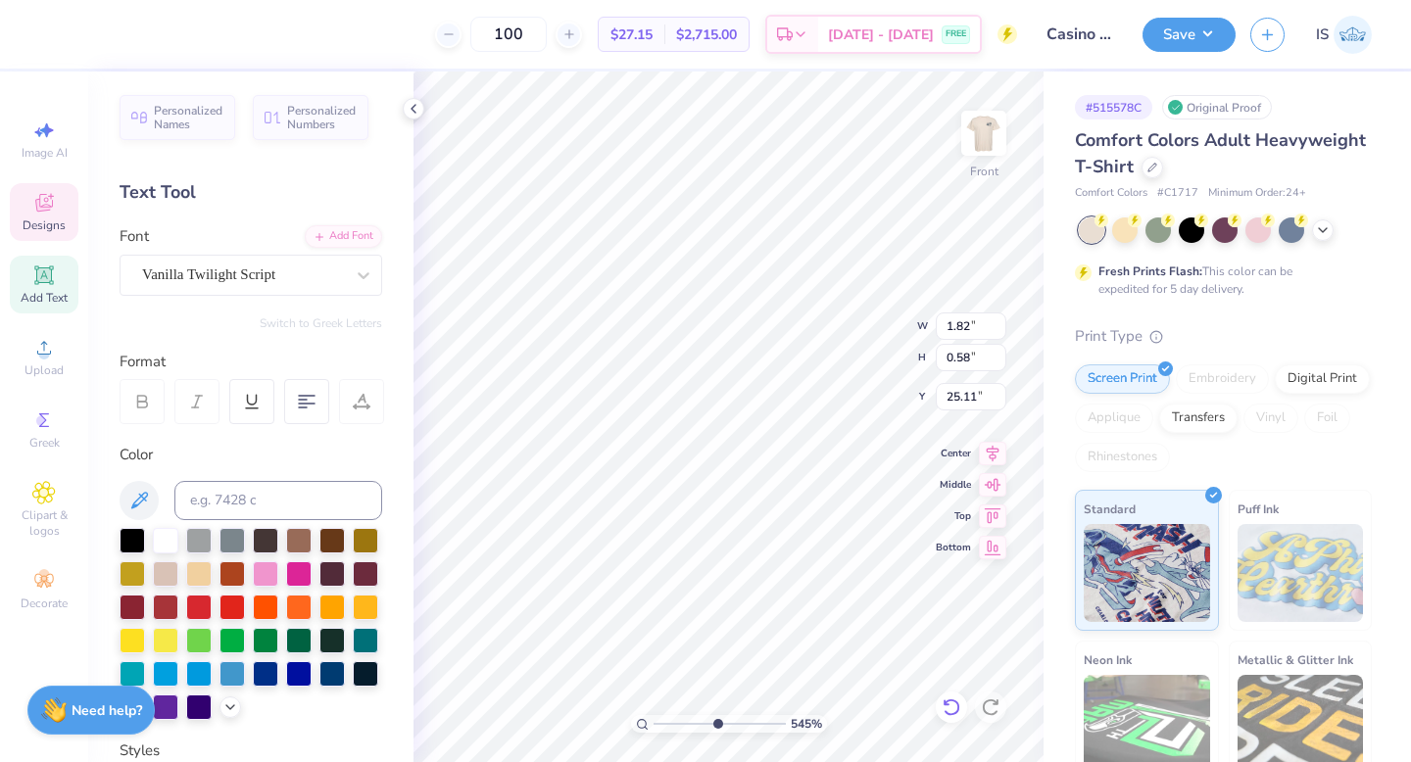
type textarea "kappa gamma"
type input "1.96"
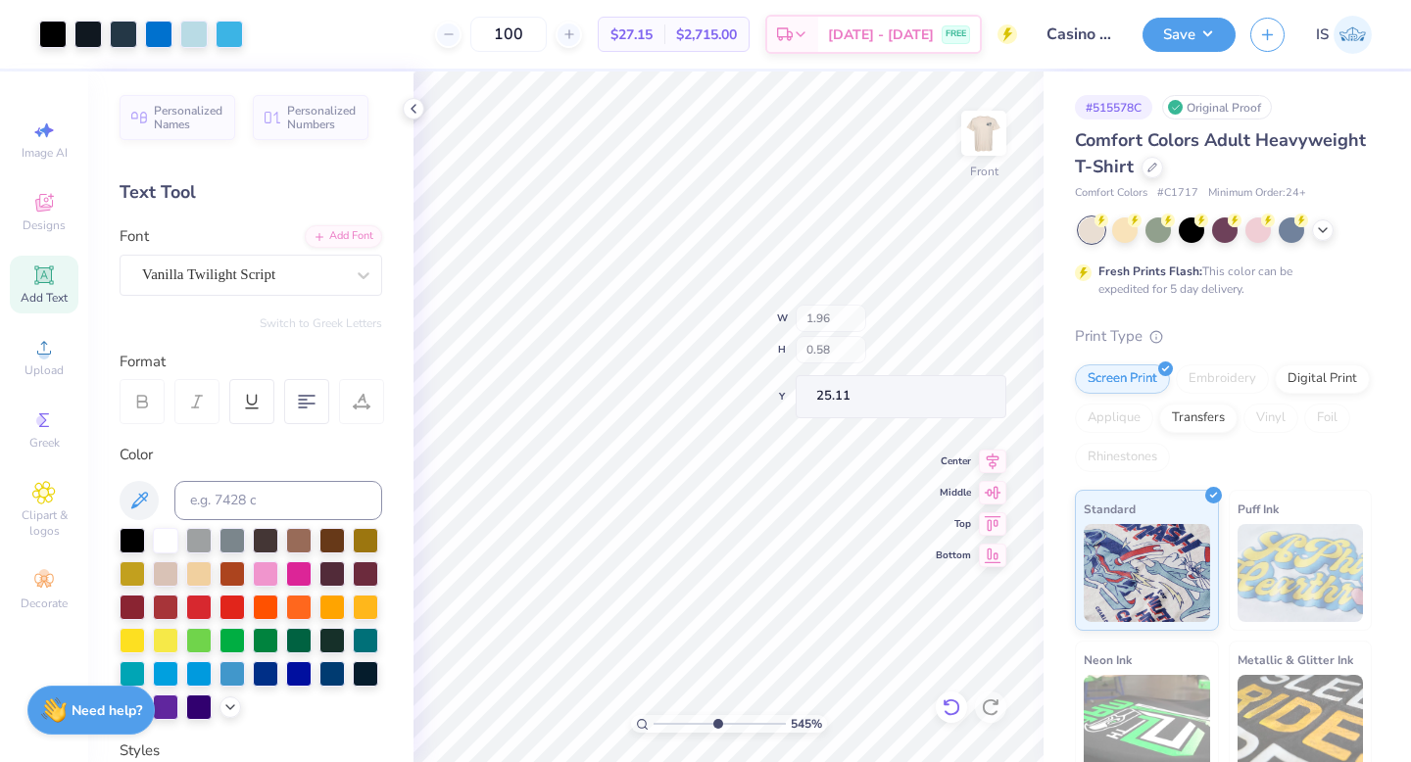
type input "3.34"
type input "22.77"
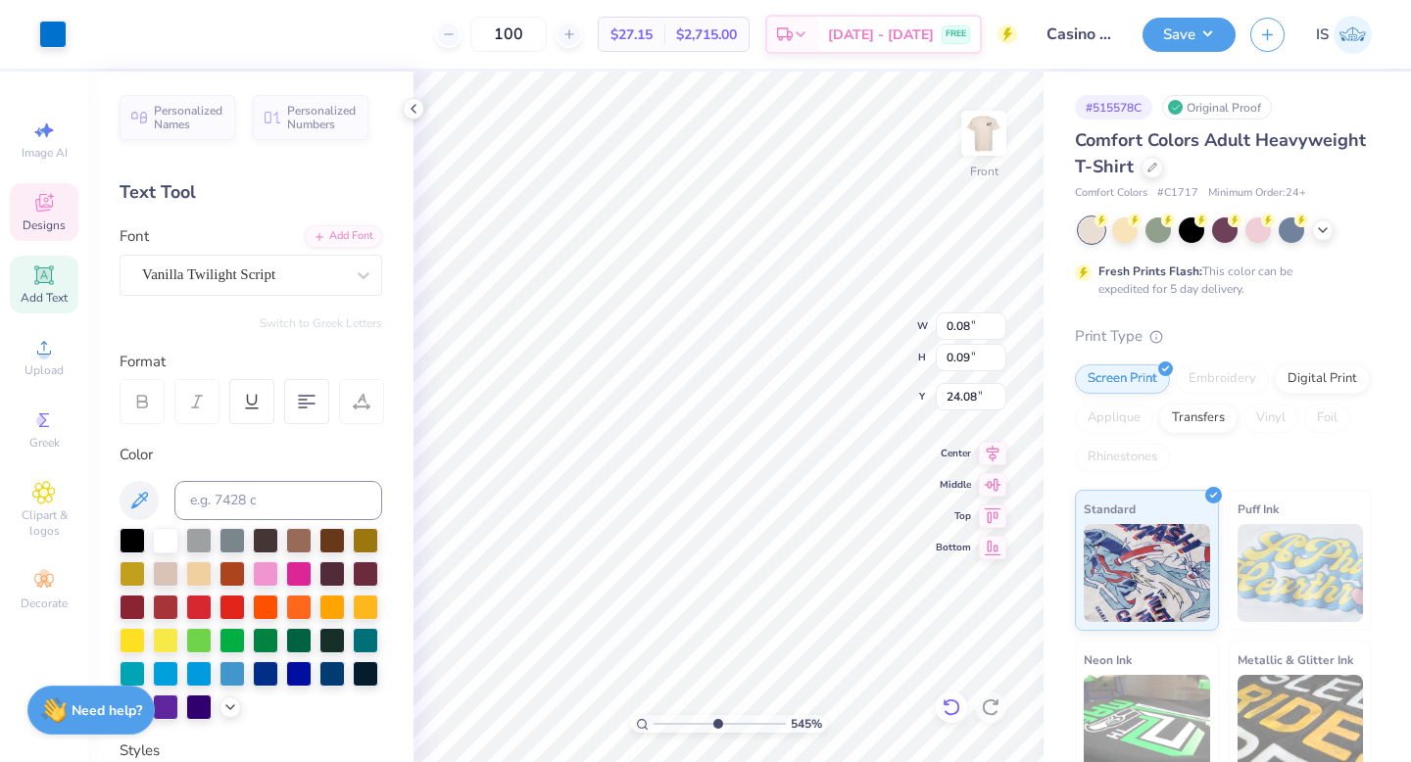
type input "25.45"
drag, startPoint x: 720, startPoint y: 729, endPoint x: 775, endPoint y: 720, distance: 55.6
type input "10"
click at [775, 720] on input "range" at bounding box center [716, 724] width 125 height 18
type input "0.59"
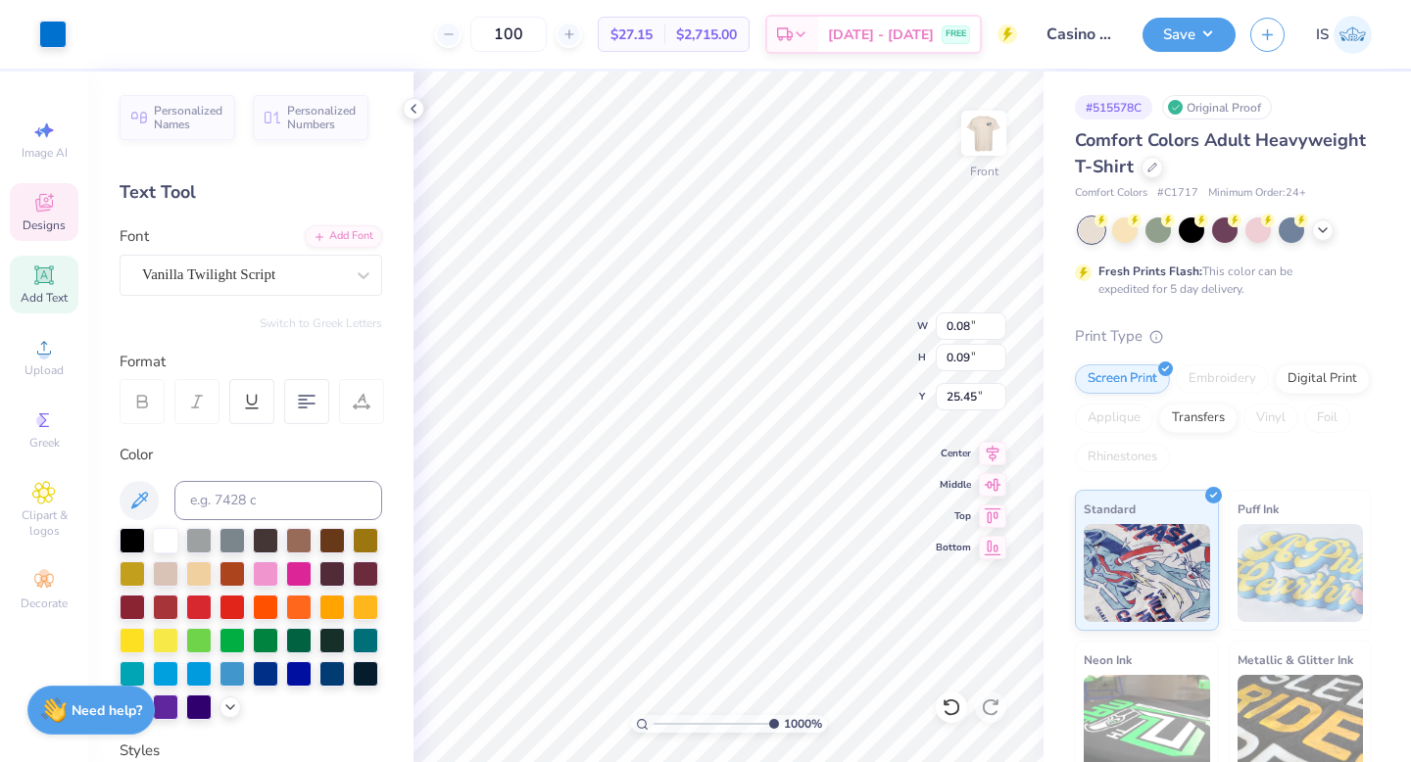
type input "1.00"
type input "25.37"
type input "0.08"
type input "0.09"
type input "25.45"
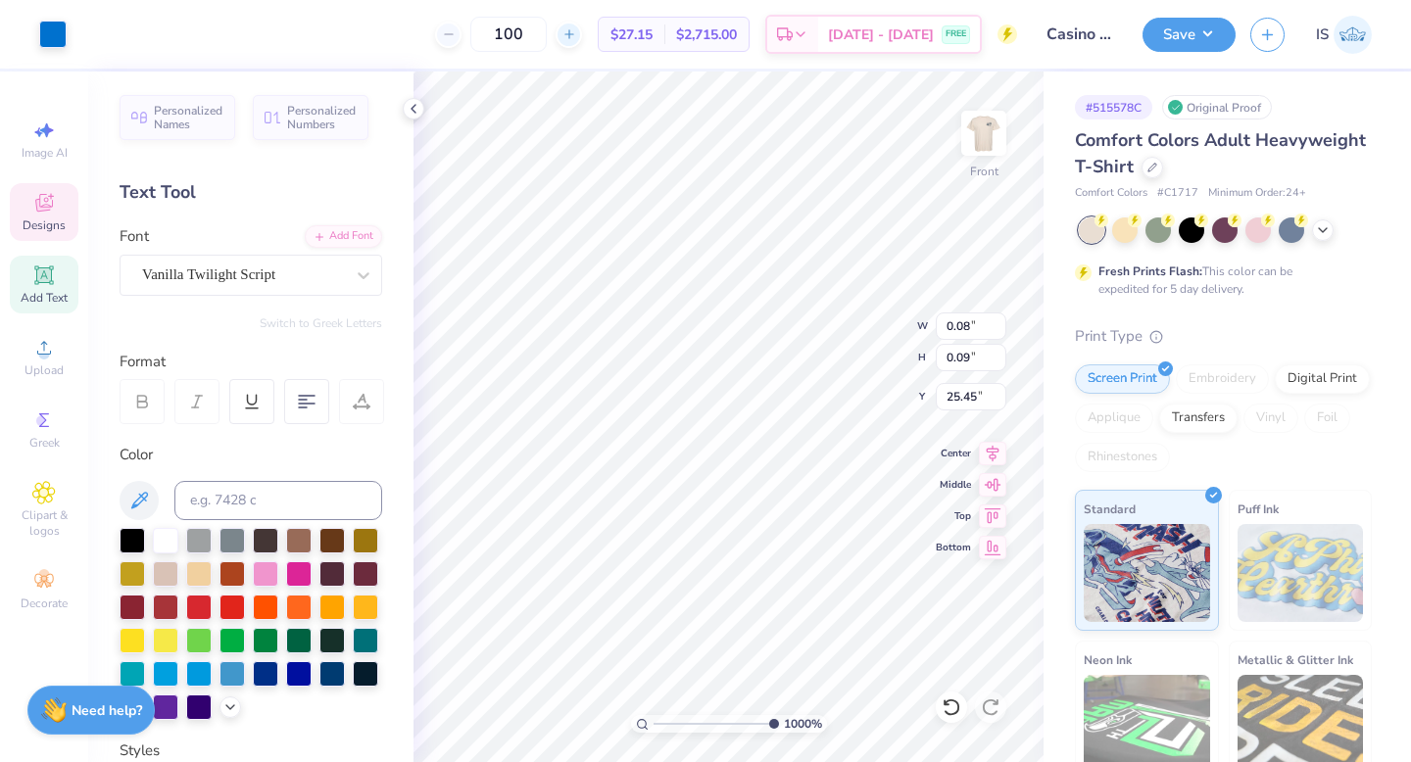
type input "0.27"
type input "0.30"
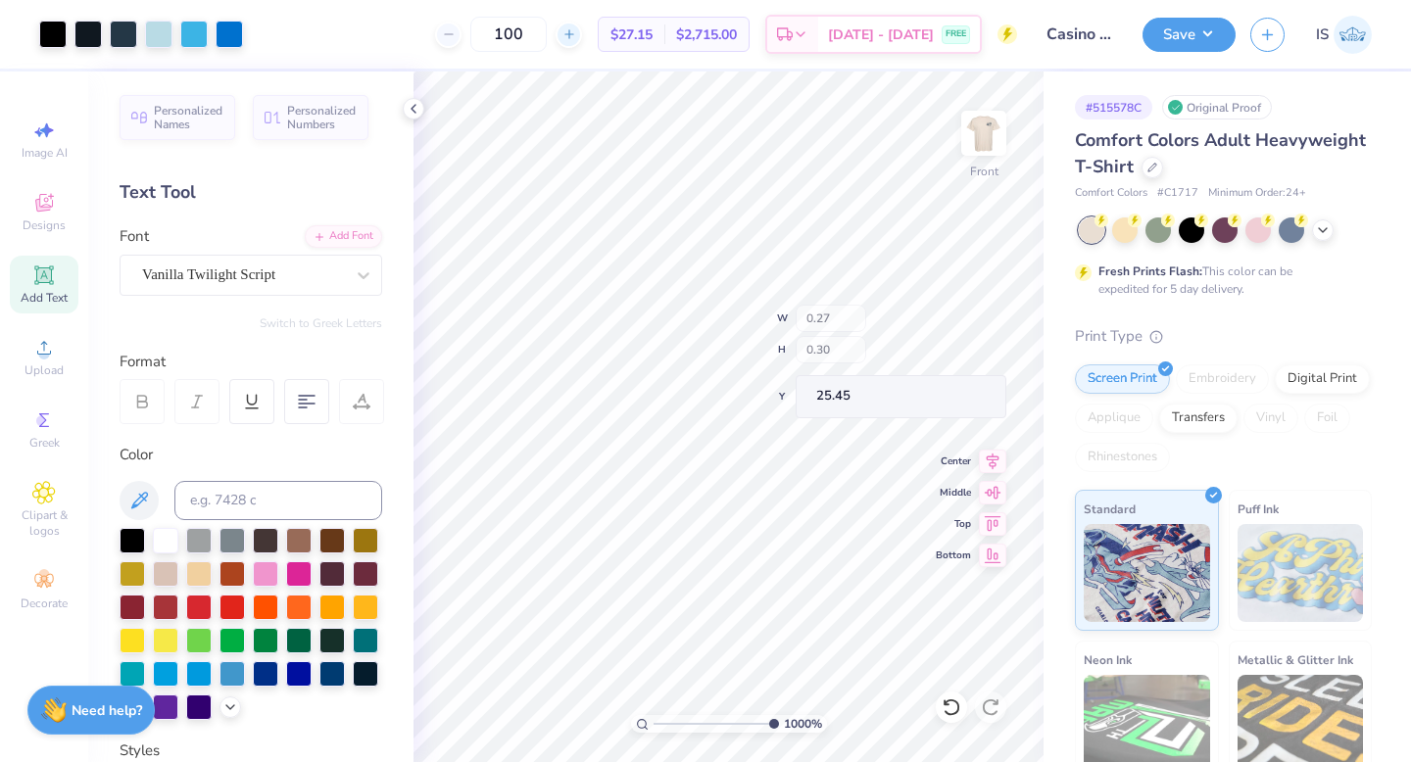
type input "1.75"
type input "1.56"
type input "23.69"
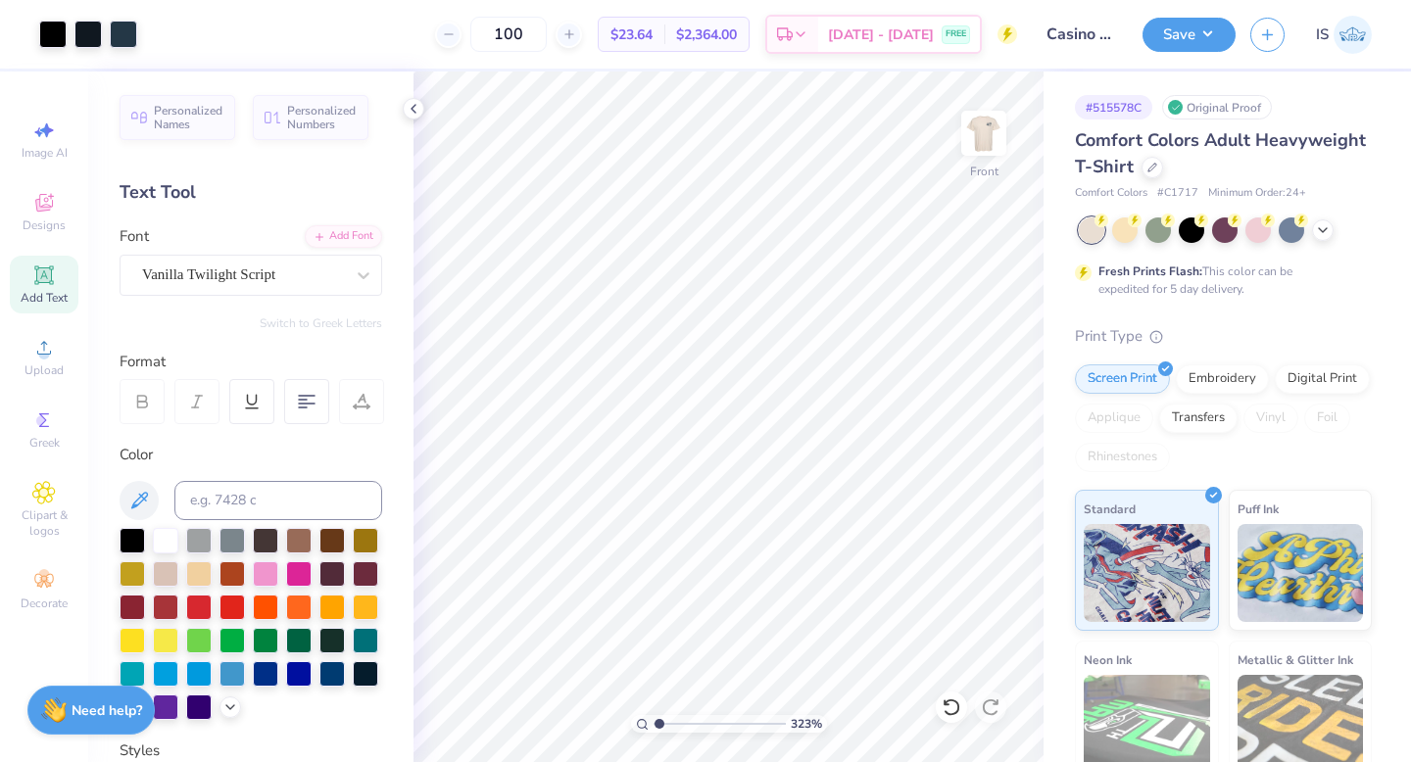
drag, startPoint x: 773, startPoint y: 721, endPoint x: 660, endPoint y: 718, distance: 113.7
type input "1.14"
click at [660, 718] on input "range" at bounding box center [720, 724] width 132 height 18
click at [42, 356] on circle at bounding box center [43, 354] width 11 height 11
click at [34, 216] on div "Designs" at bounding box center [44, 212] width 69 height 58
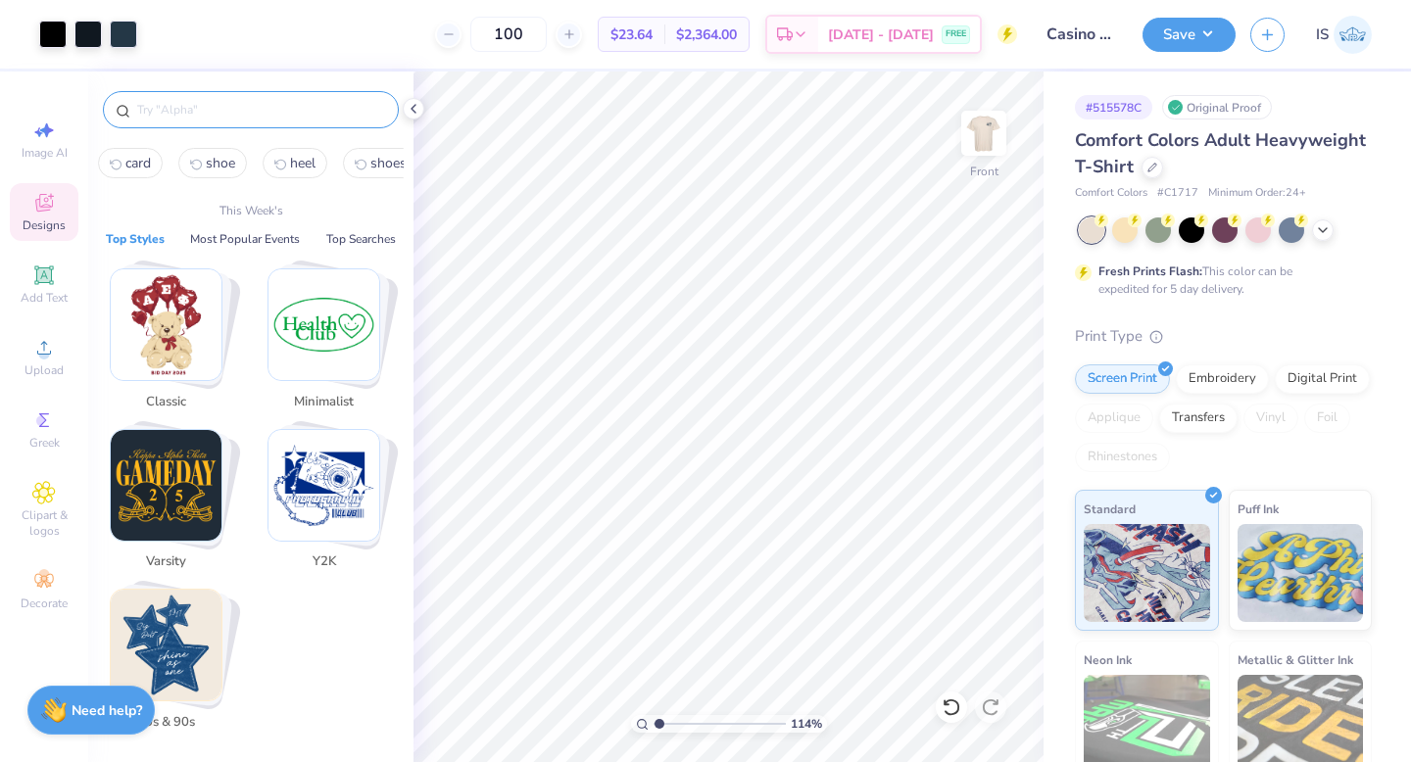
click at [186, 110] on input "text" at bounding box center [260, 110] width 251 height 20
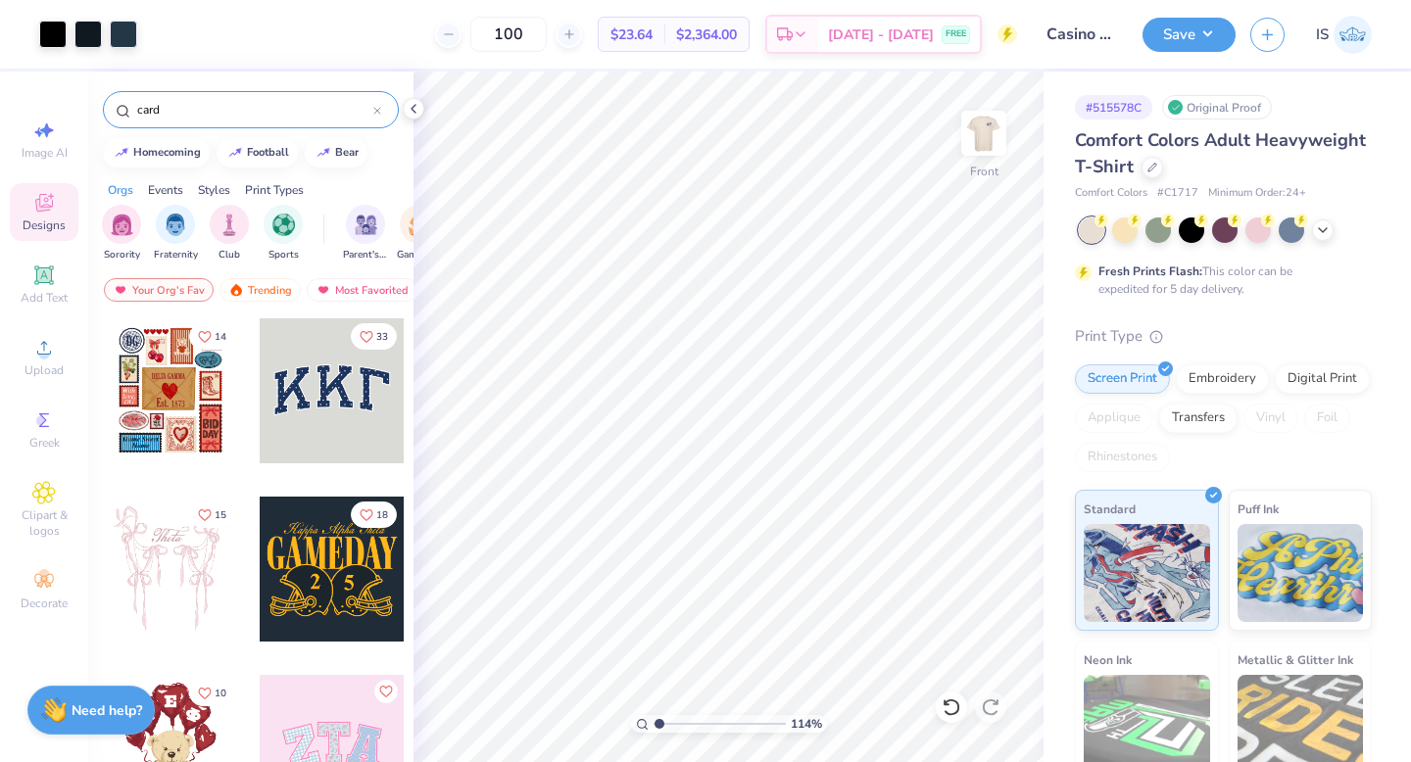
type input "card"
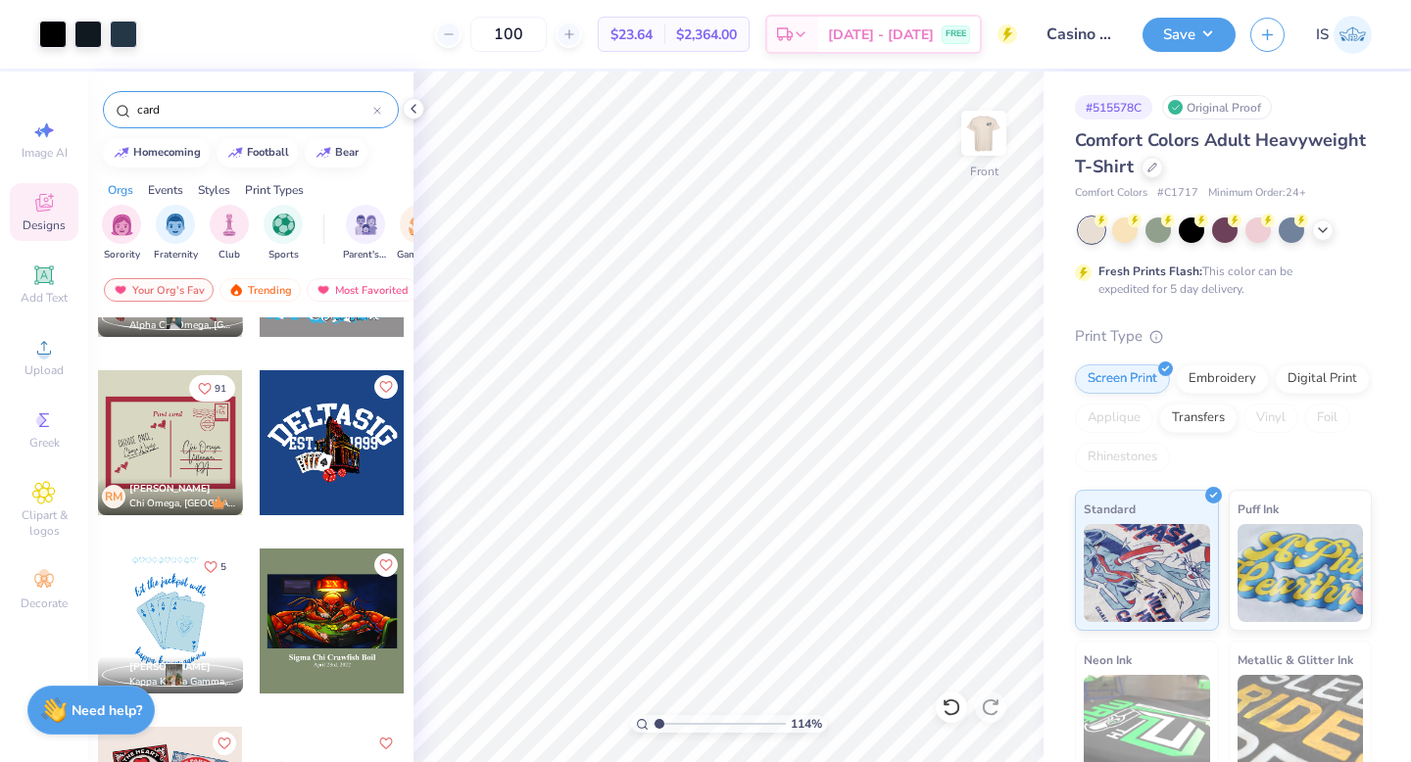
scroll to position [127, 0]
click at [301, 455] on div at bounding box center [186, 441] width 435 height 145
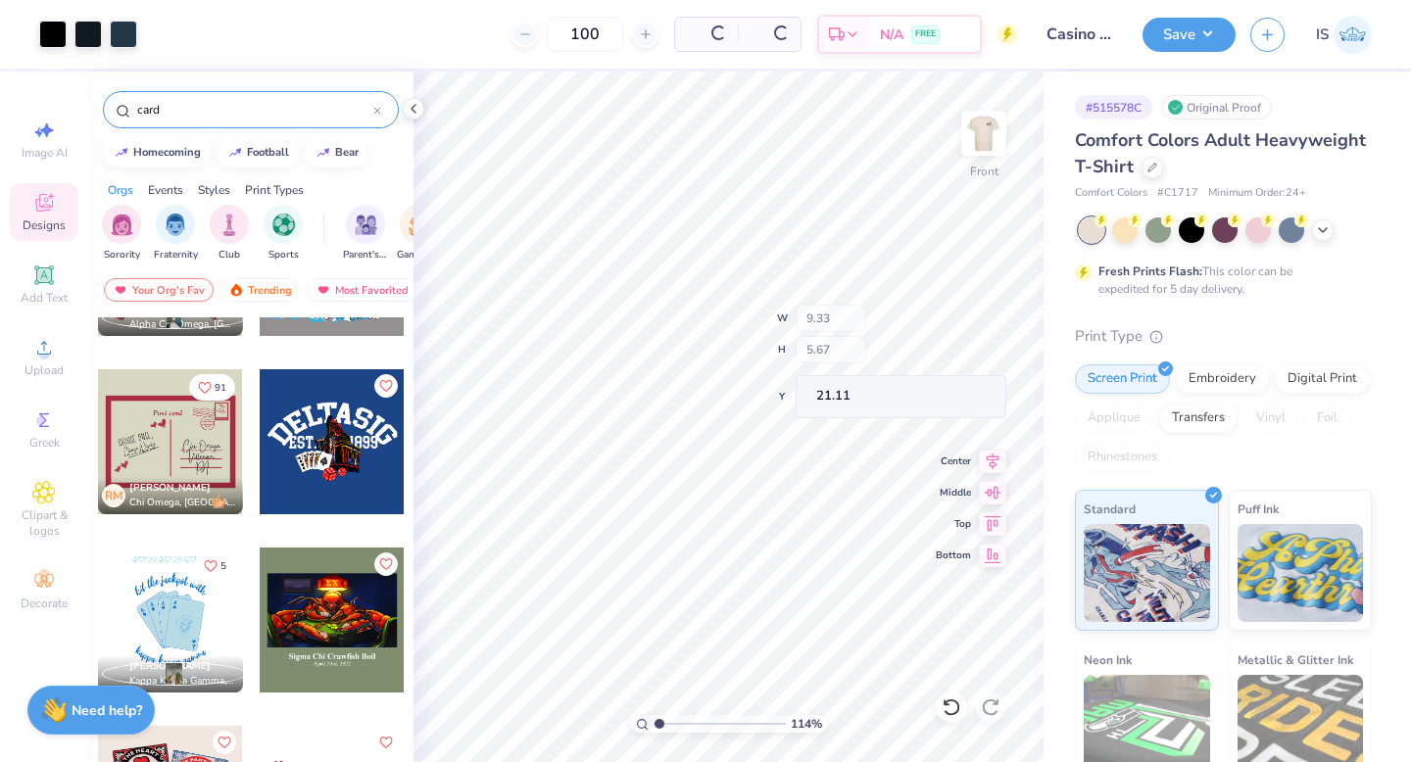
type input "21.11"
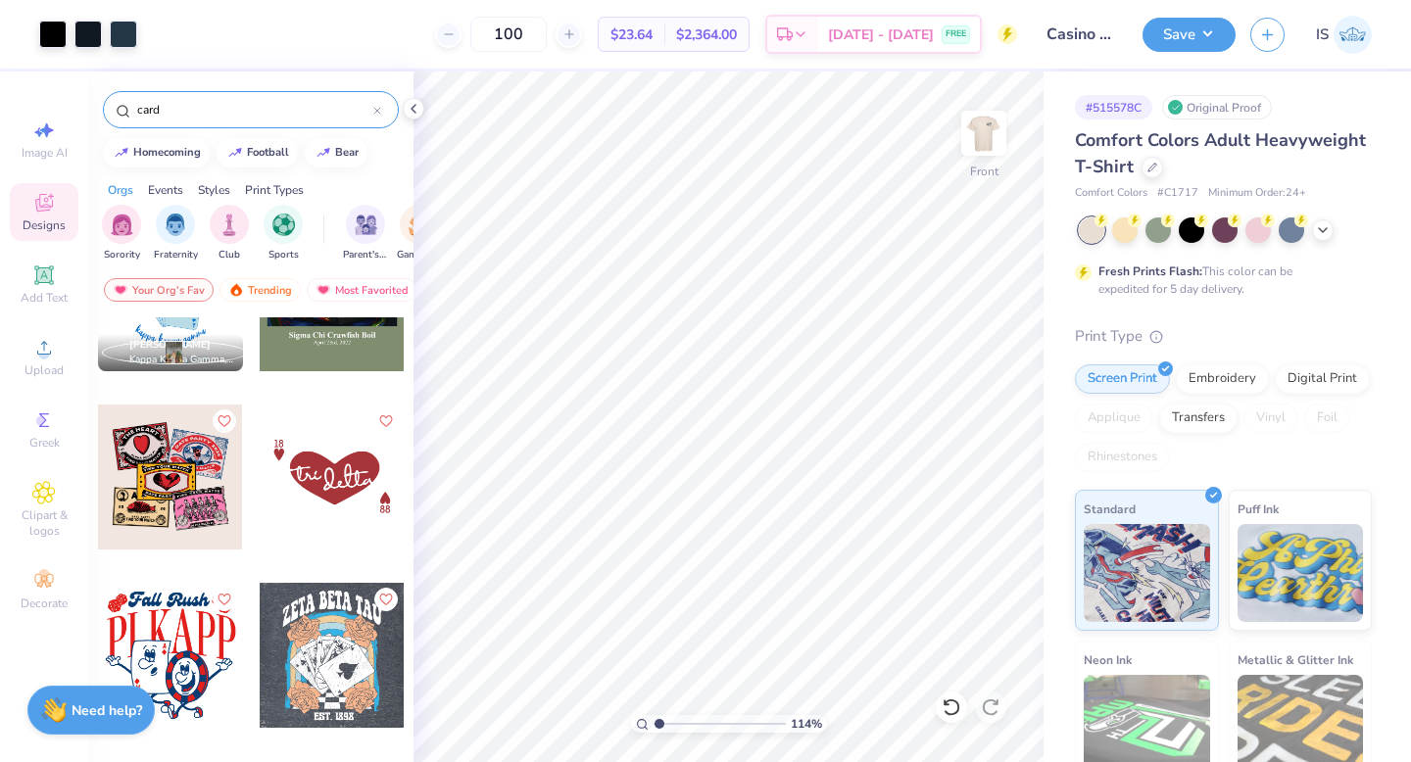
scroll to position [464, 0]
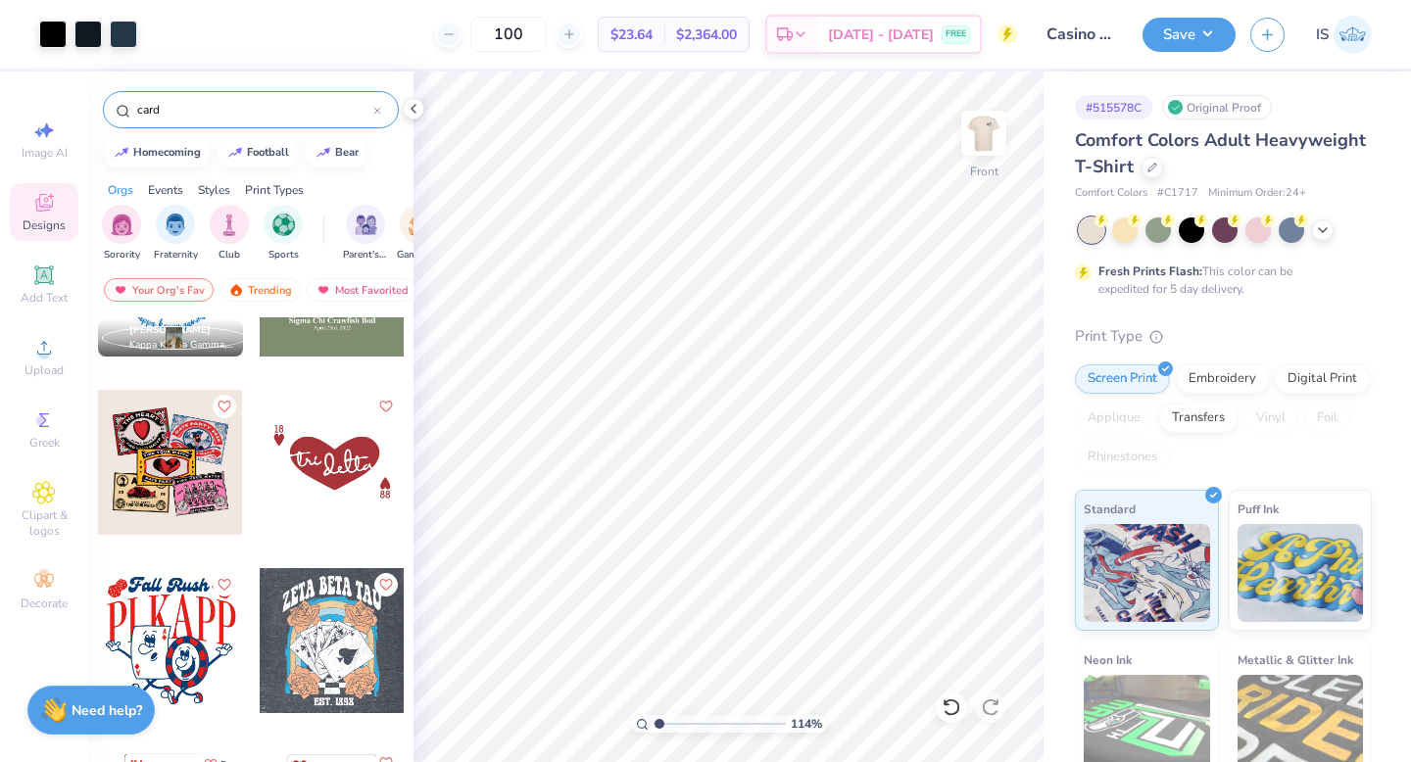
click at [311, 489] on div at bounding box center [332, 462] width 145 height 145
type input "21.30"
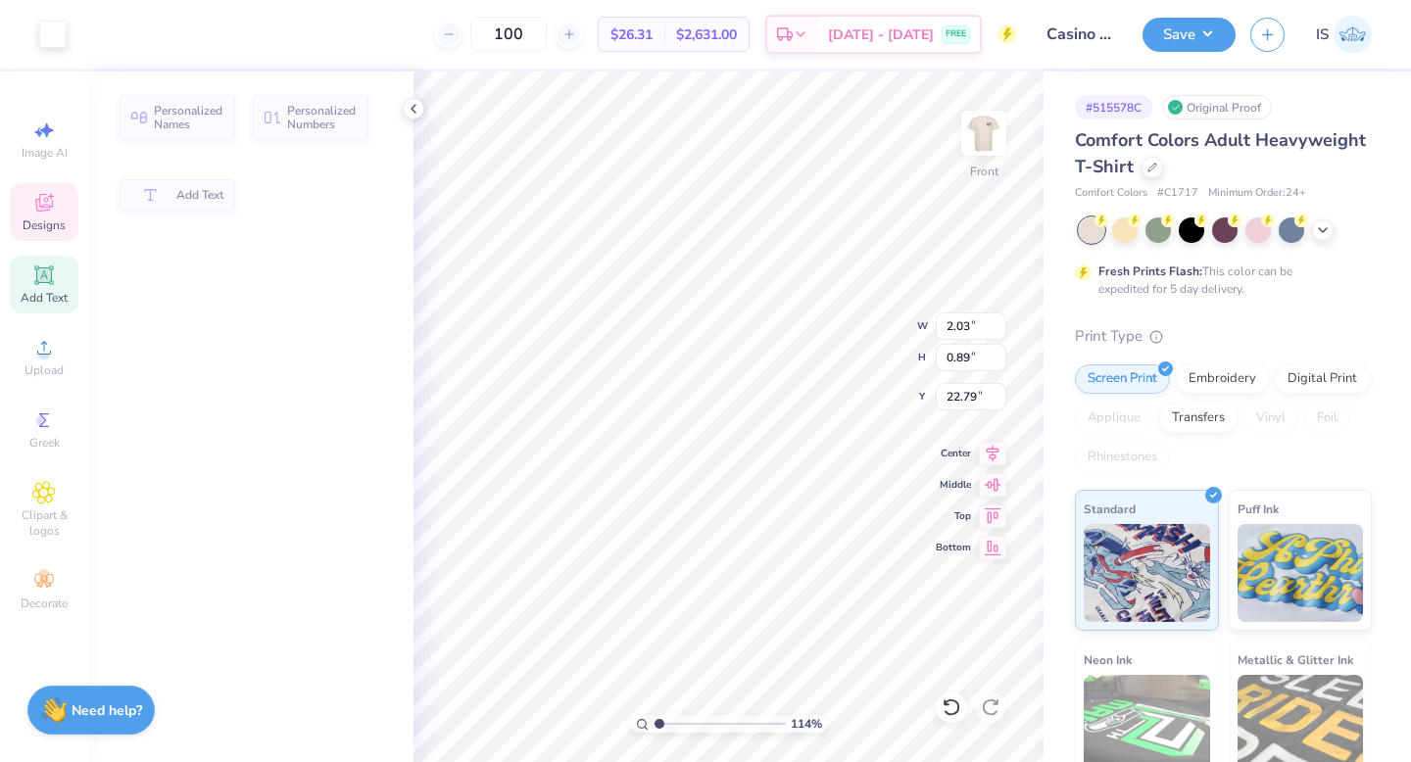
type input "2.03"
type input "0.89"
type input "22.79"
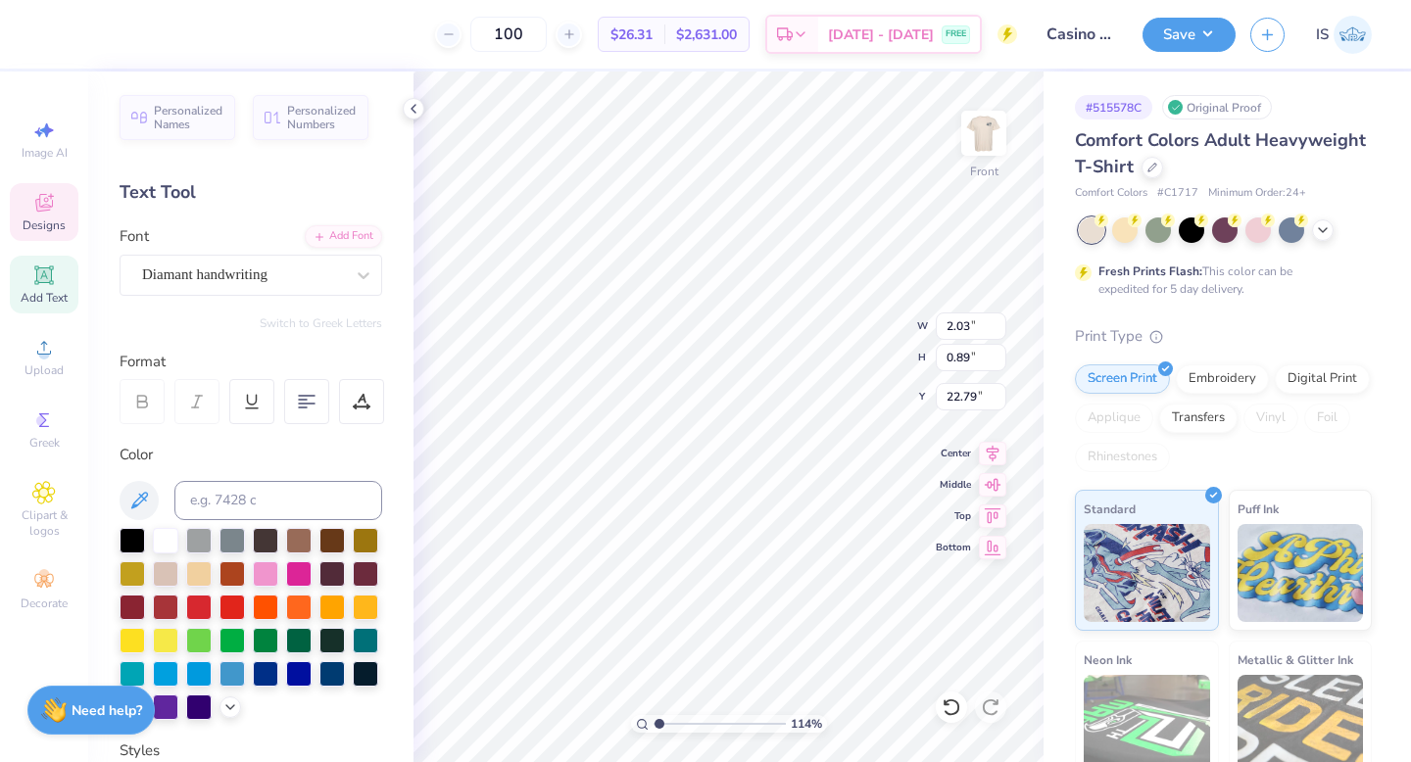
type input "5.14"
type input "3.07"
type input "21.96"
type input "21.37"
click at [50, 27] on div at bounding box center [52, 32] width 27 height 27
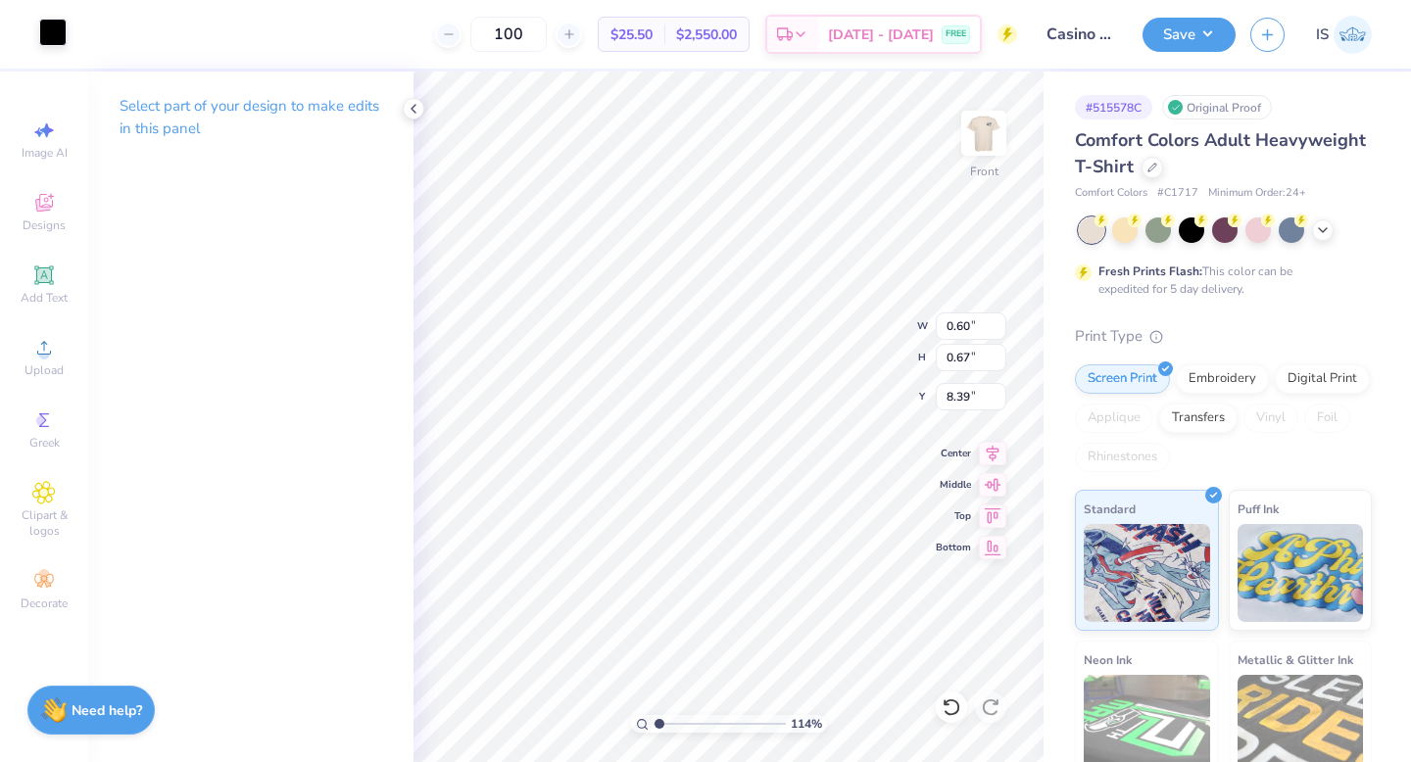
type input "0.58"
type input "0.70"
type input "21.81"
click at [969, 359] on input "0.70" at bounding box center [971, 357] width 71 height 27
type input "0.67"
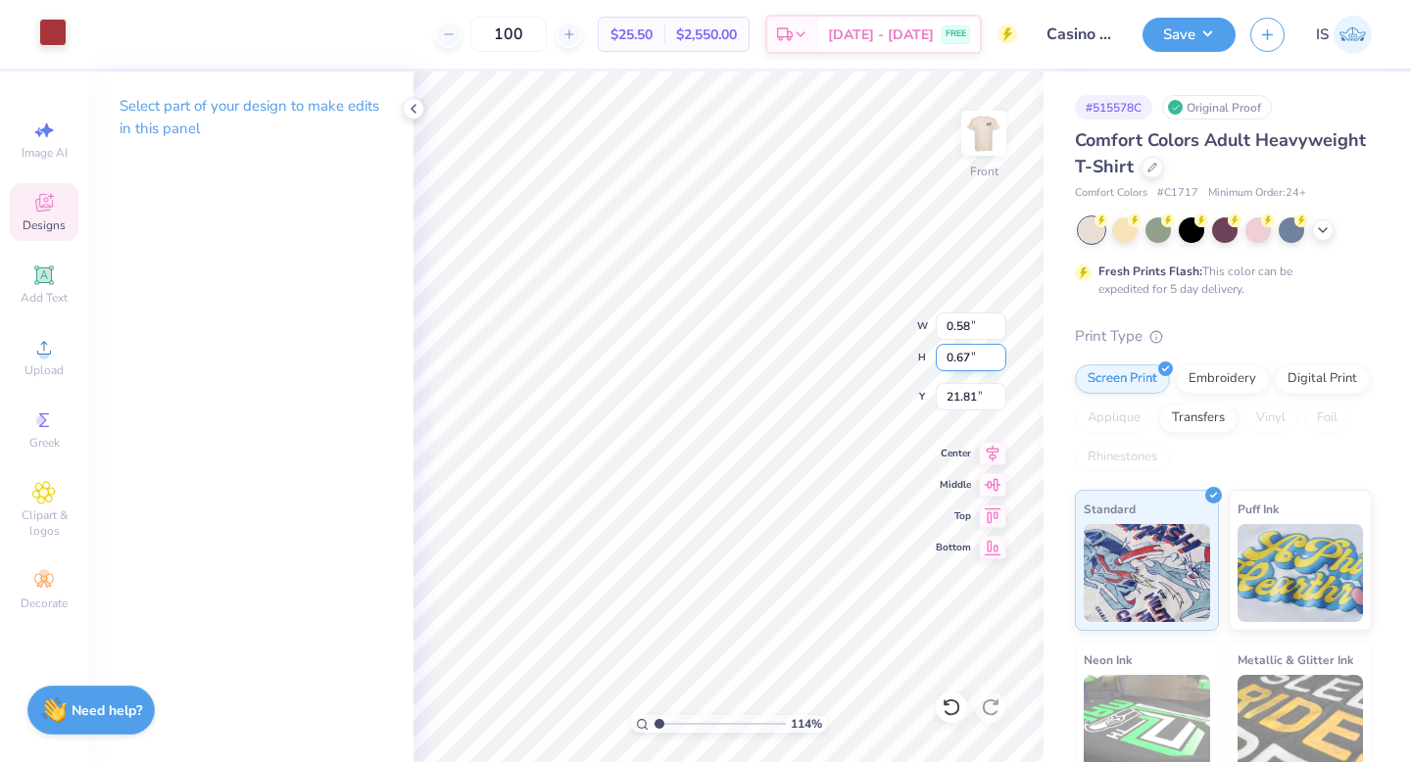
type input "0.56"
type input "21.82"
type input "9.90"
type input "3.68"
drag, startPoint x: 660, startPoint y: 725, endPoint x: 691, endPoint y: 722, distance: 31.5
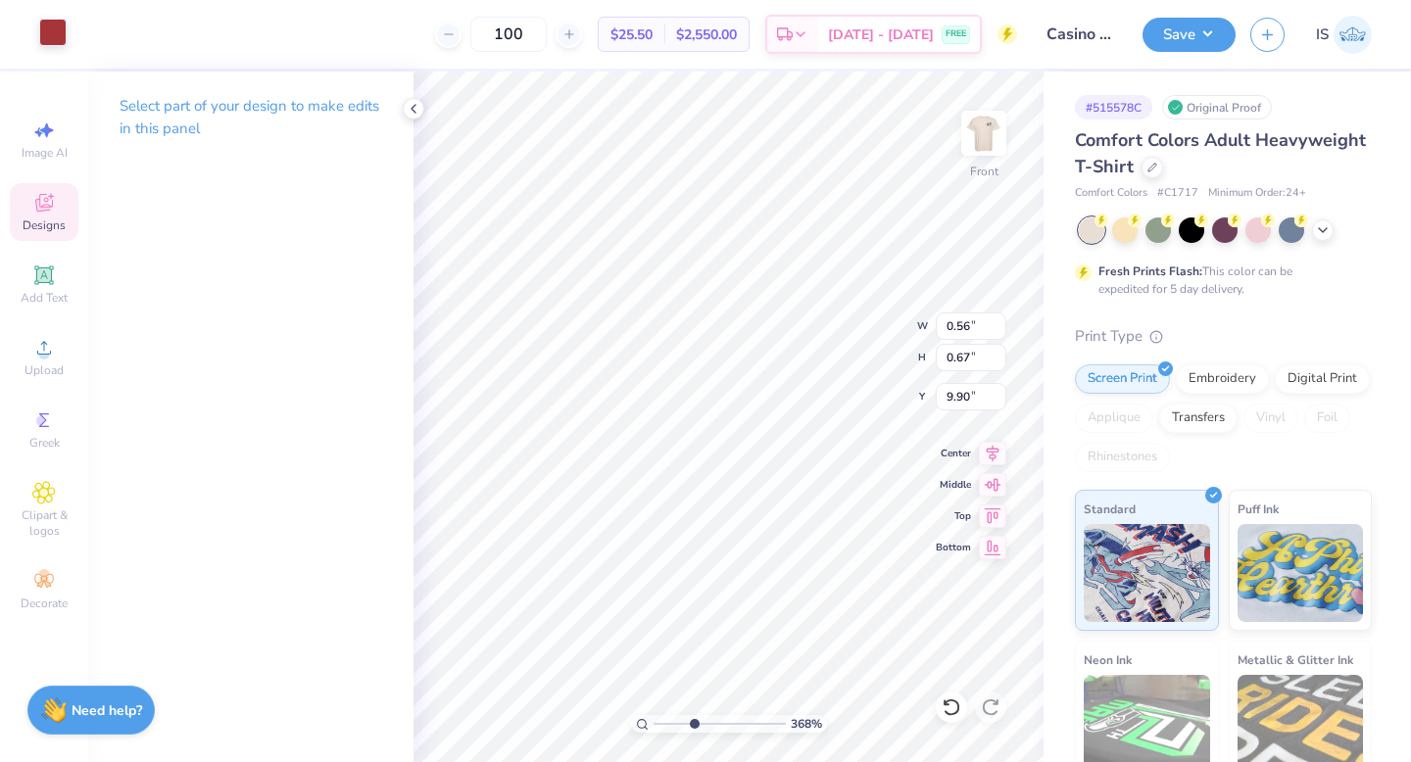
click at [693, 725] on input "range" at bounding box center [720, 724] width 132 height 18
type input "8.55"
type input "0.55"
type input "0.69"
type input "8.52"
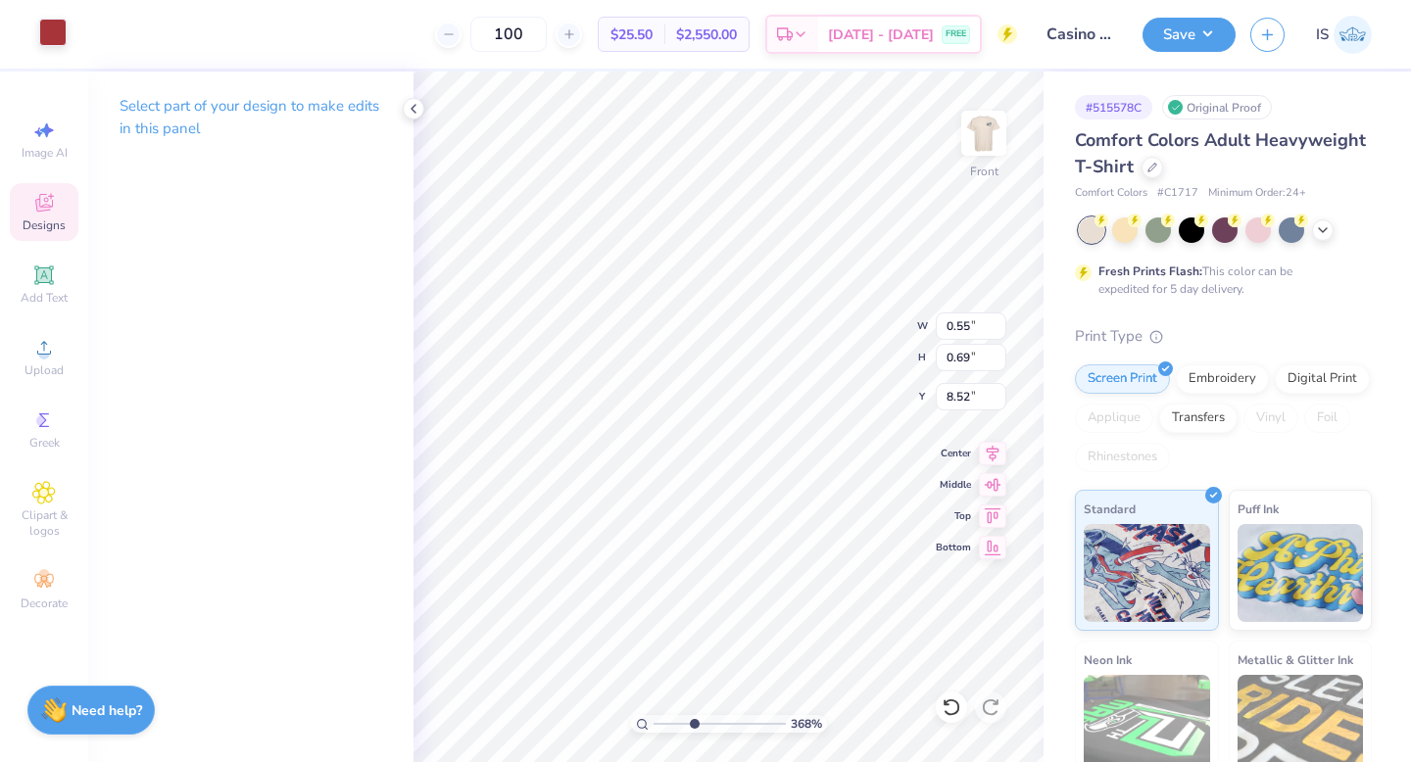
click at [62, 31] on div at bounding box center [52, 32] width 27 height 27
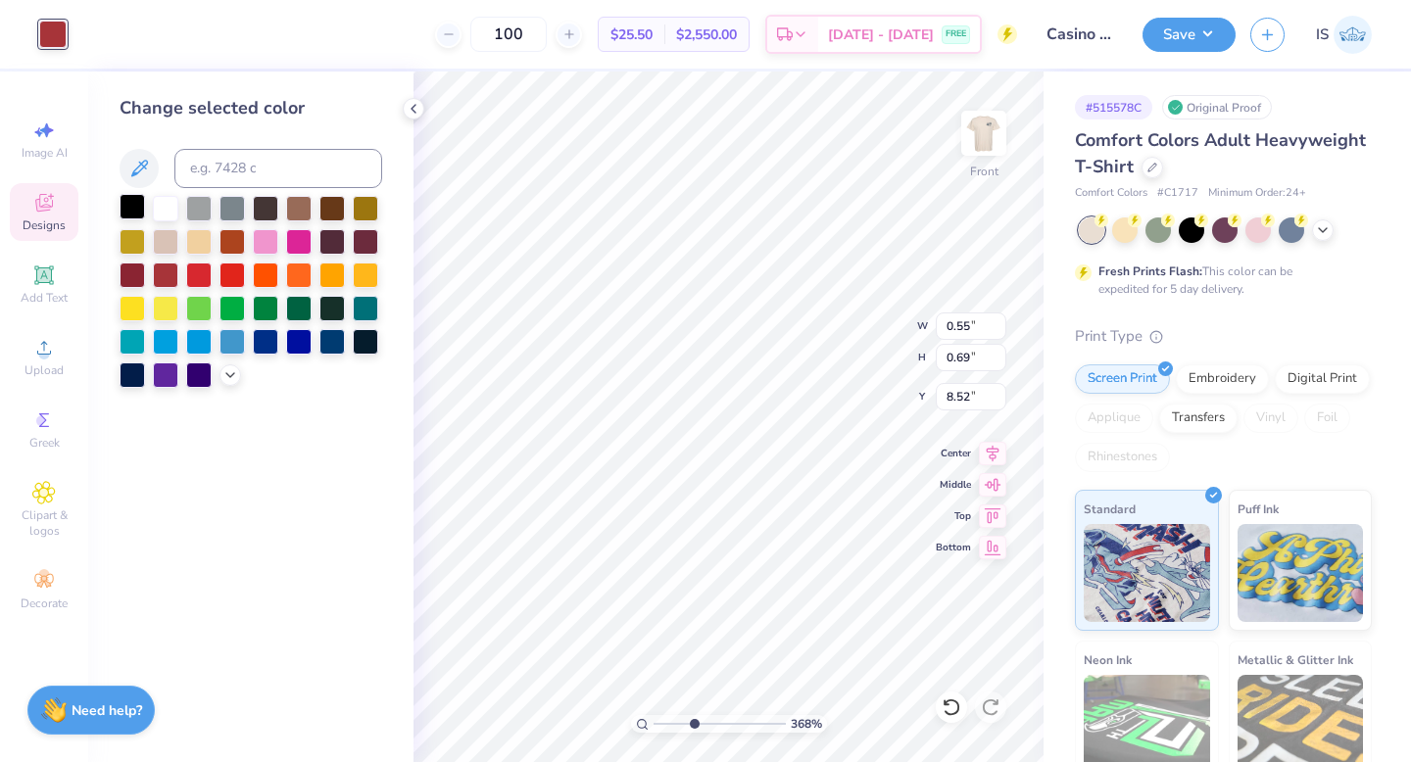
click at [137, 200] on div at bounding box center [132, 206] width 25 height 25
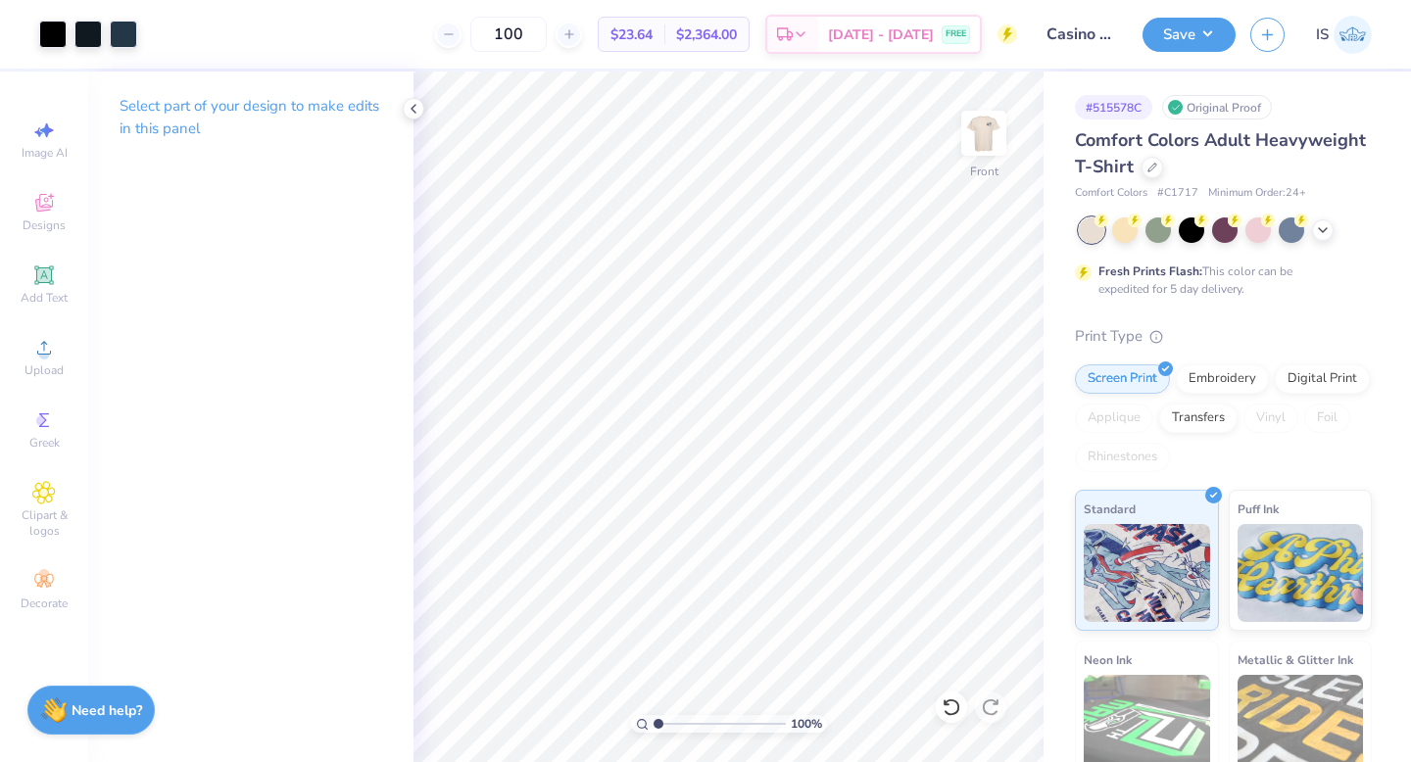
drag, startPoint x: 695, startPoint y: 722, endPoint x: 629, endPoint y: 721, distance: 65.7
type input "1"
click at [654, 721] on input "range" at bounding box center [720, 724] width 132 height 18
click at [1200, 34] on button "Save" at bounding box center [1189, 32] width 93 height 34
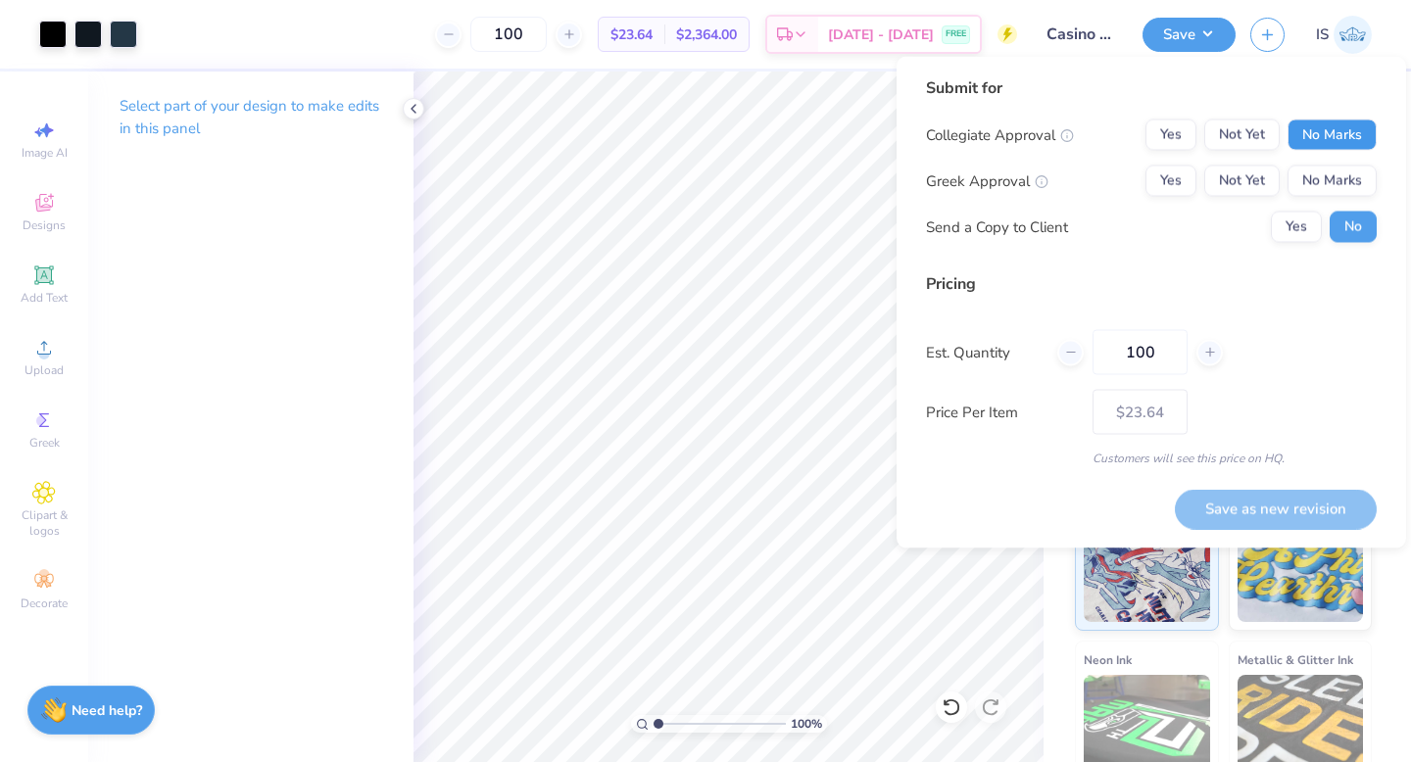
click at [1312, 136] on button "No Marks" at bounding box center [1332, 135] width 89 height 31
click at [1238, 183] on button "Not Yet" at bounding box center [1242, 181] width 75 height 31
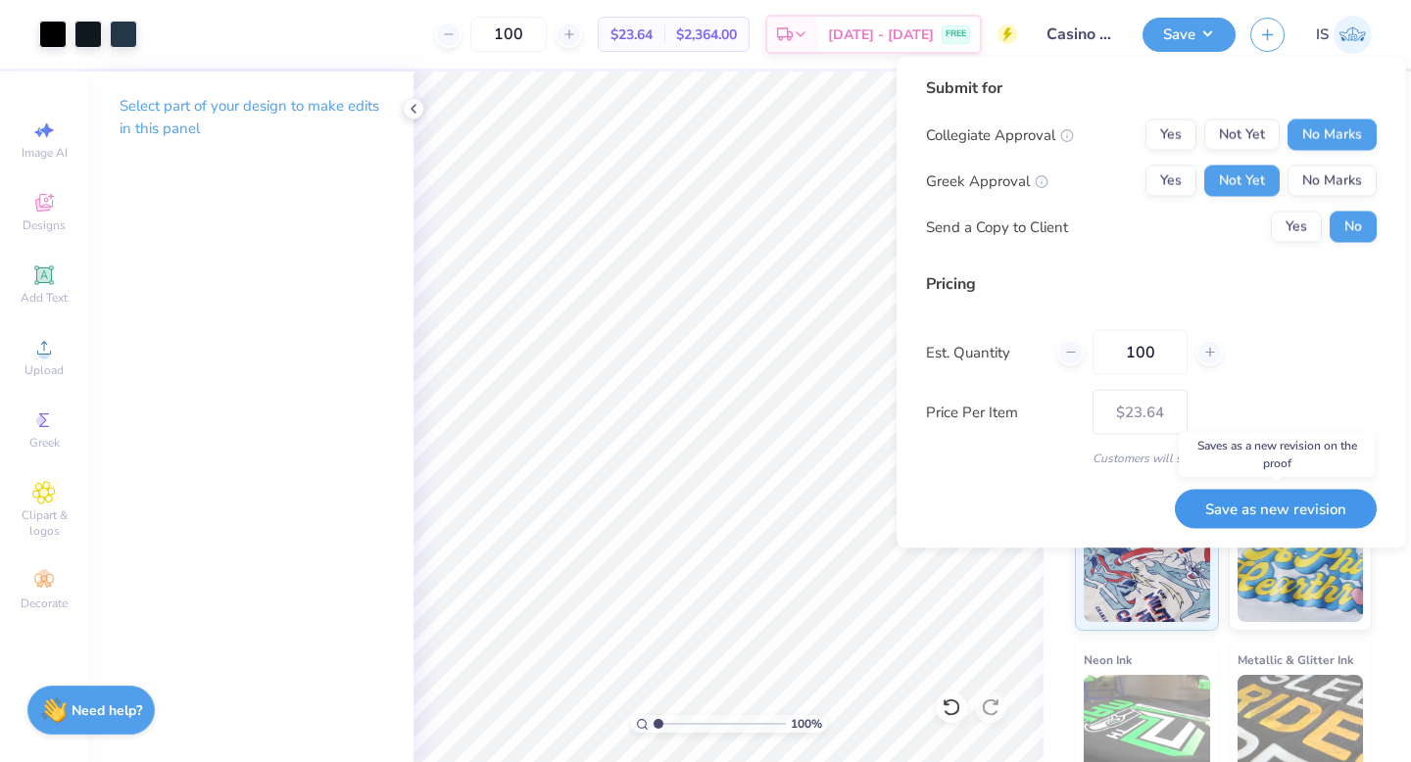
click at [1255, 518] on button "Save as new revision" at bounding box center [1276, 509] width 202 height 40
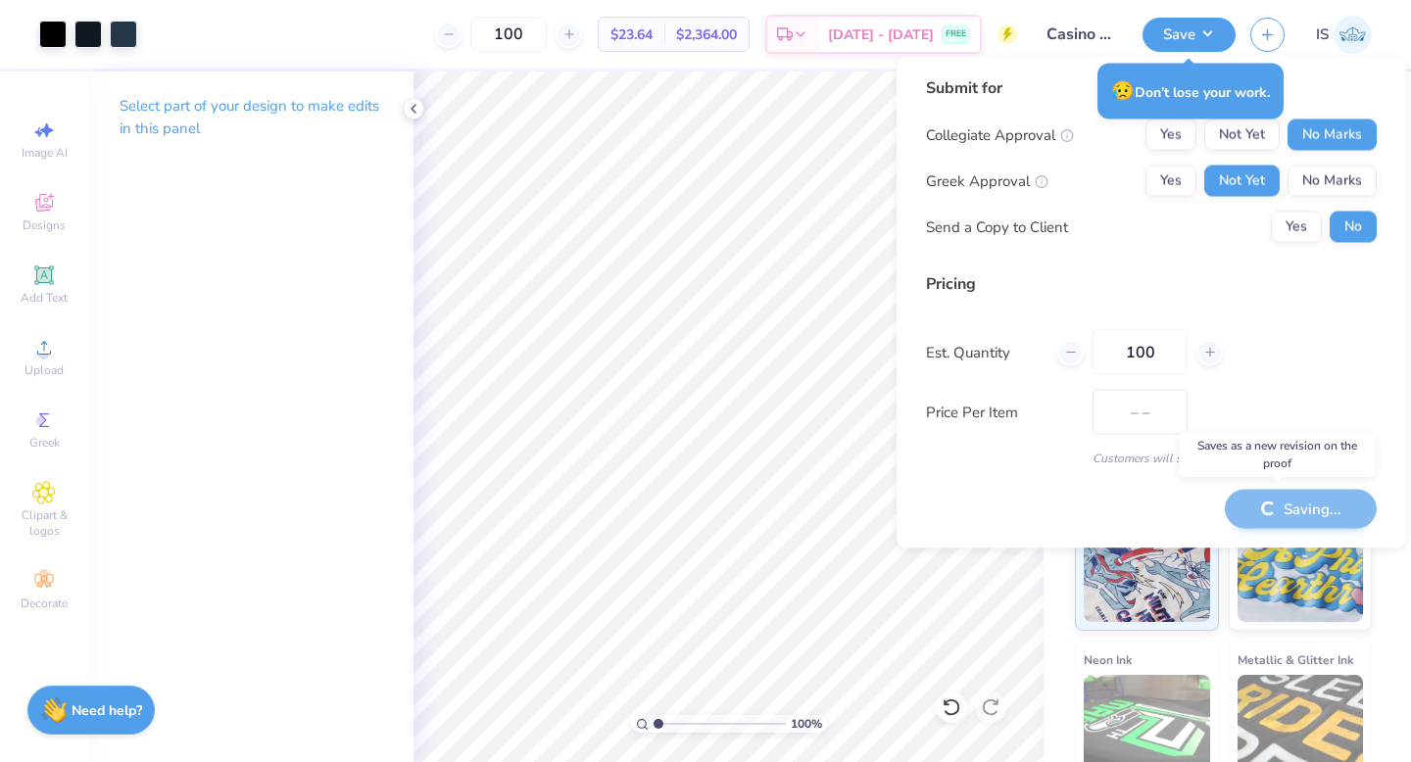
type input "$23.64"
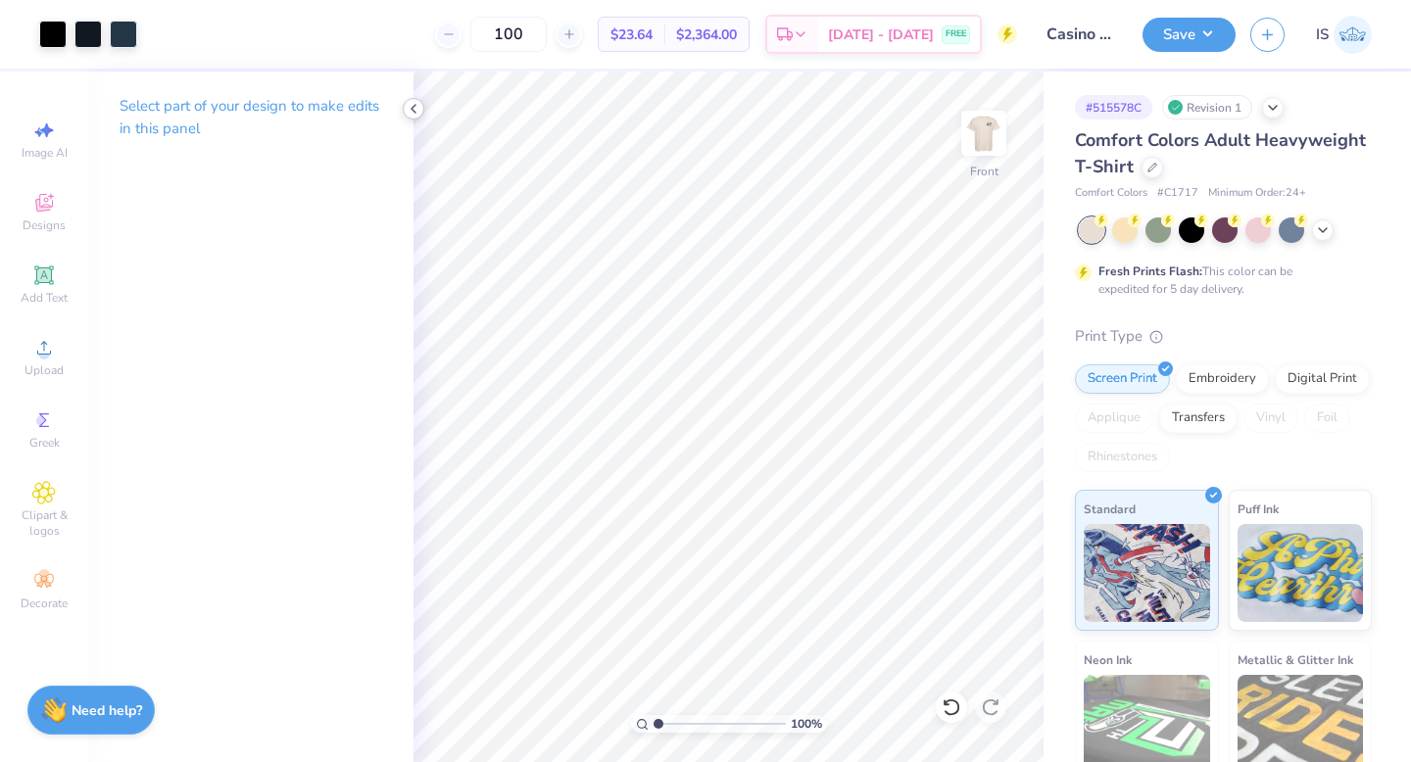
click at [415, 113] on polyline at bounding box center [414, 109] width 4 height 8
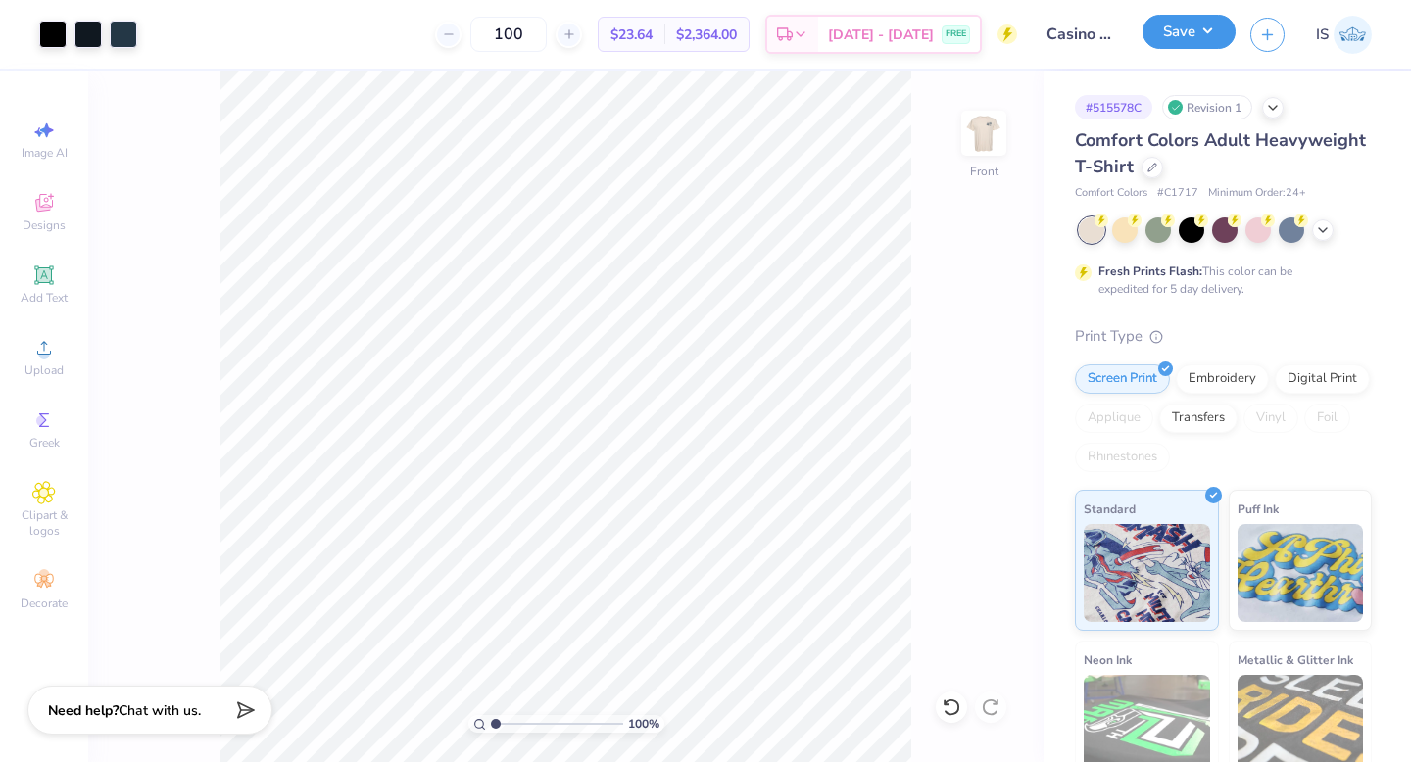
click at [1183, 37] on button "Save" at bounding box center [1189, 32] width 93 height 34
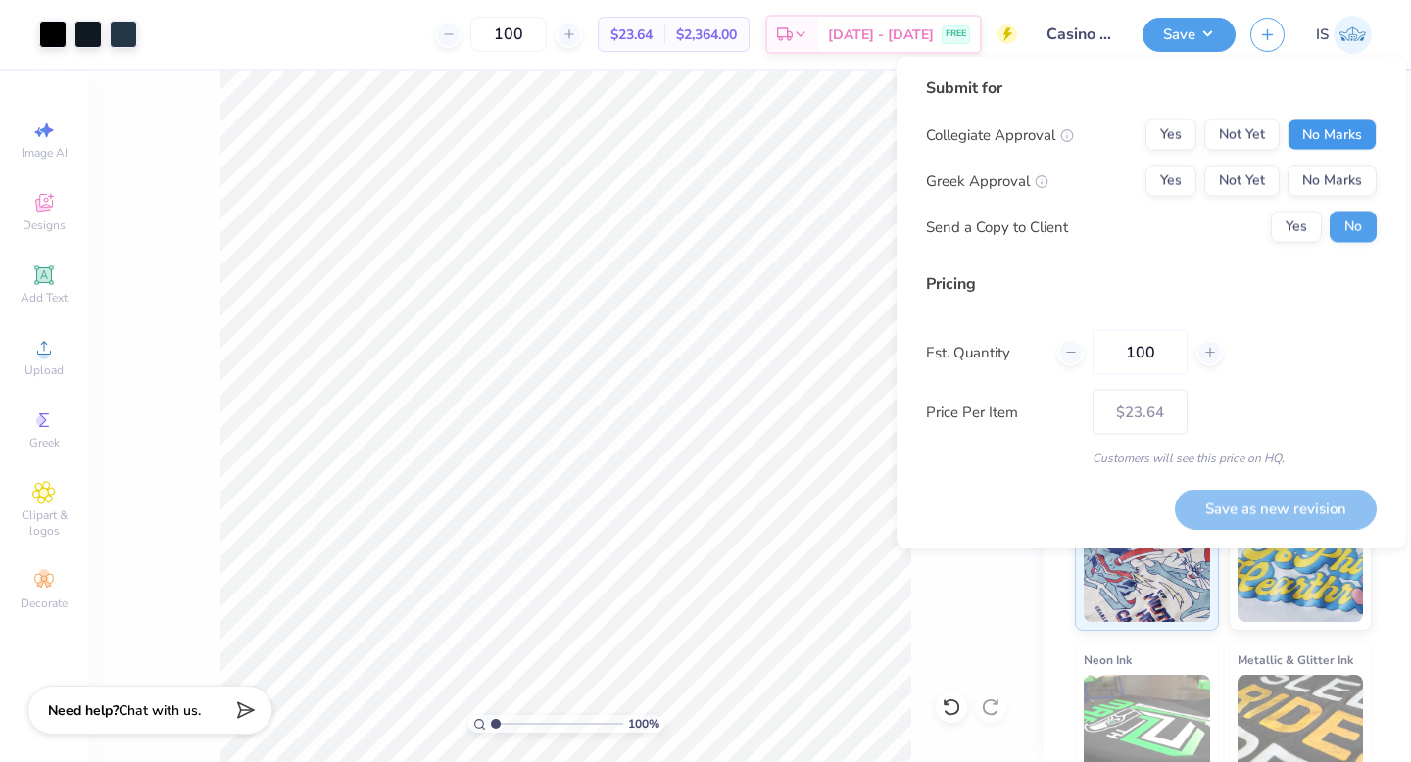
click at [1344, 120] on button "No Marks" at bounding box center [1332, 135] width 89 height 31
click at [1342, 175] on button "No Marks" at bounding box center [1332, 181] width 89 height 31
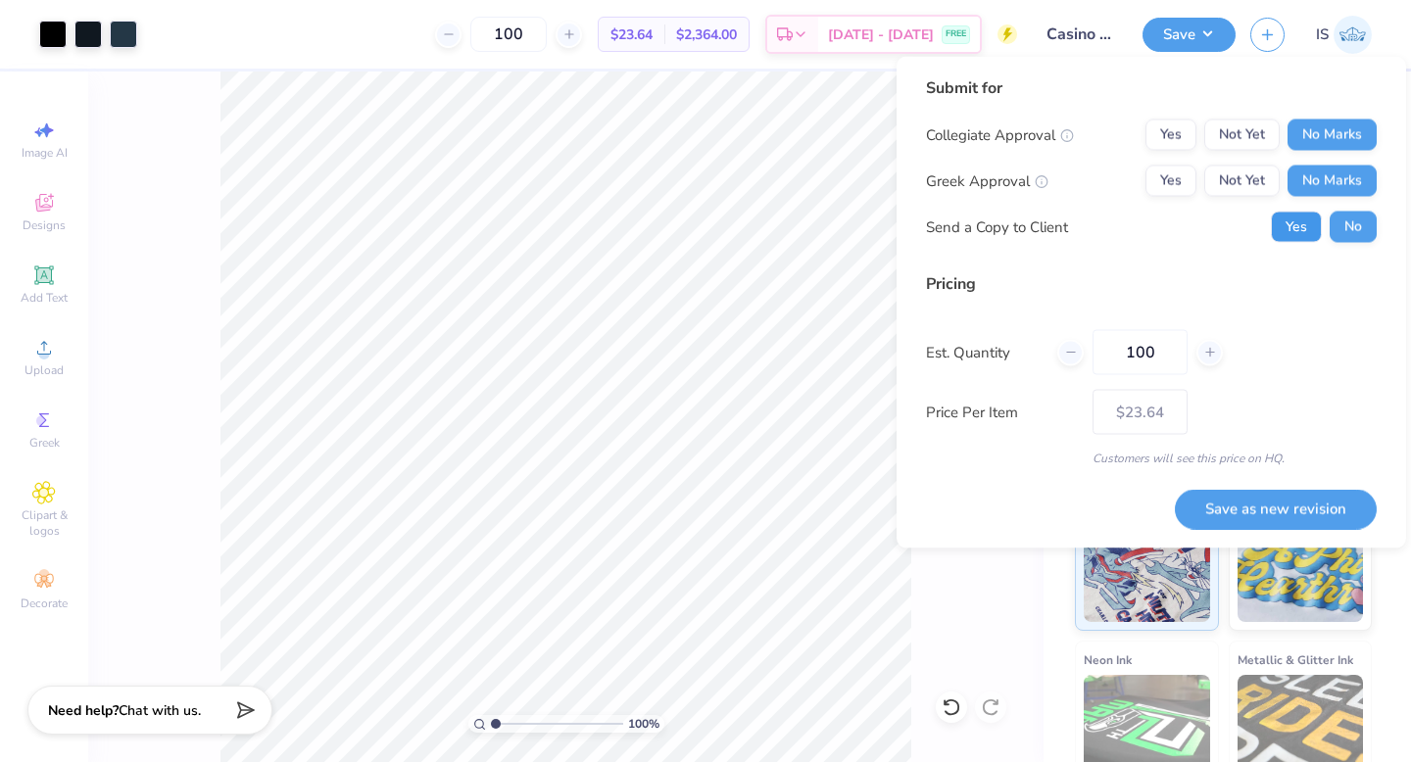
click at [1303, 238] on button "Yes" at bounding box center [1296, 227] width 51 height 31
click at [1231, 516] on button "Save as new revision" at bounding box center [1276, 509] width 202 height 40
type input "– –"
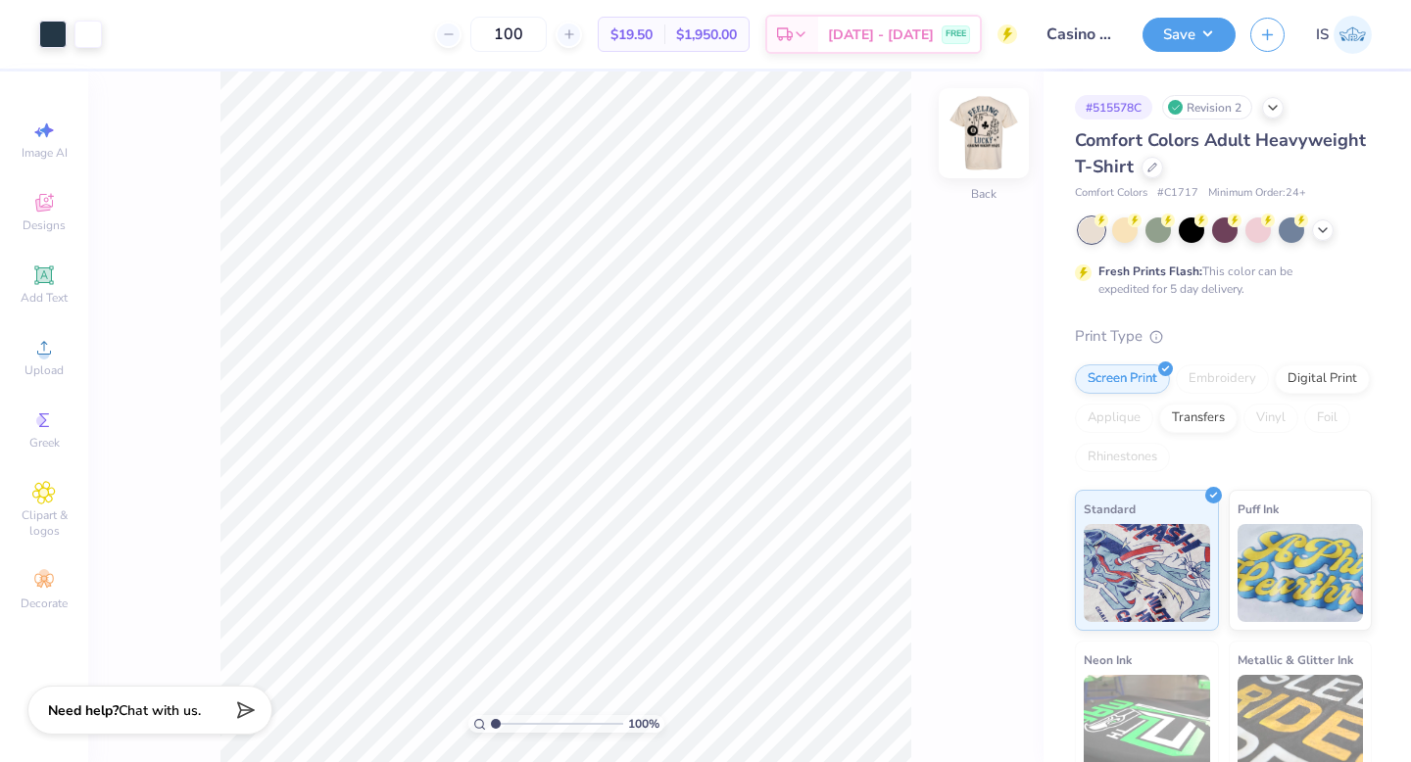
click at [990, 144] on img at bounding box center [984, 133] width 78 height 78
click at [41, 150] on span "Image AI" at bounding box center [45, 153] width 46 height 16
select select "4"
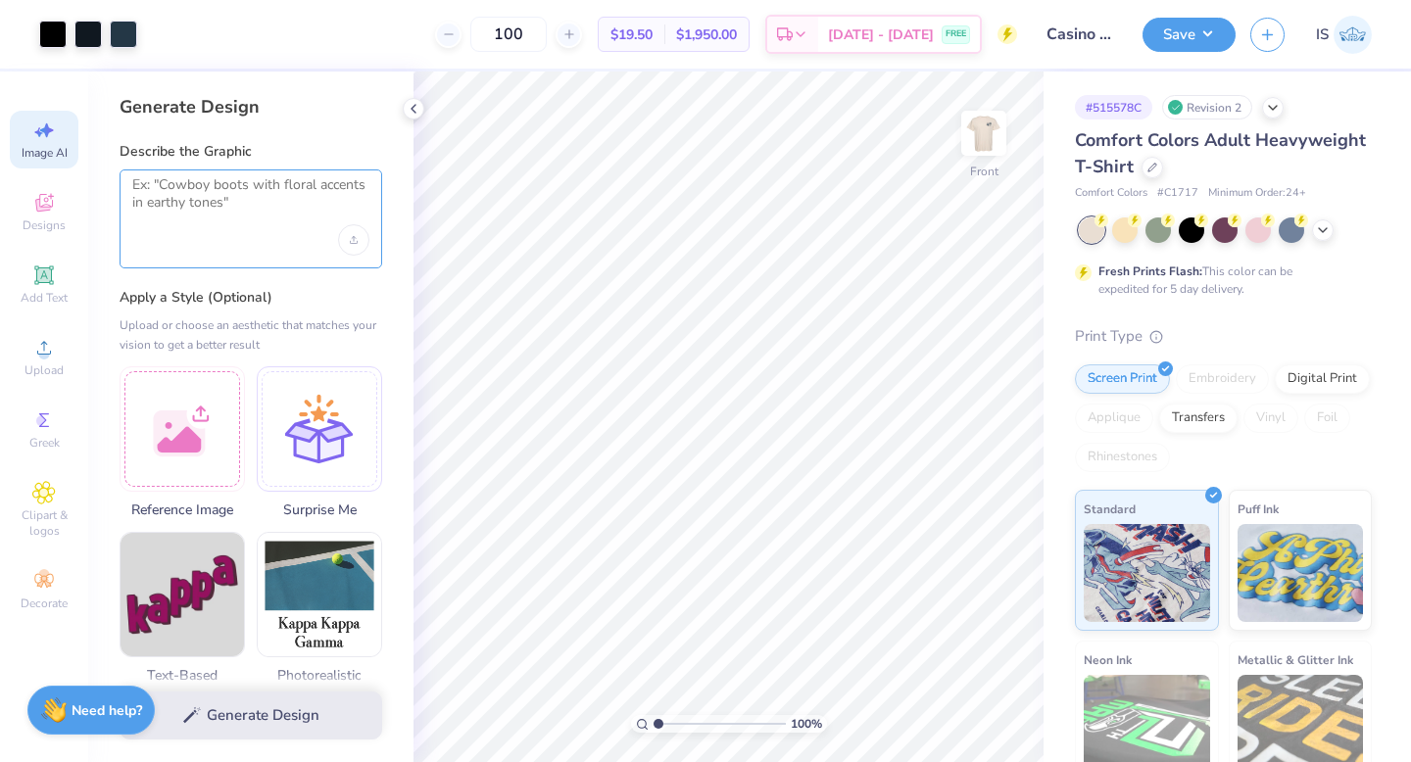
click at [197, 198] on textarea at bounding box center [250, 200] width 237 height 49
click at [350, 245] on div "Upload image" at bounding box center [353, 239] width 31 height 31
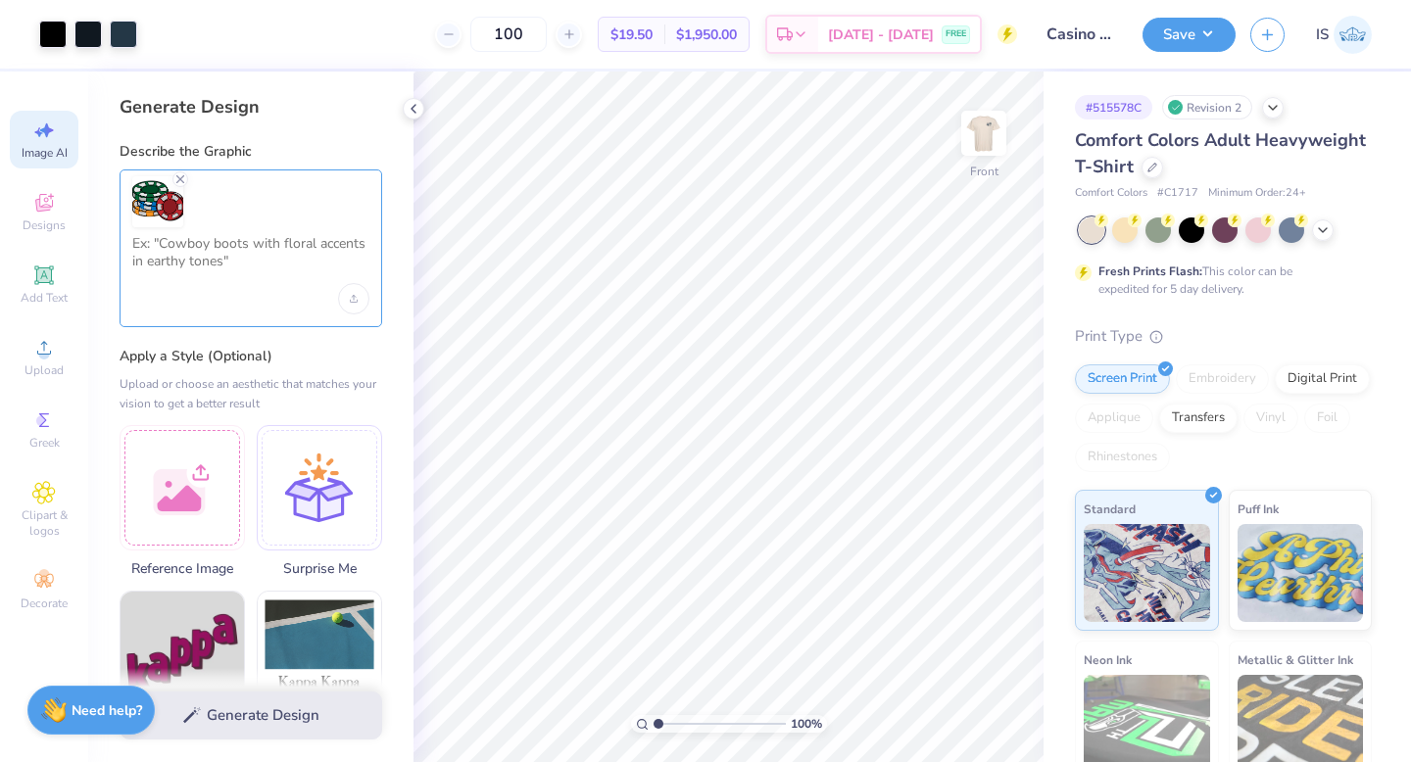
click at [273, 246] on textarea at bounding box center [250, 259] width 237 height 49
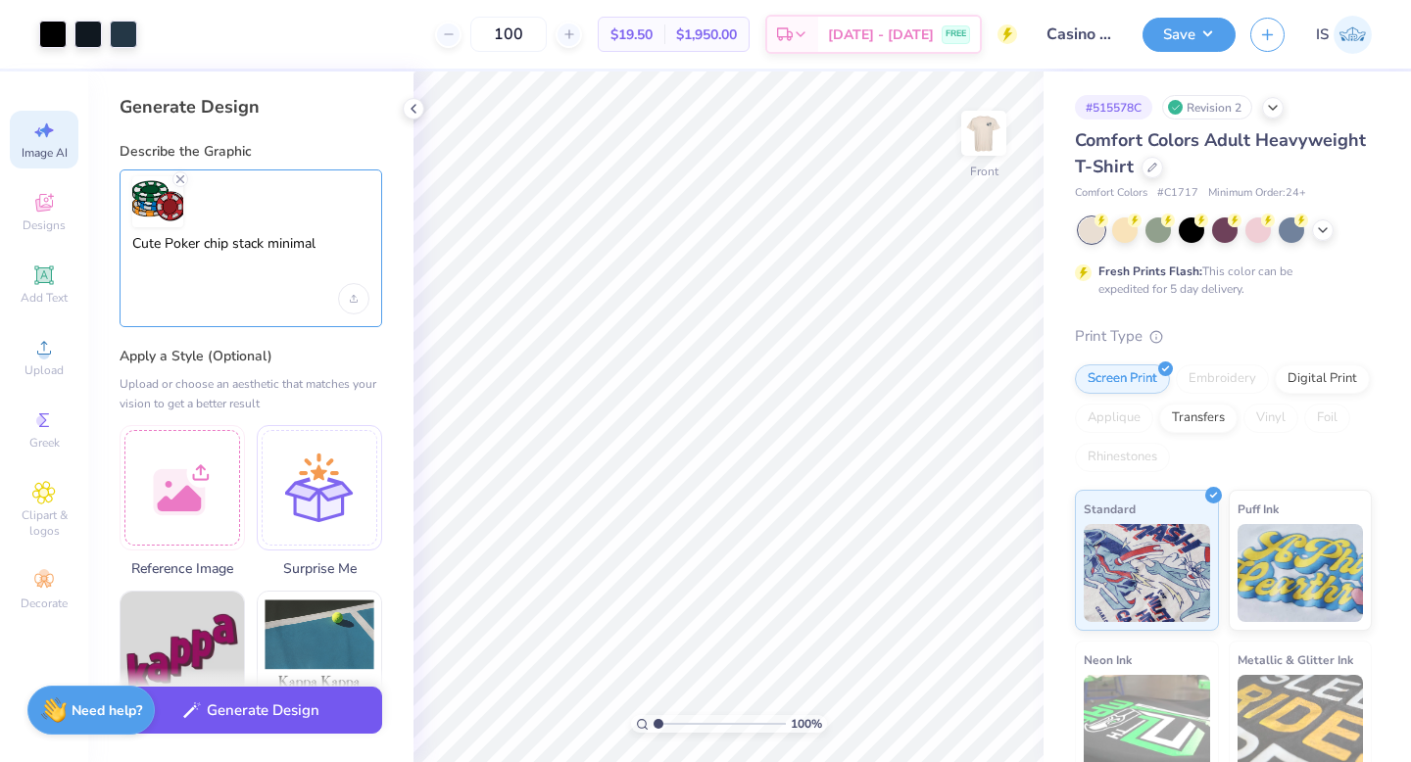
type textarea "Cute Poker chip stack minimal"
click at [225, 713] on button "Generate Design" at bounding box center [251, 711] width 263 height 48
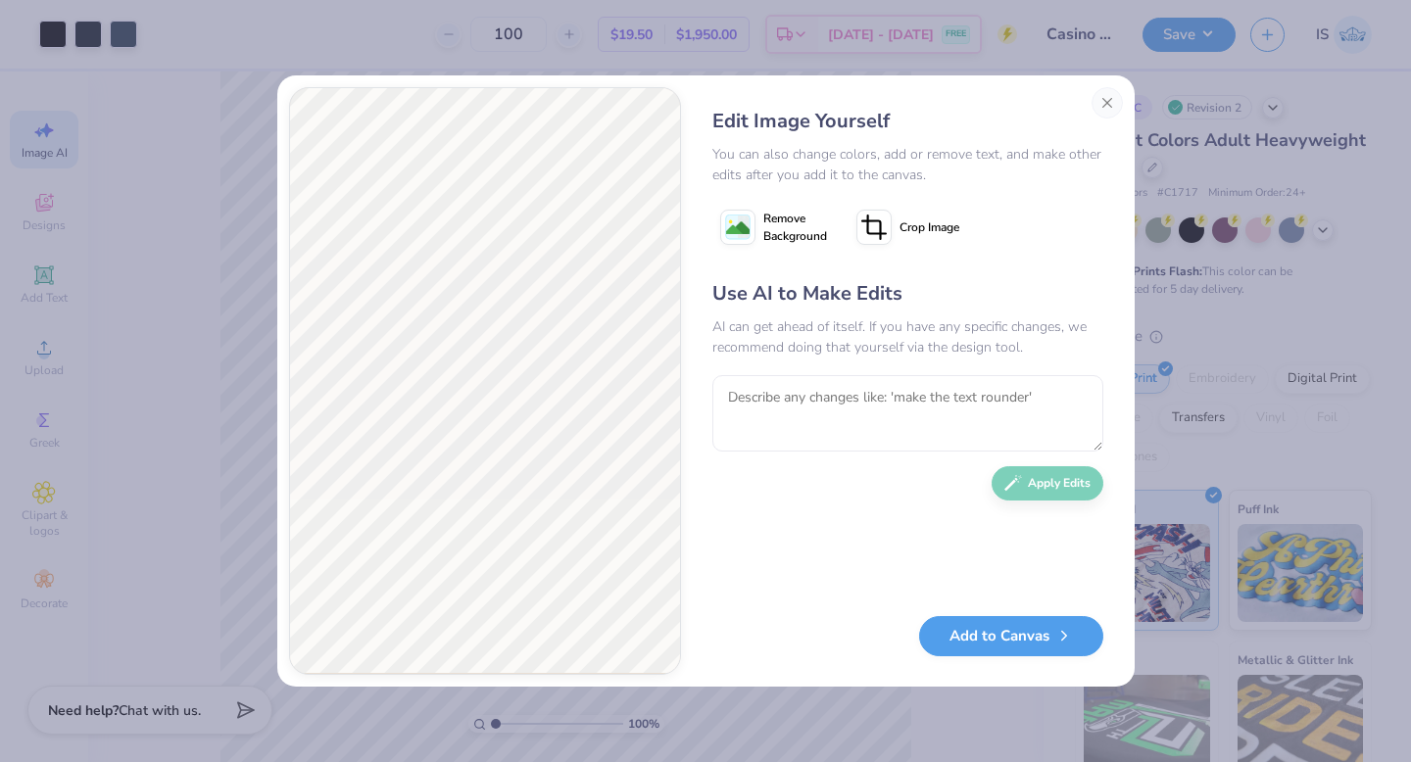
click at [737, 235] on image at bounding box center [738, 229] width 24 height 24
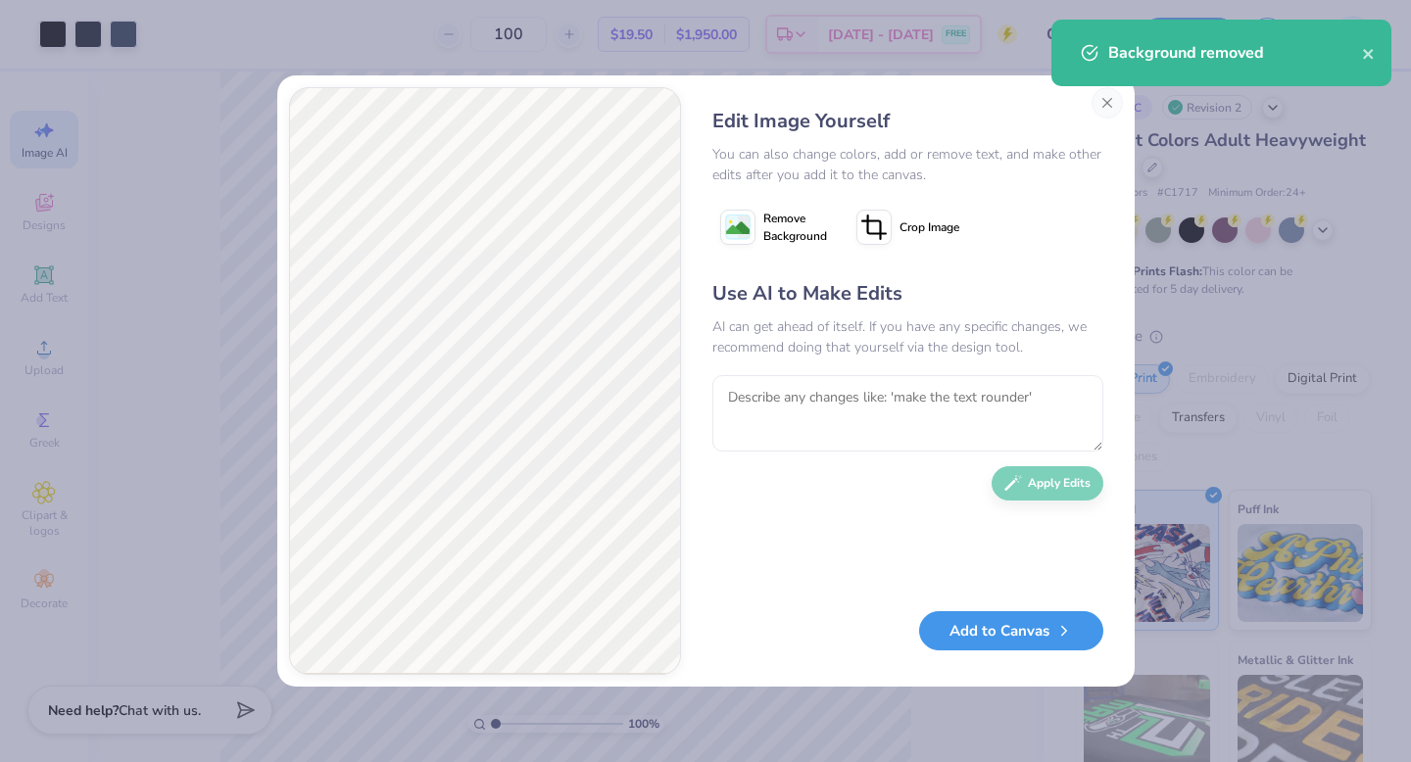
click at [981, 638] on button "Add to Canvas" at bounding box center [1011, 632] width 184 height 40
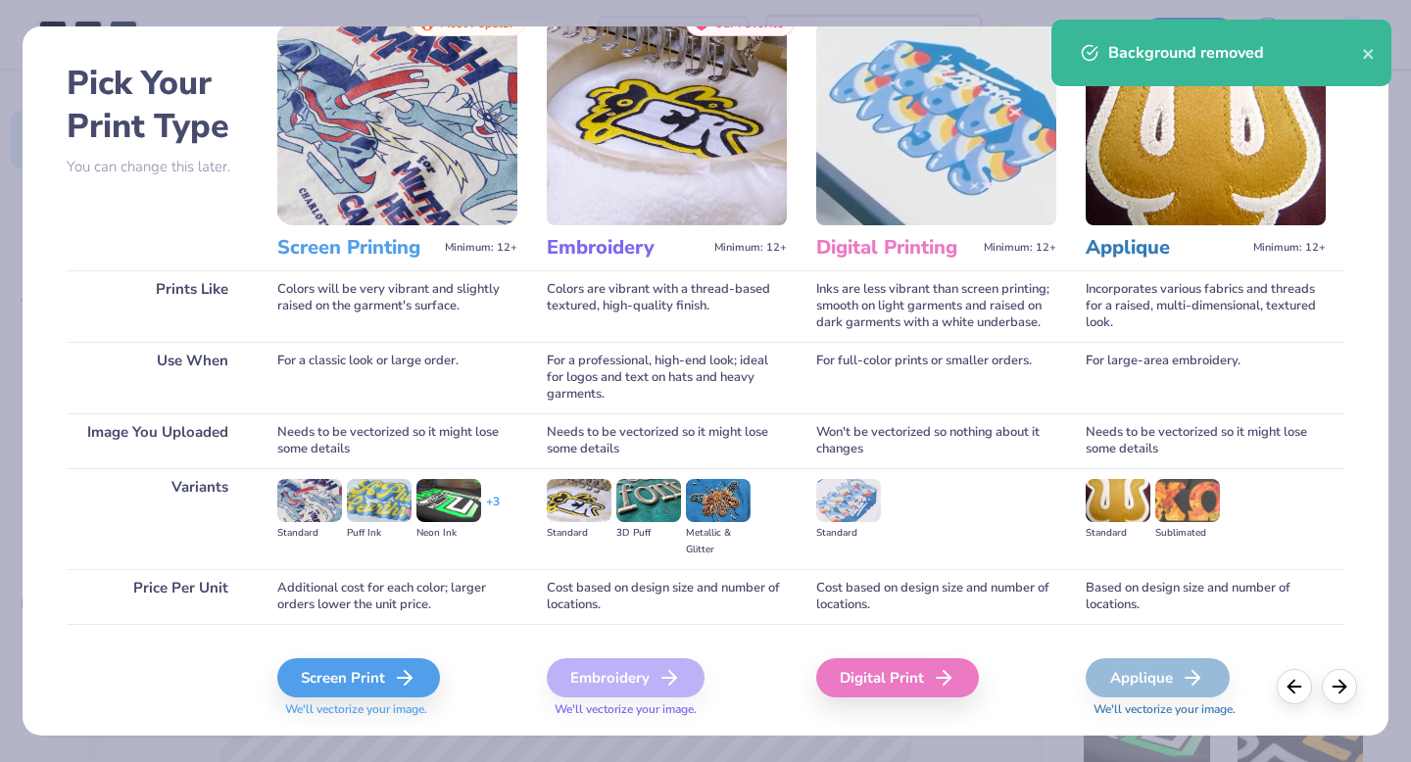
scroll to position [67, 0]
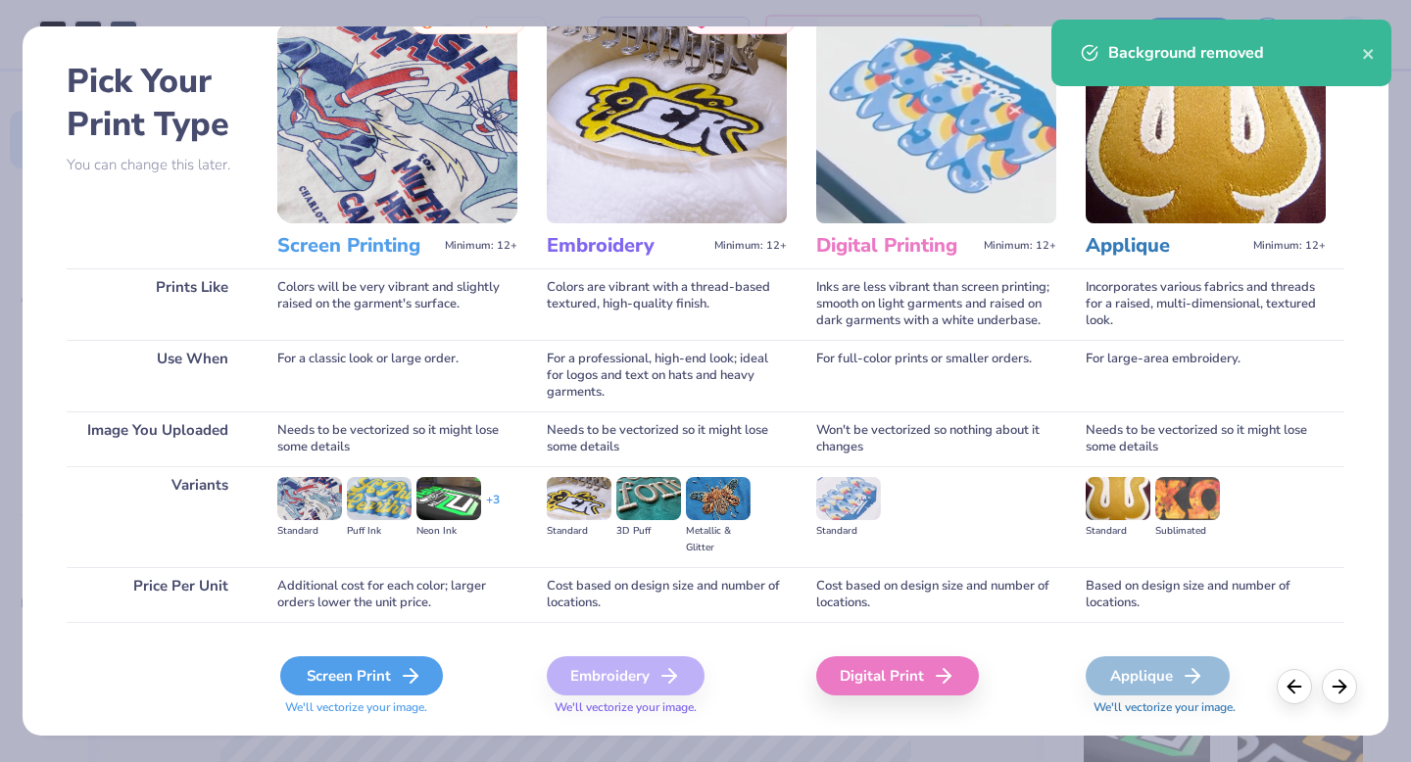
click at [382, 671] on div "Screen Print" at bounding box center [361, 676] width 163 height 39
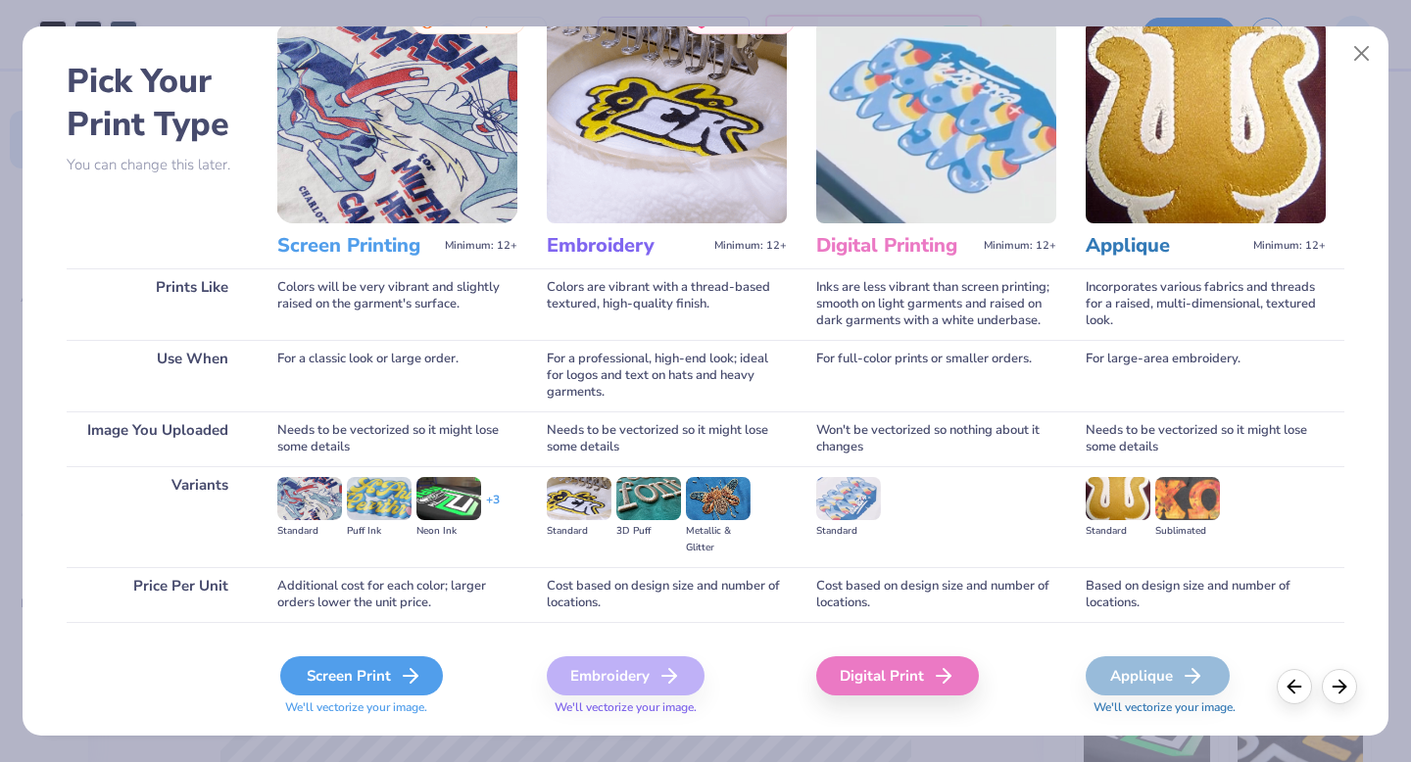
click at [320, 671] on div "Screen Print" at bounding box center [361, 676] width 163 height 39
